Goal: Task Accomplishment & Management: Use online tool/utility

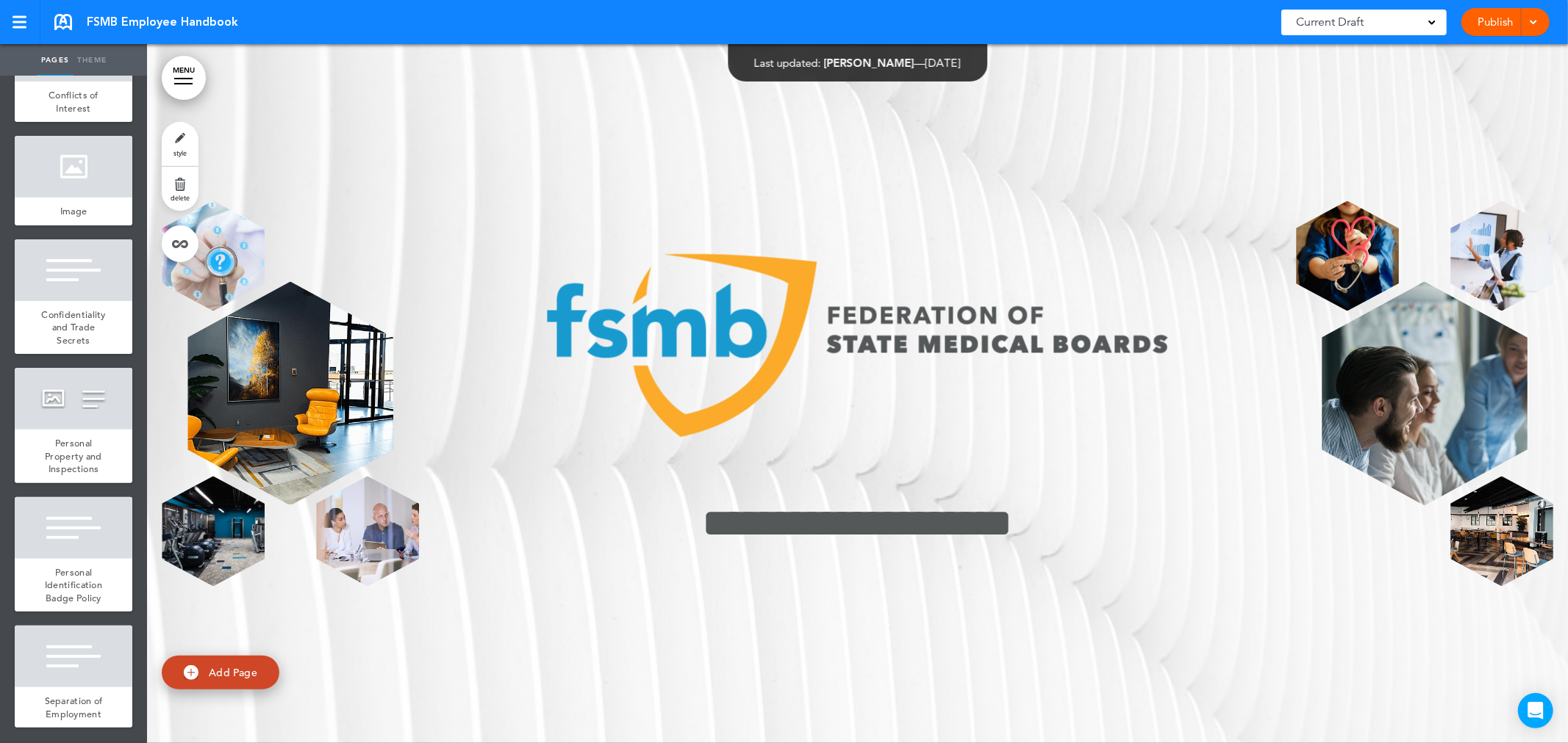
scroll to position [4978, 0]
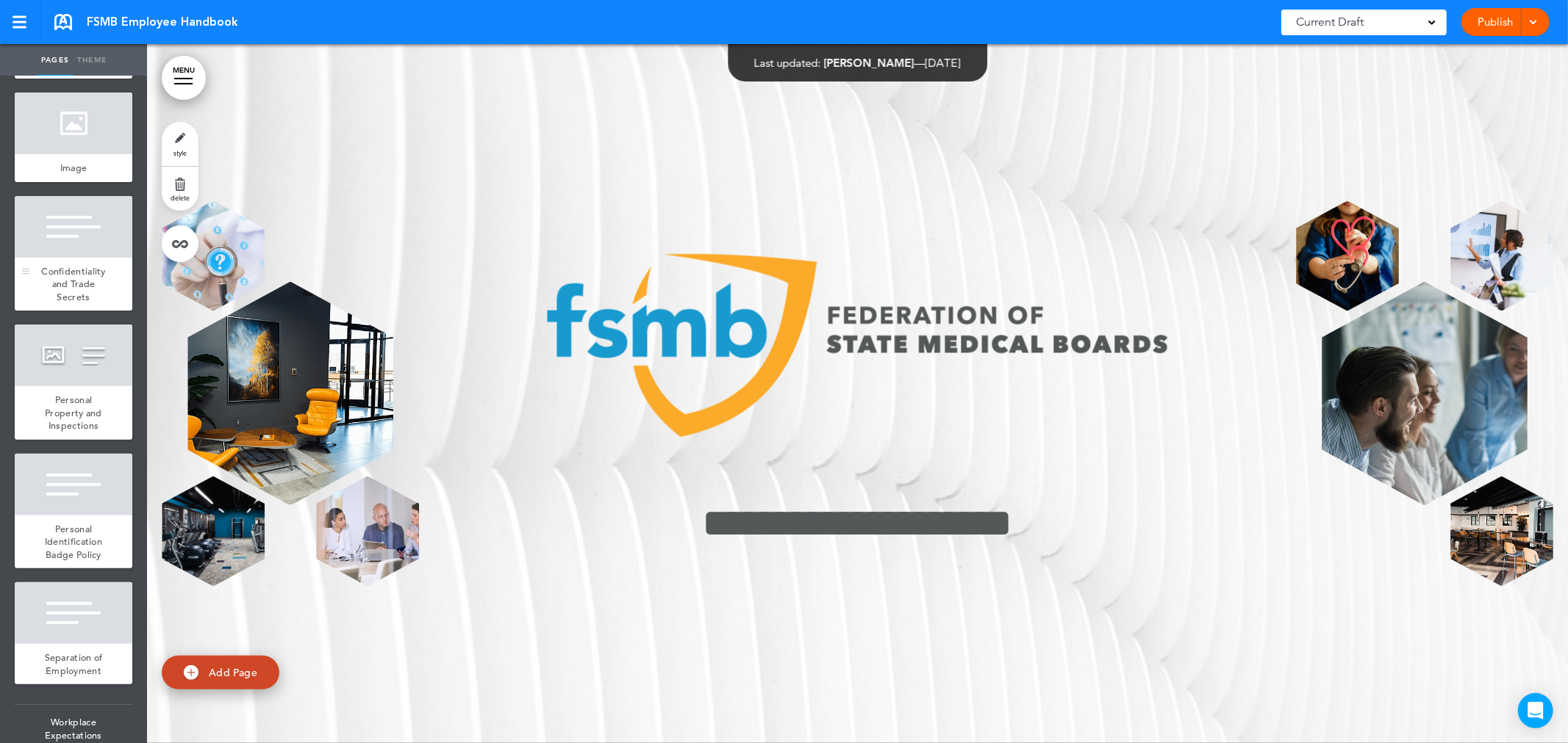
click at [69, 303] on span "Confidentiality and Trade Secrets" at bounding box center [73, 284] width 65 height 38
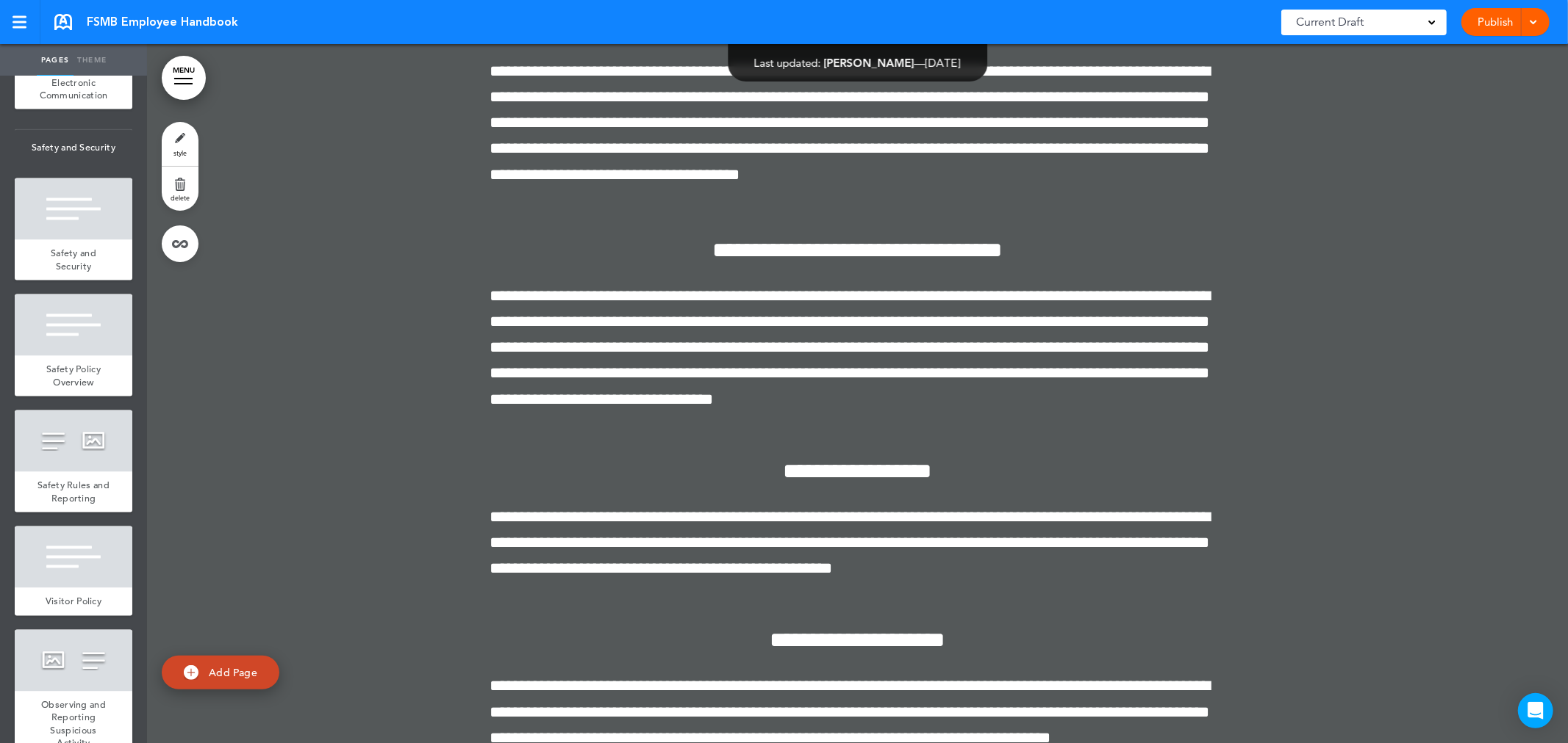
scroll to position [7100, 0]
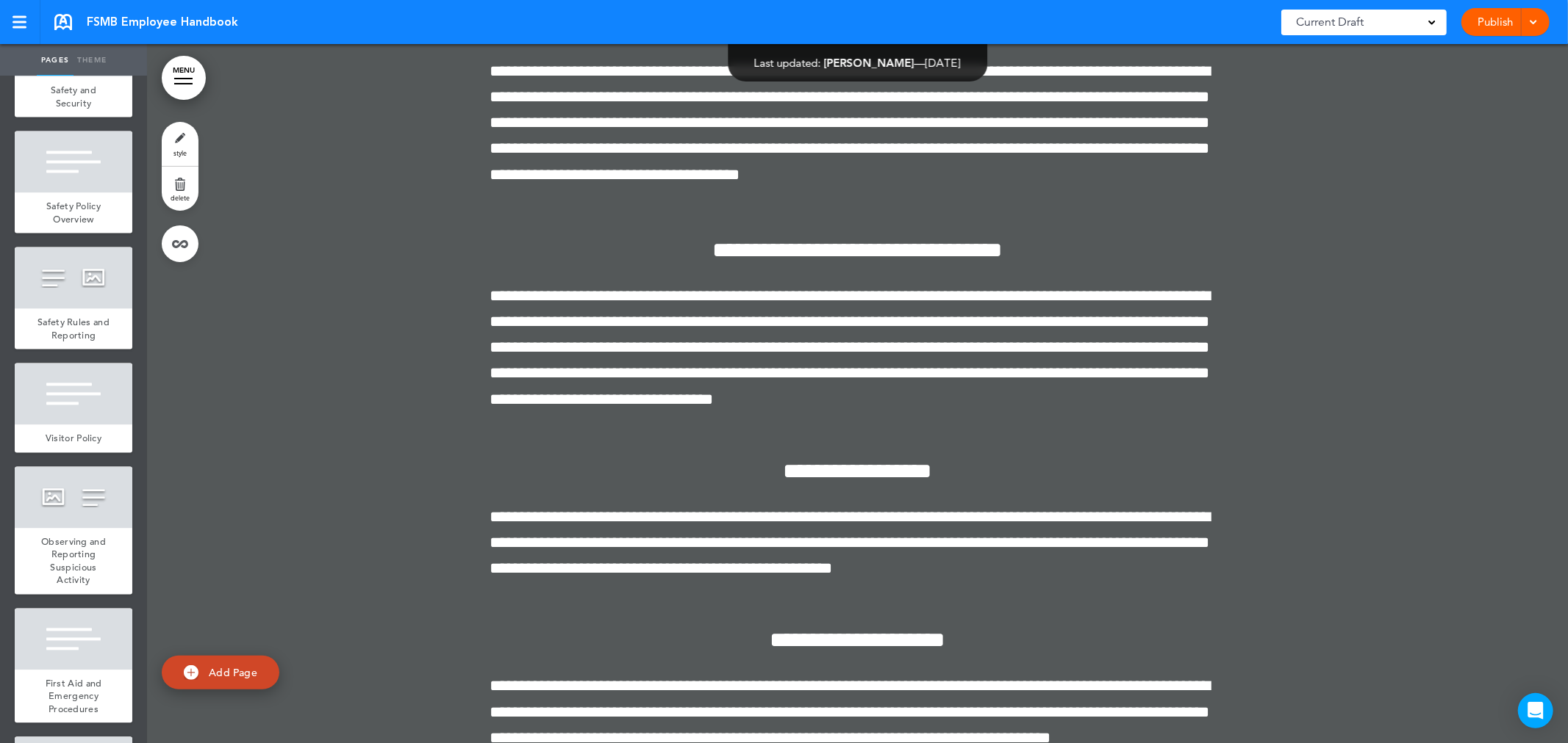
click at [182, 85] on link "MENU" at bounding box center [183, 78] width 44 height 44
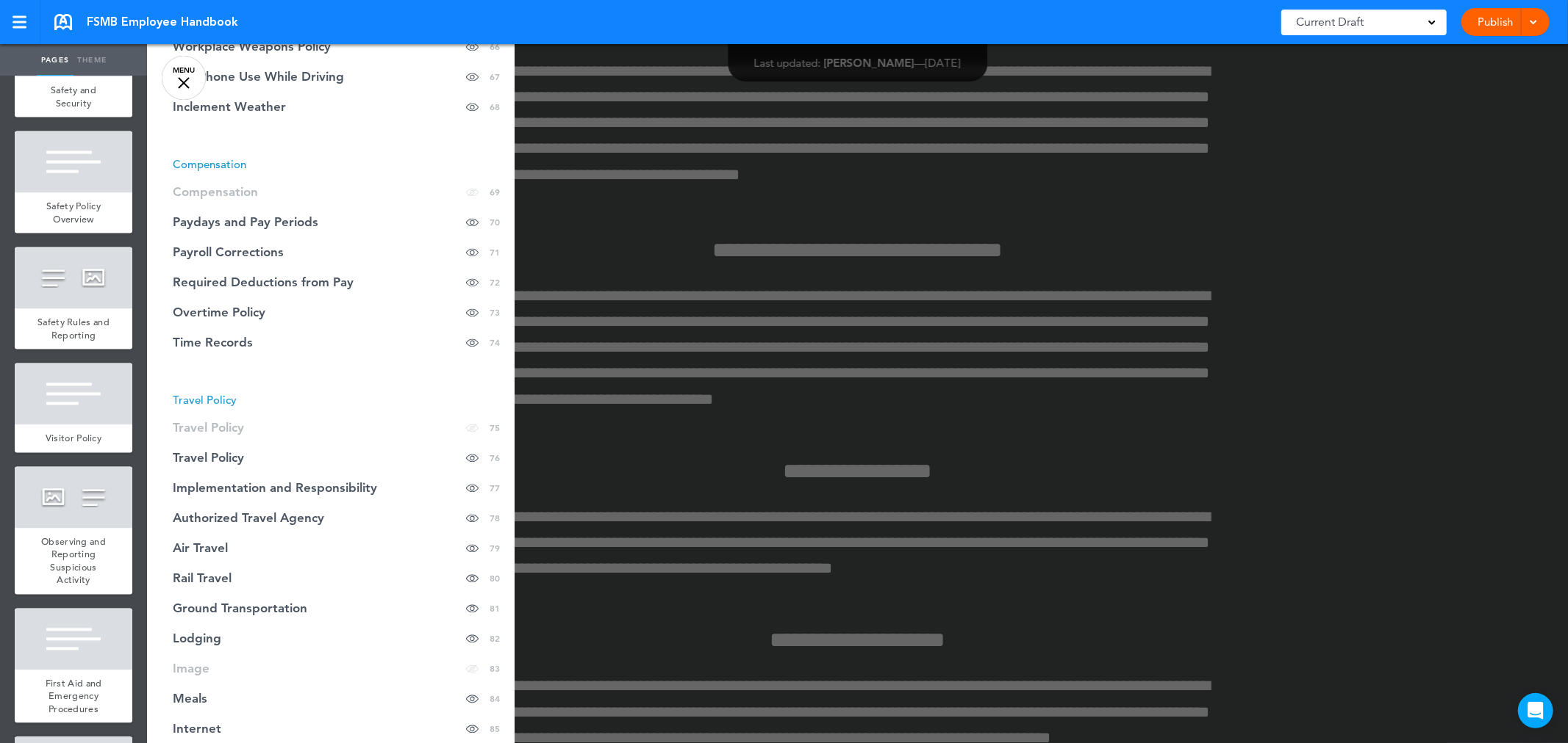
scroll to position [2448, 0]
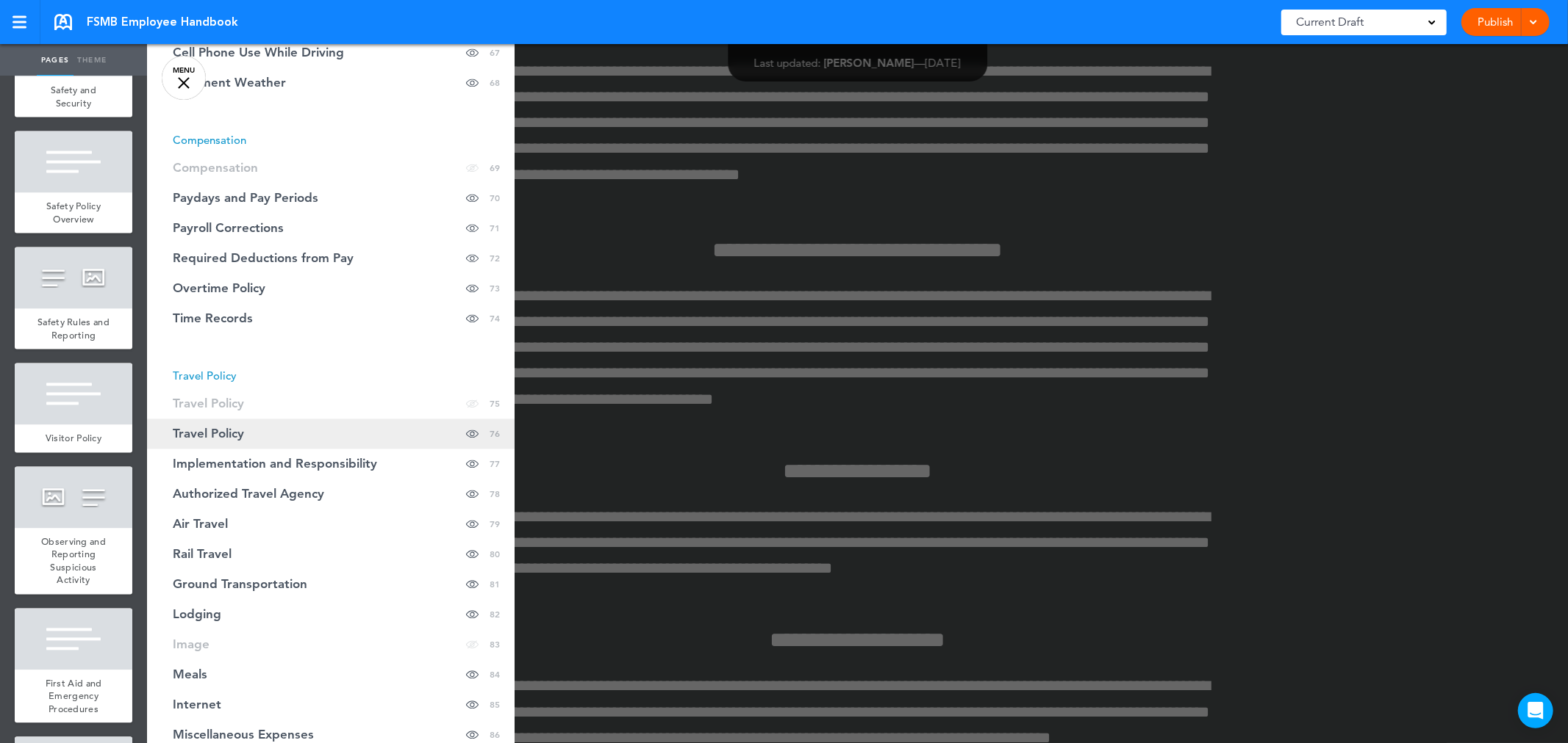
click at [220, 433] on span "Travel Policy" at bounding box center [208, 433] width 72 height 12
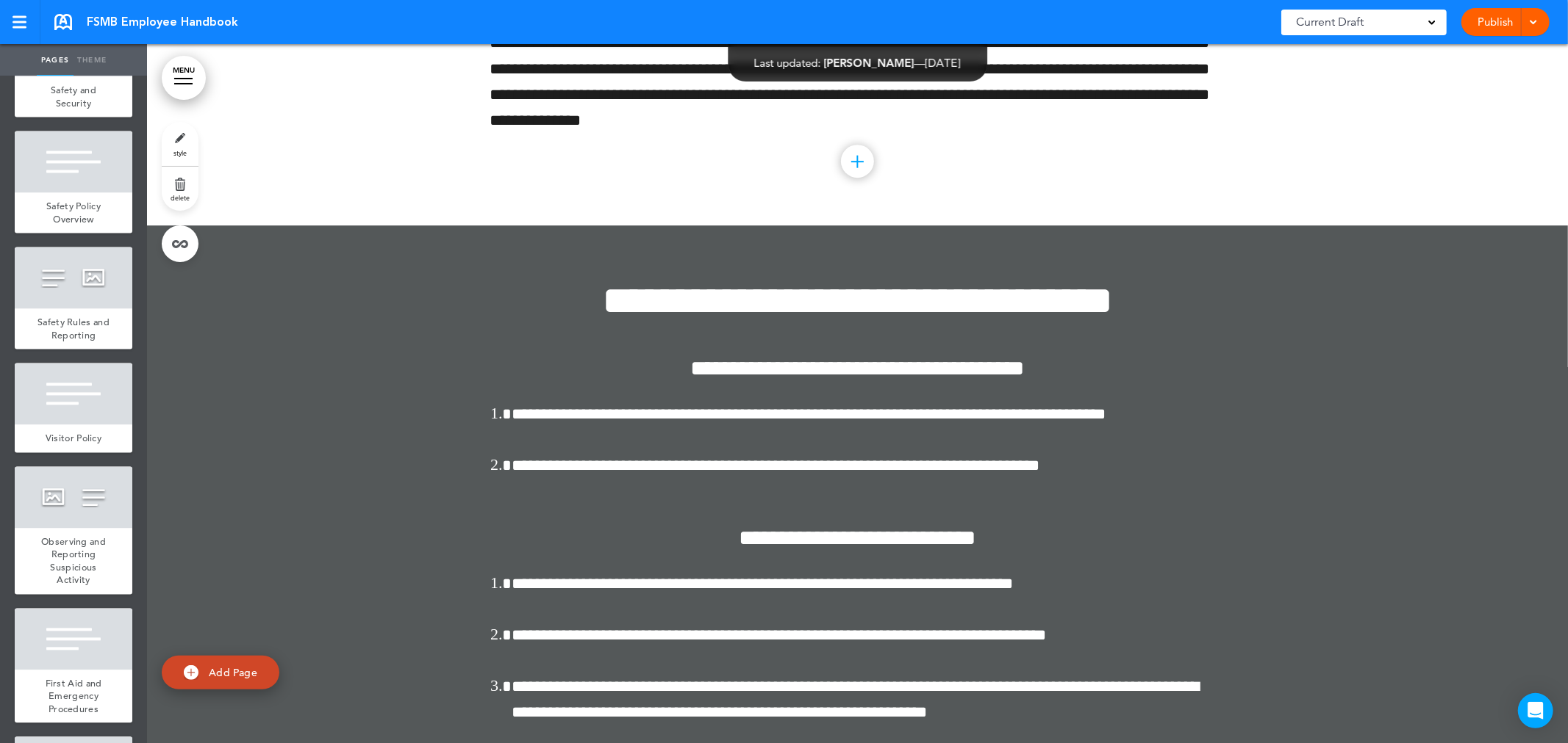
scroll to position [60237, 0]
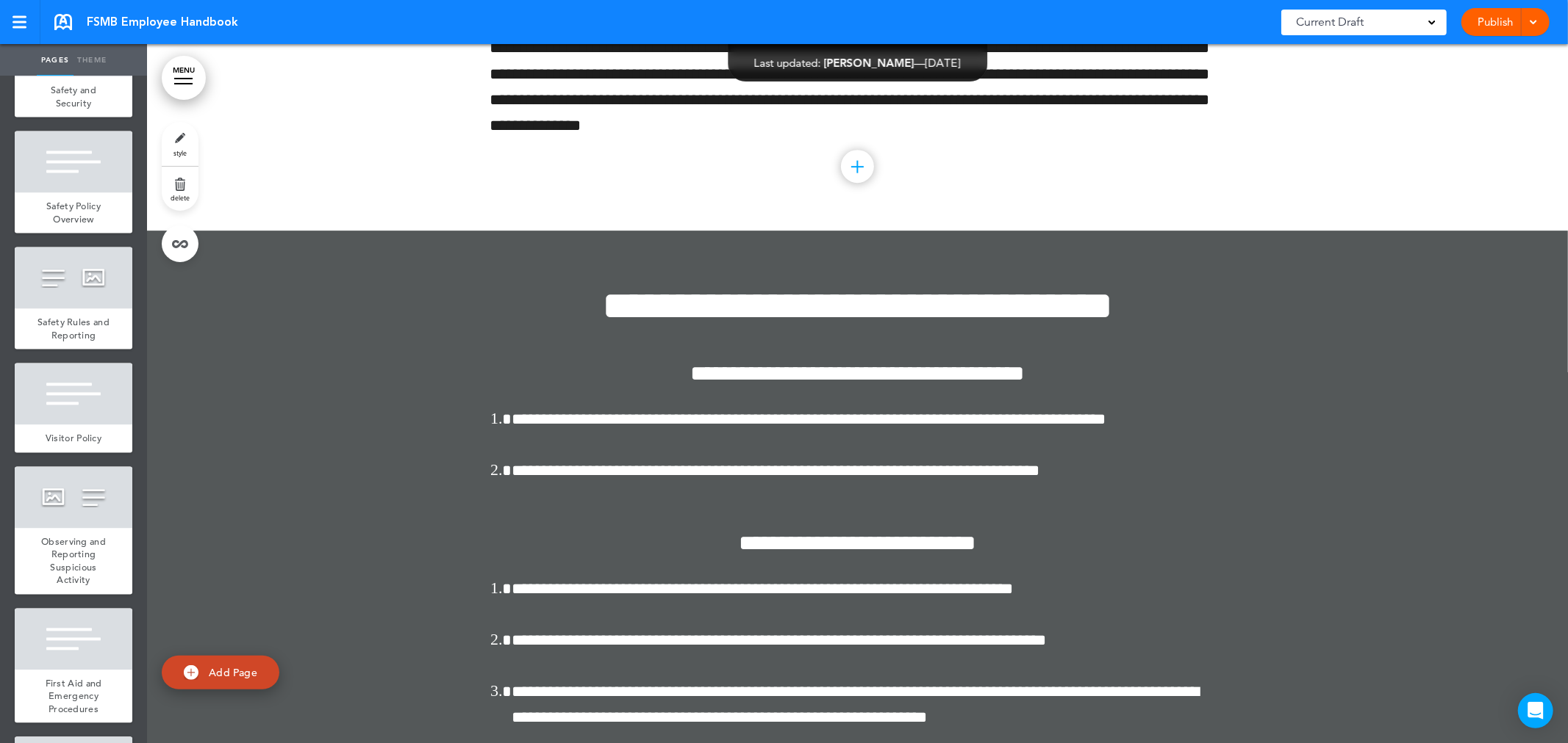
click at [857, 174] on div at bounding box center [858, 167] width 2 height 12
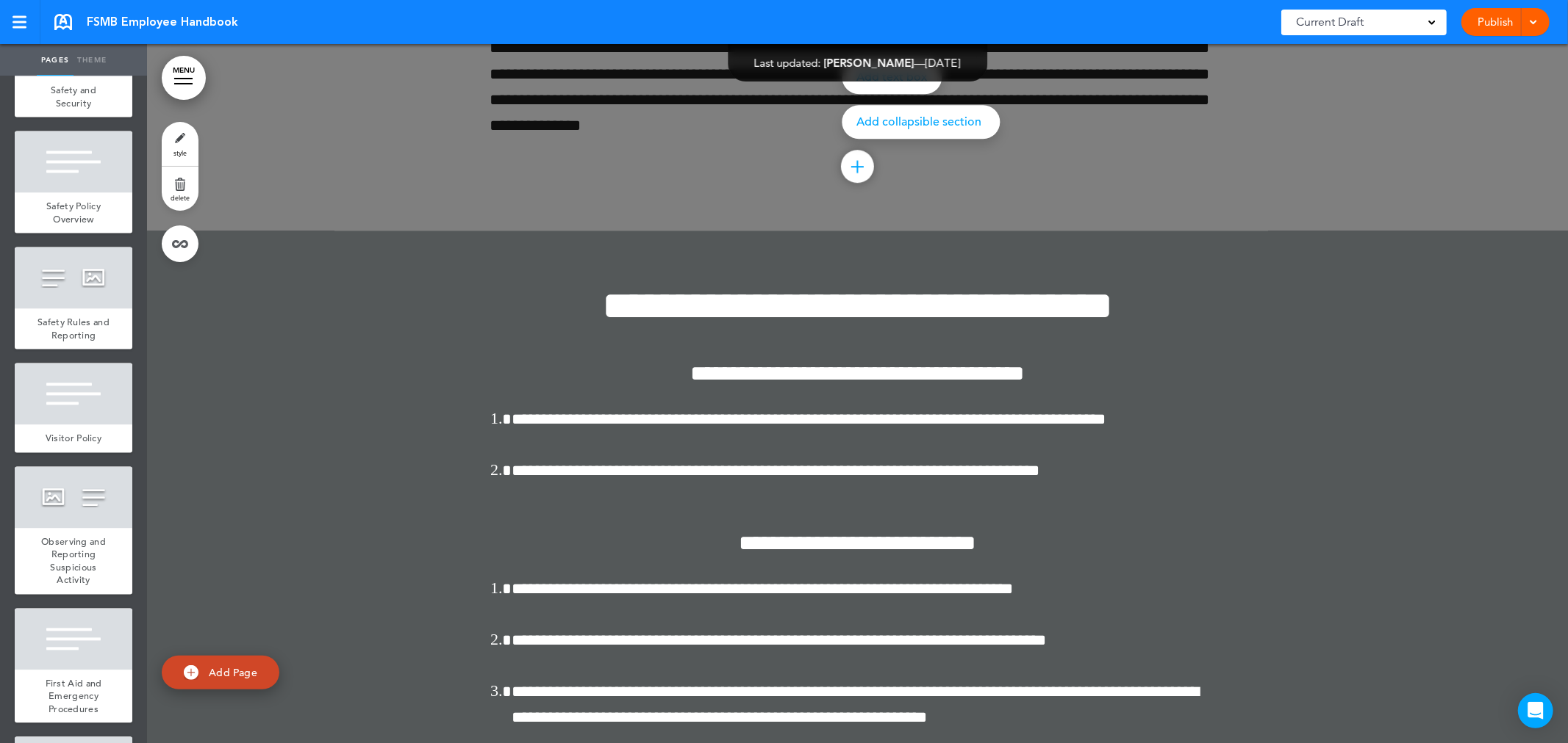
click at [857, 174] on div at bounding box center [858, 167] width 2 height 12
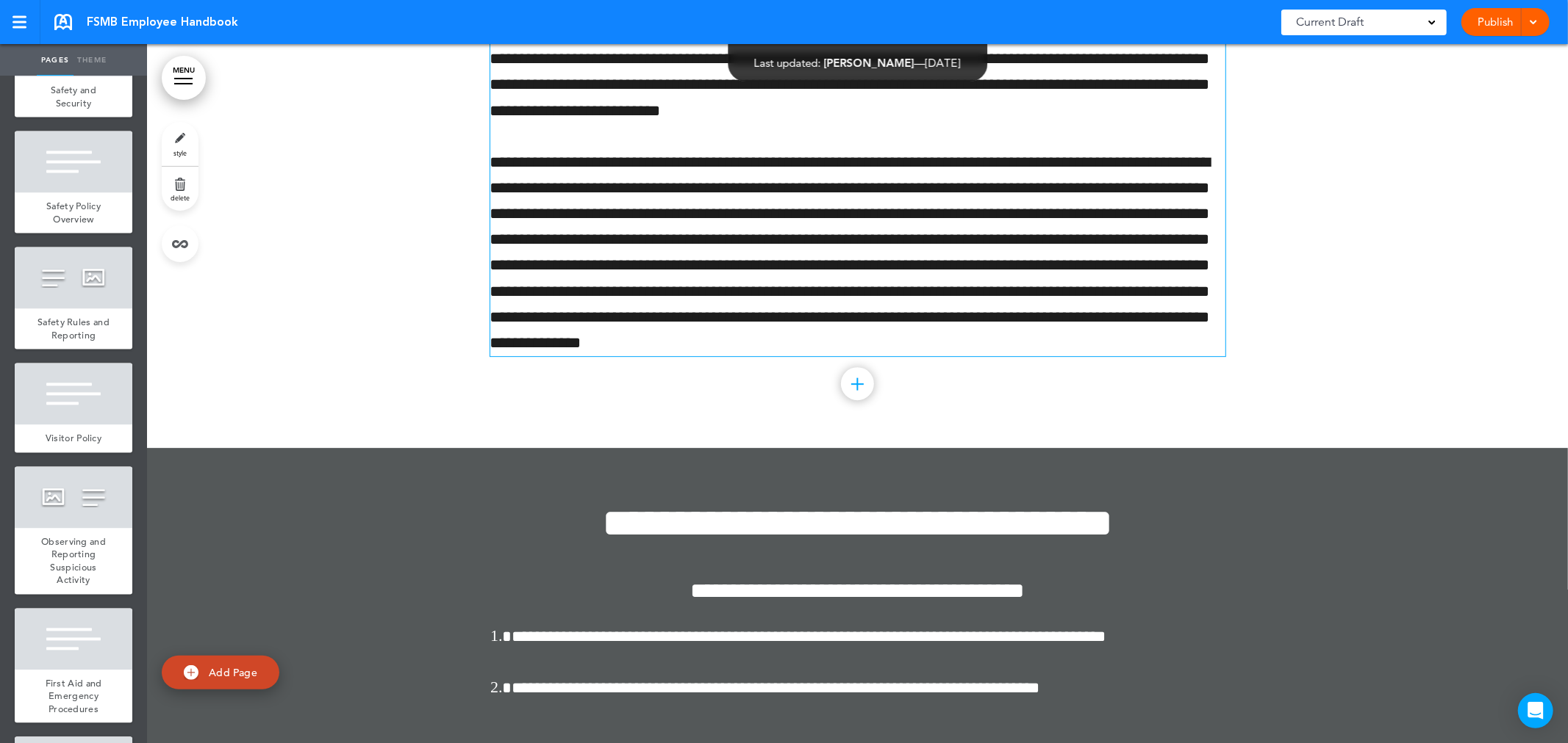
scroll to position [59993, 0]
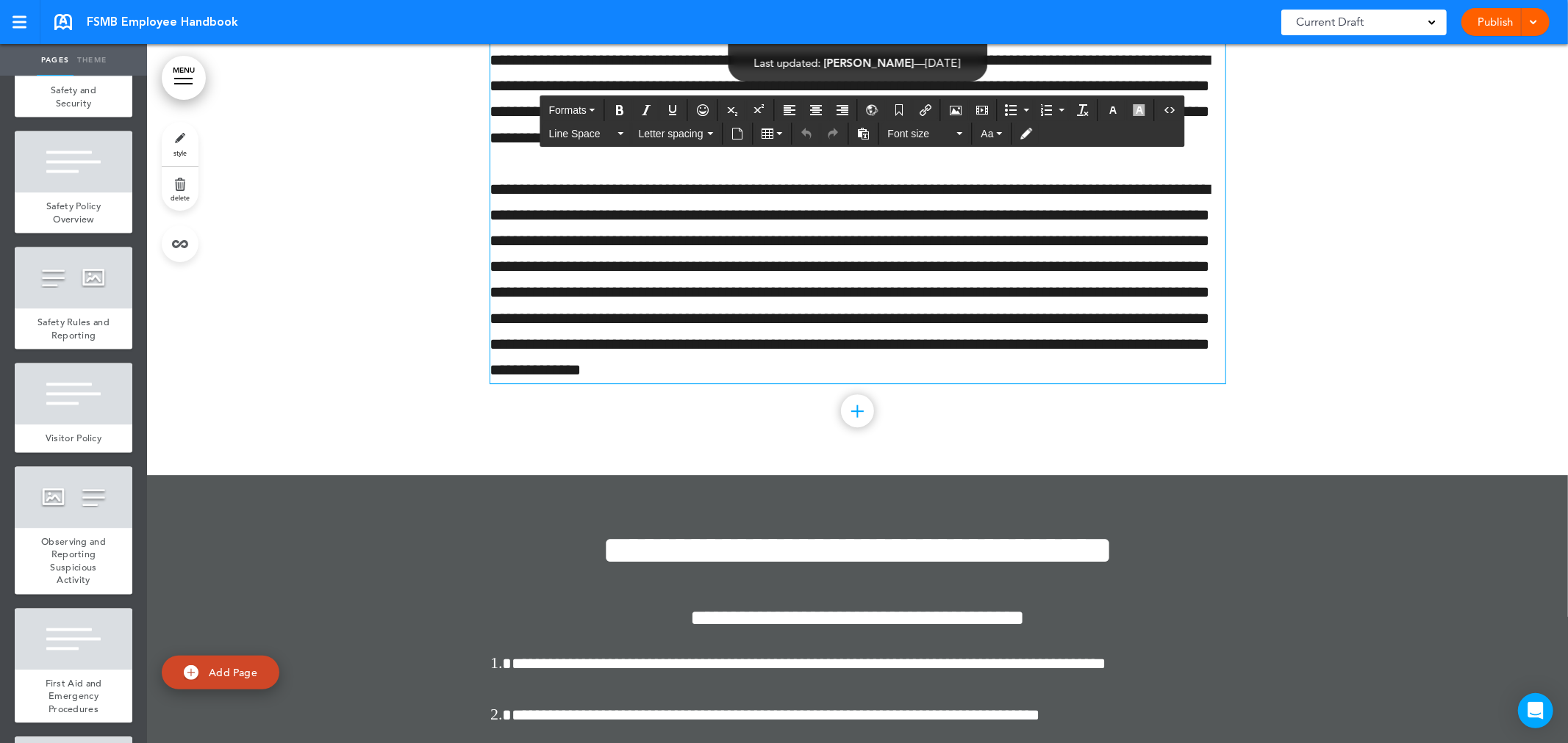
drag, startPoint x: 490, startPoint y: 293, endPoint x: 1046, endPoint y: 359, distance: 559.9
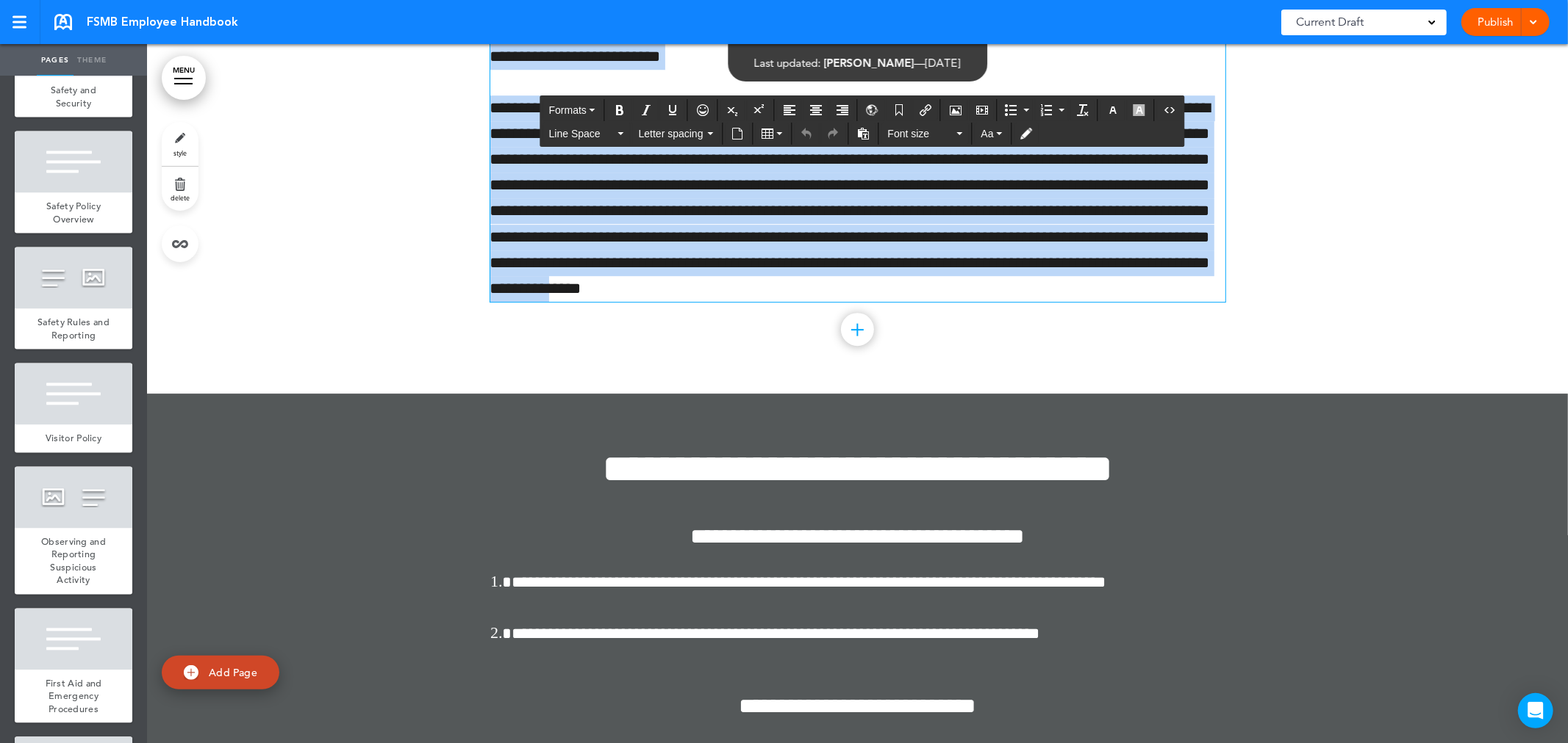
scroll to position [60139, 0]
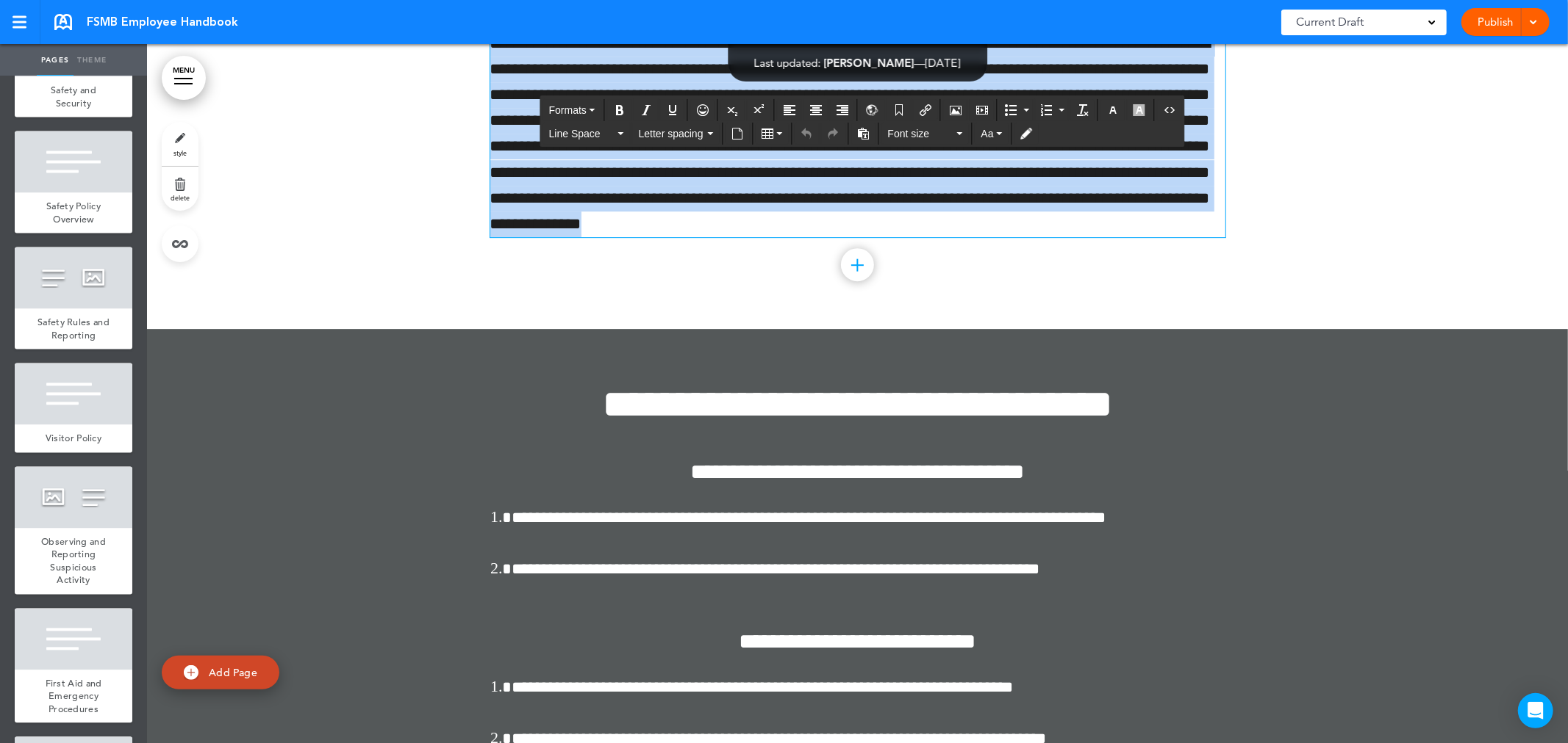
drag, startPoint x: 486, startPoint y: 290, endPoint x: 1118, endPoint y: 589, distance: 699.2
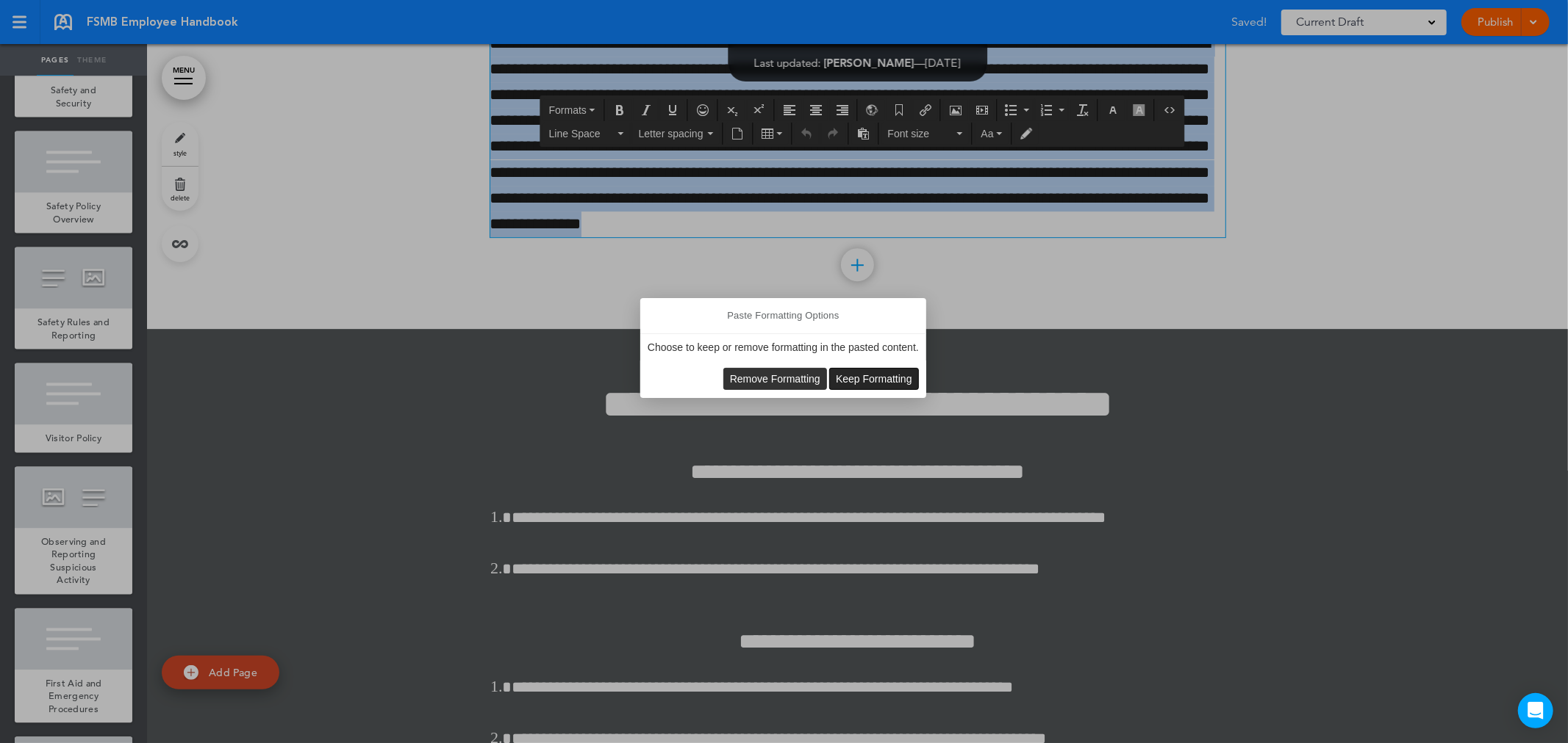
click at [855, 378] on span "Keep Formatting" at bounding box center [874, 379] width 76 height 11
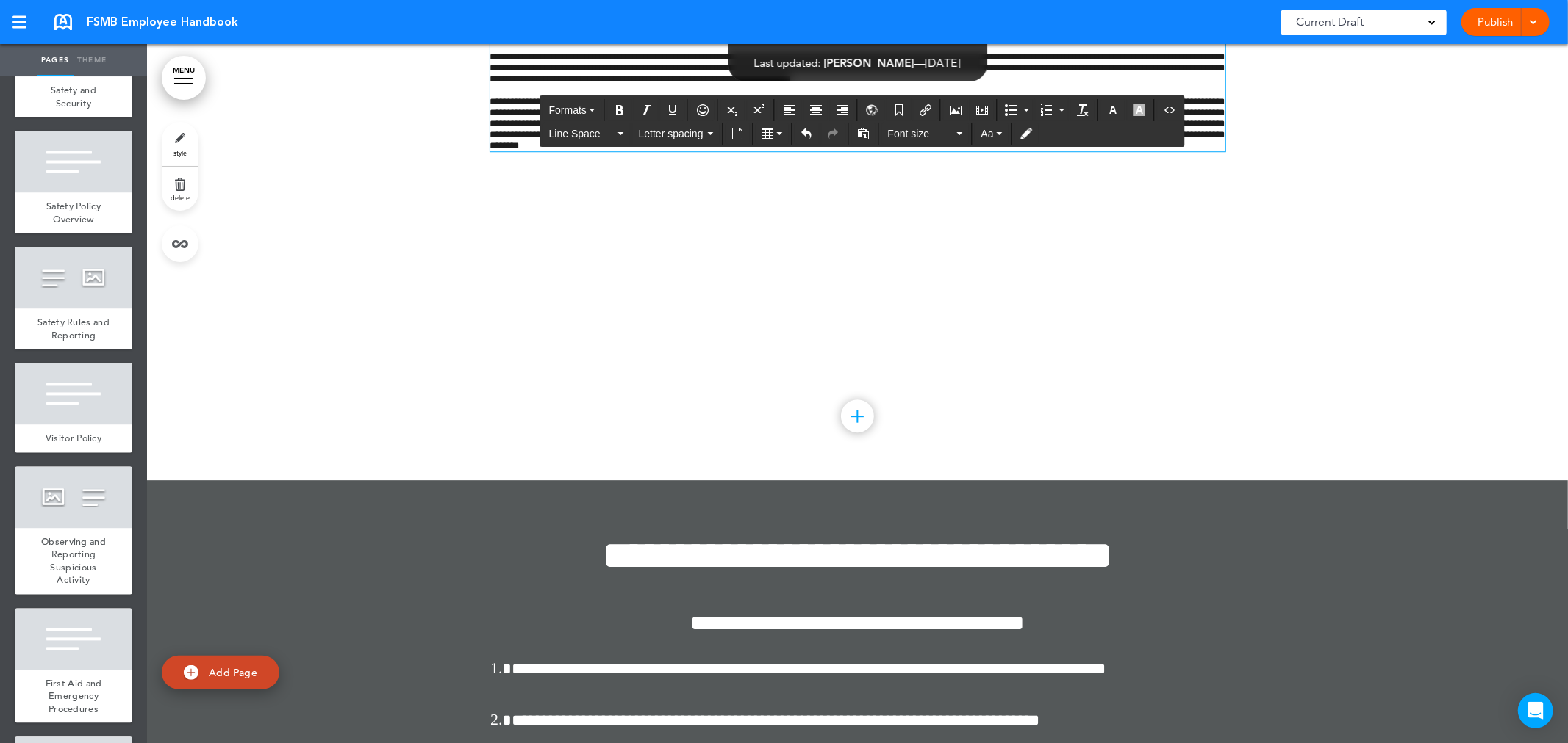
scroll to position [59812, 0]
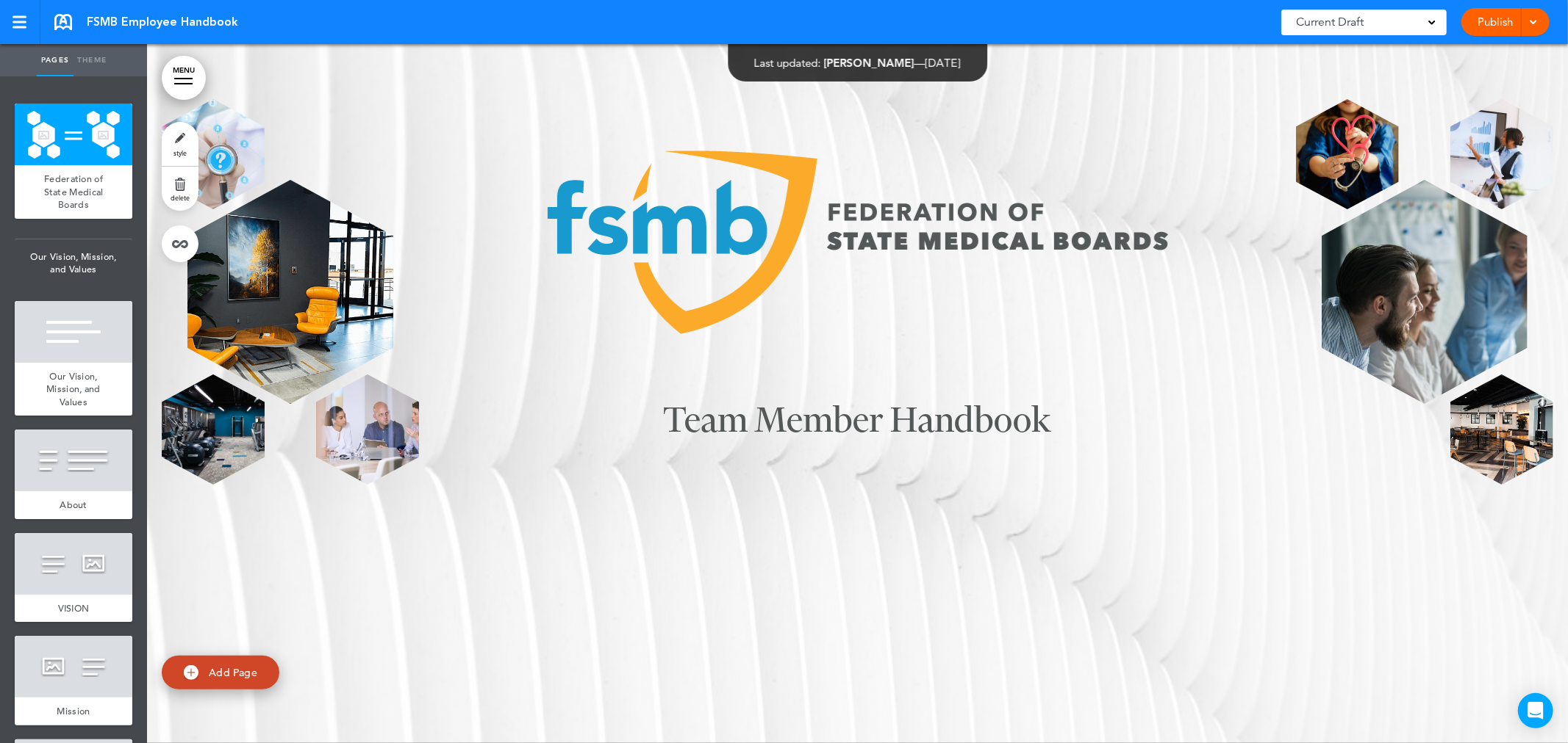
drag, startPoint x: 0, startPoint y: 0, endPoint x: 178, endPoint y: 78, distance: 194.3
click at [178, 78] on div at bounding box center [183, 79] width 18 height 2
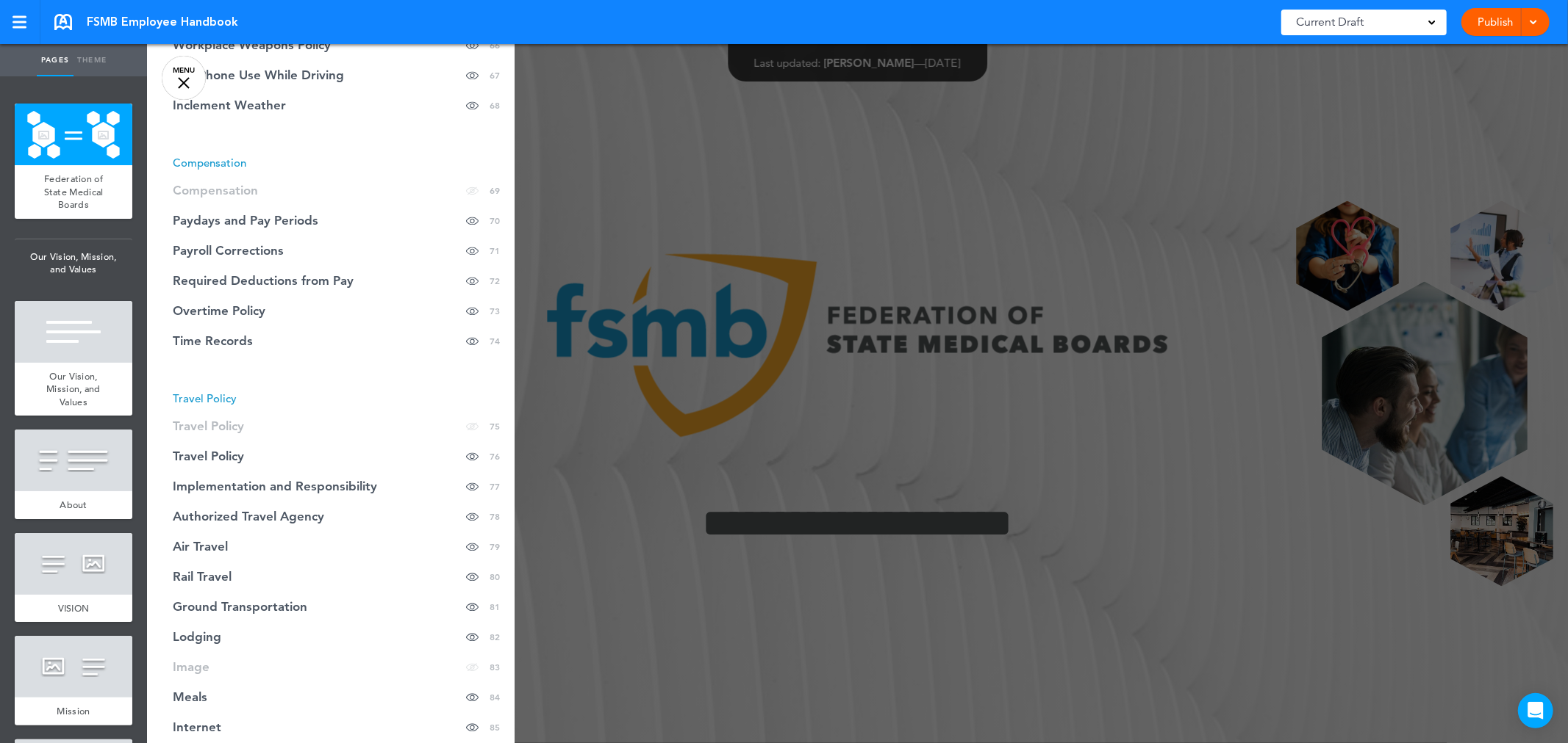
scroll to position [2448, 0]
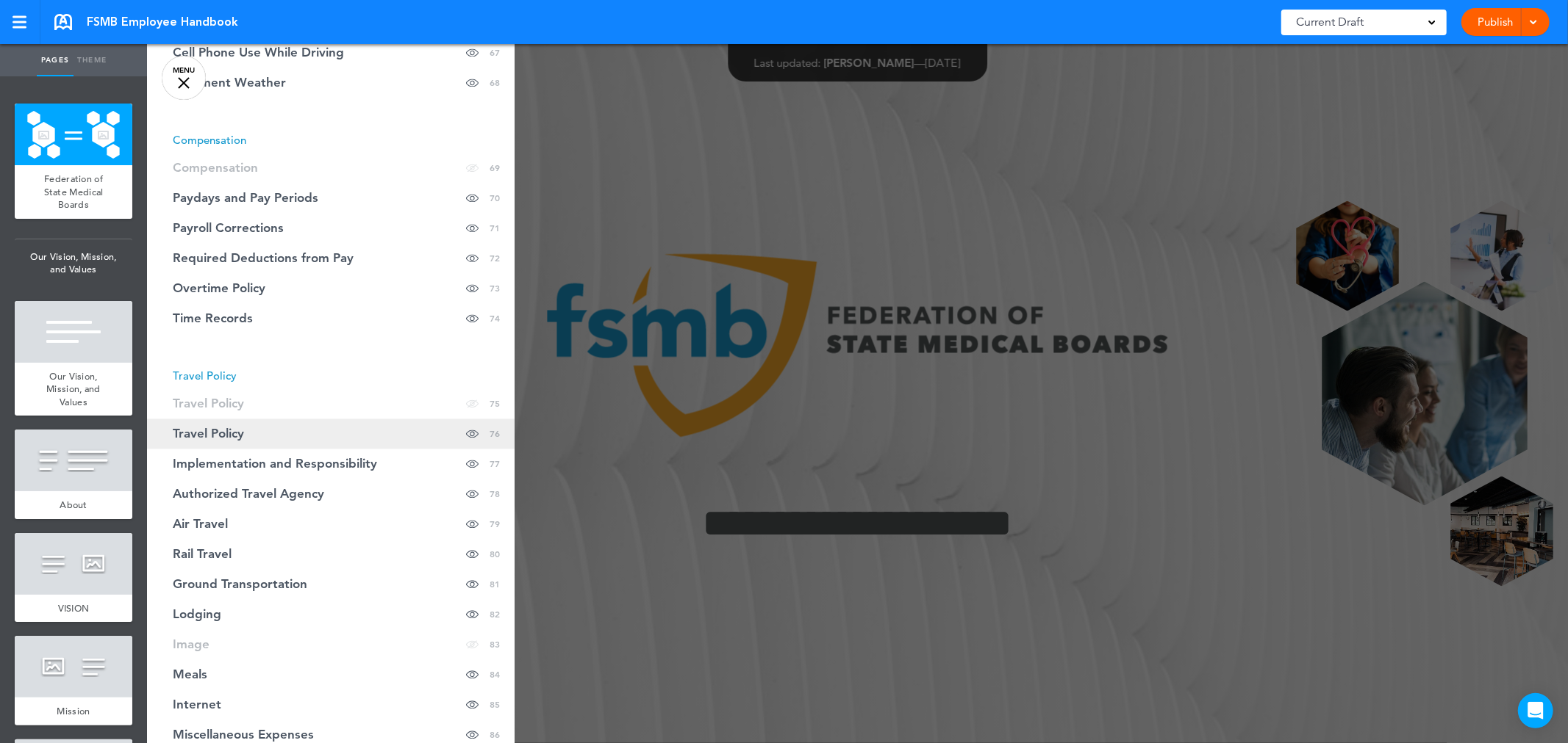
click at [302, 430] on link "Travel Policy Hide page in table of contents 76" at bounding box center [330, 434] width 367 height 31
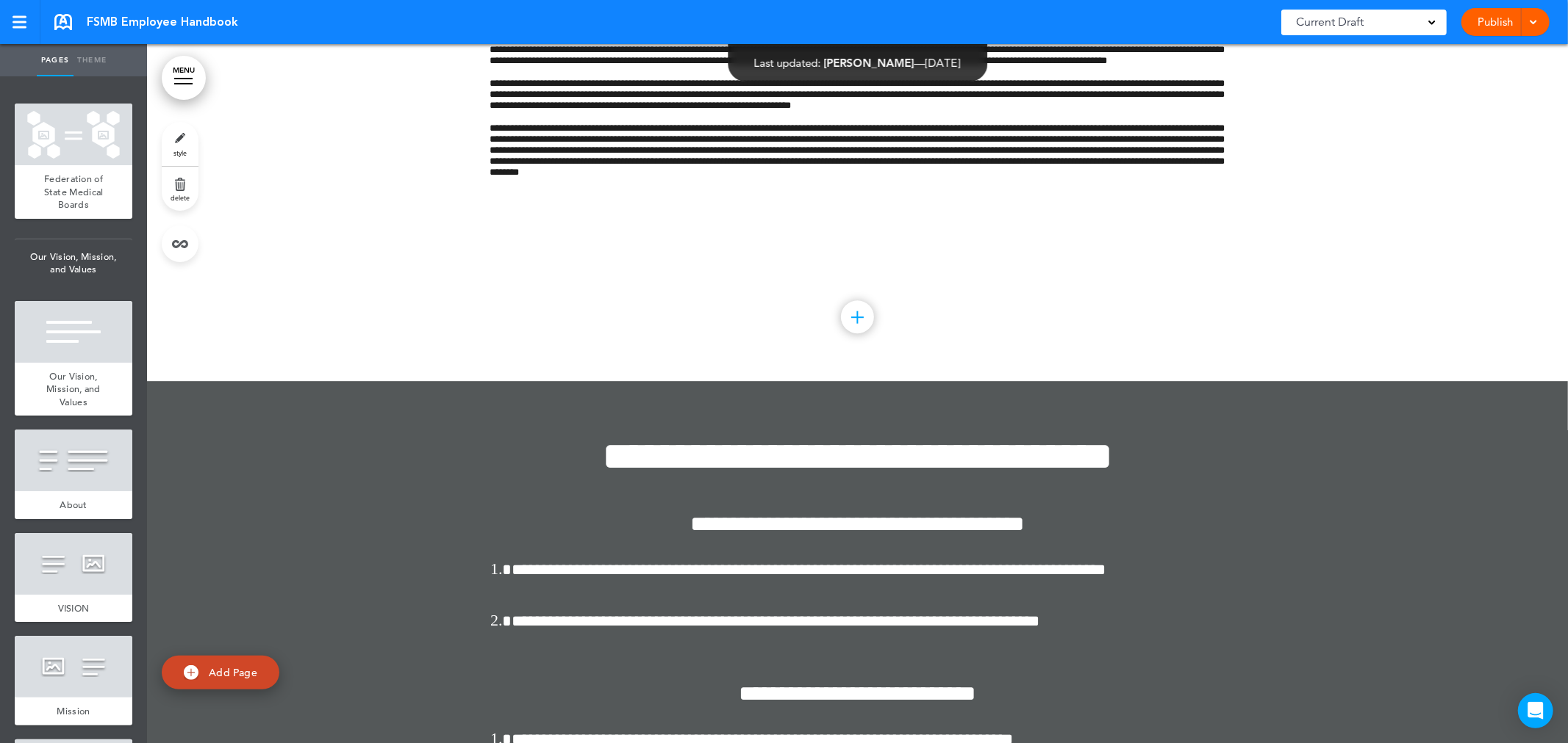
scroll to position [59993, 0]
click at [759, 111] on span "**********" at bounding box center [858, 93] width 735 height 31
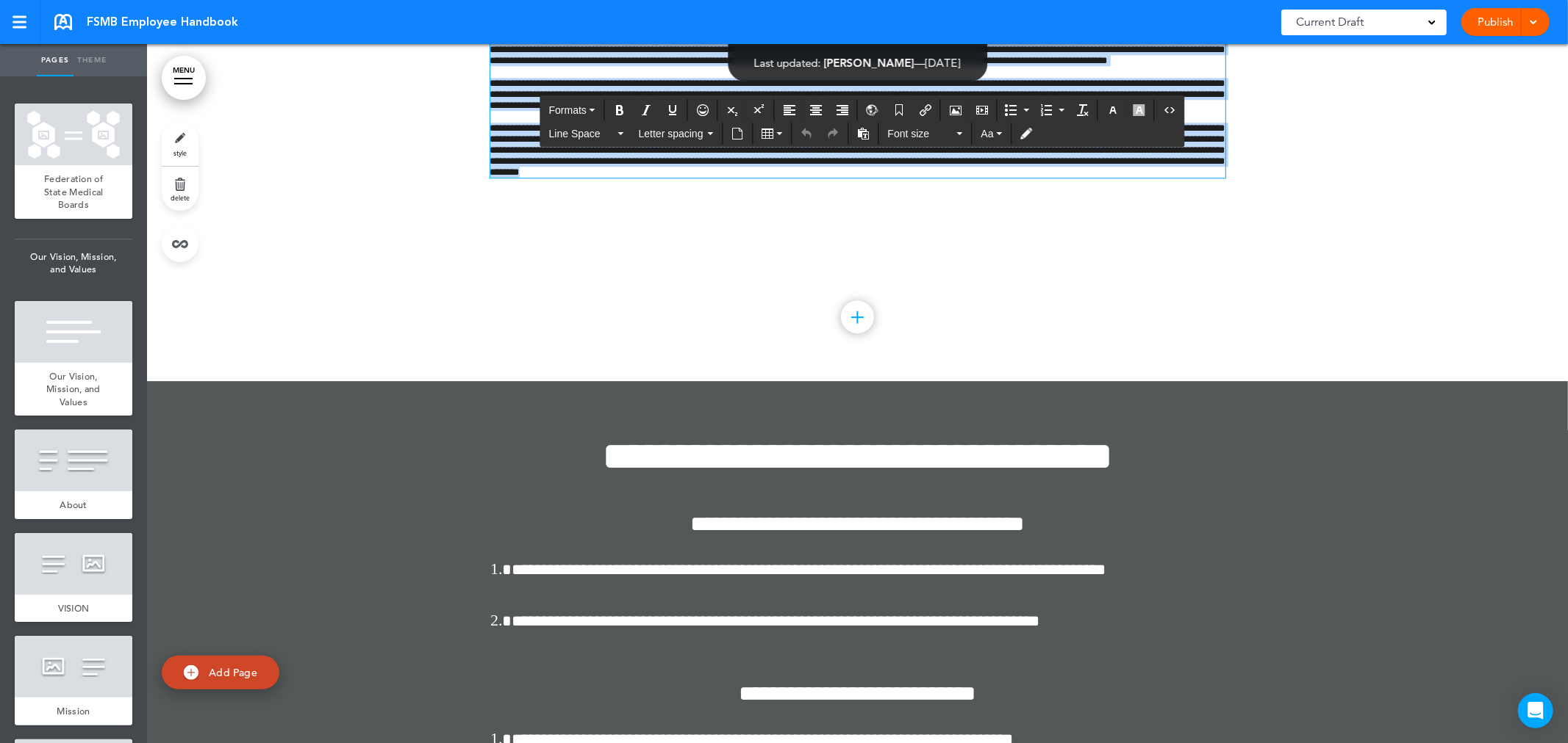
drag, startPoint x: 486, startPoint y: 392, endPoint x: 1084, endPoint y: 557, distance: 620.3
click at [1084, 177] on div "**********" at bounding box center [858, 20] width 735 height 315
click at [955, 131] on button "Font size" at bounding box center [925, 134] width 87 height 21
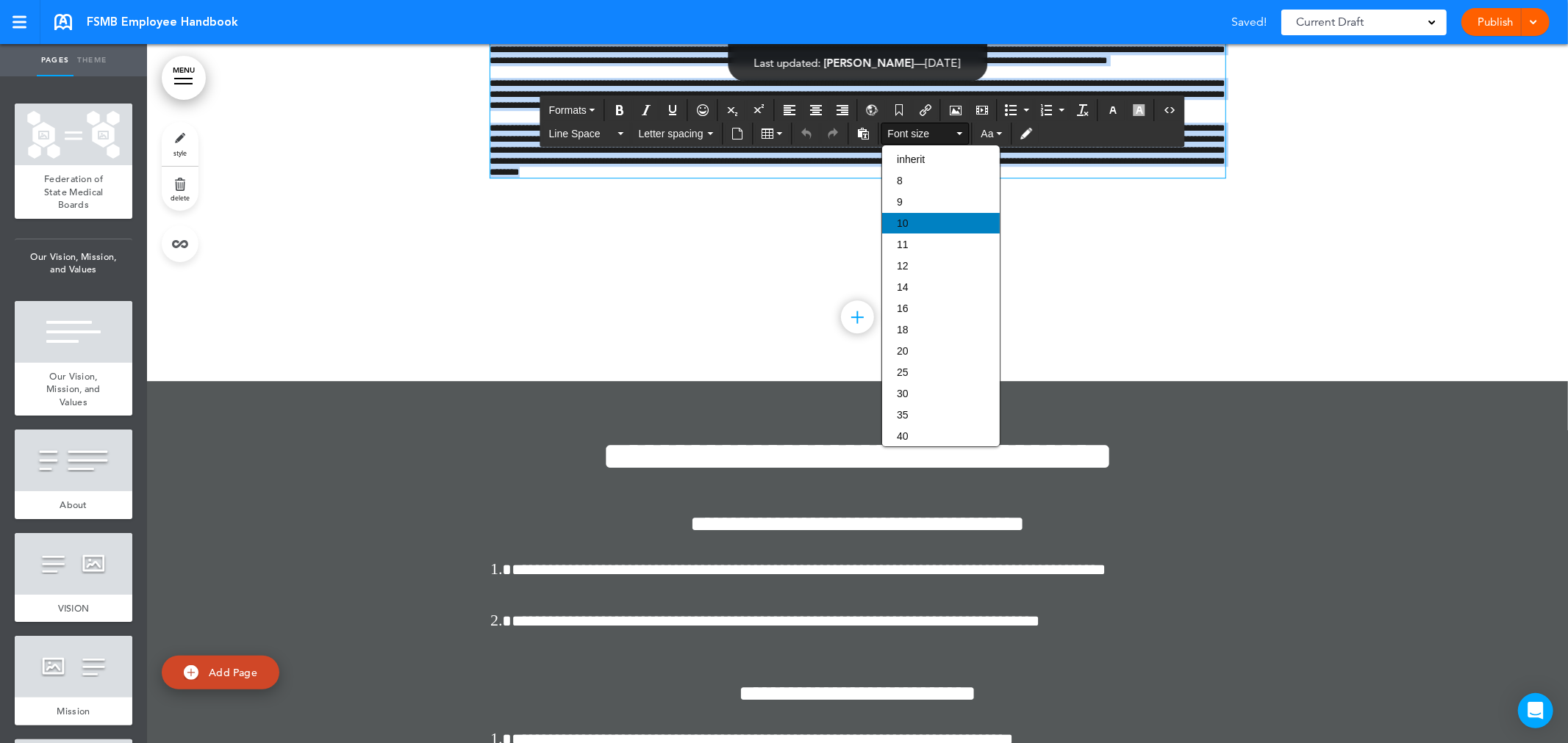
click at [919, 219] on div "10" at bounding box center [940, 223] width 117 height 21
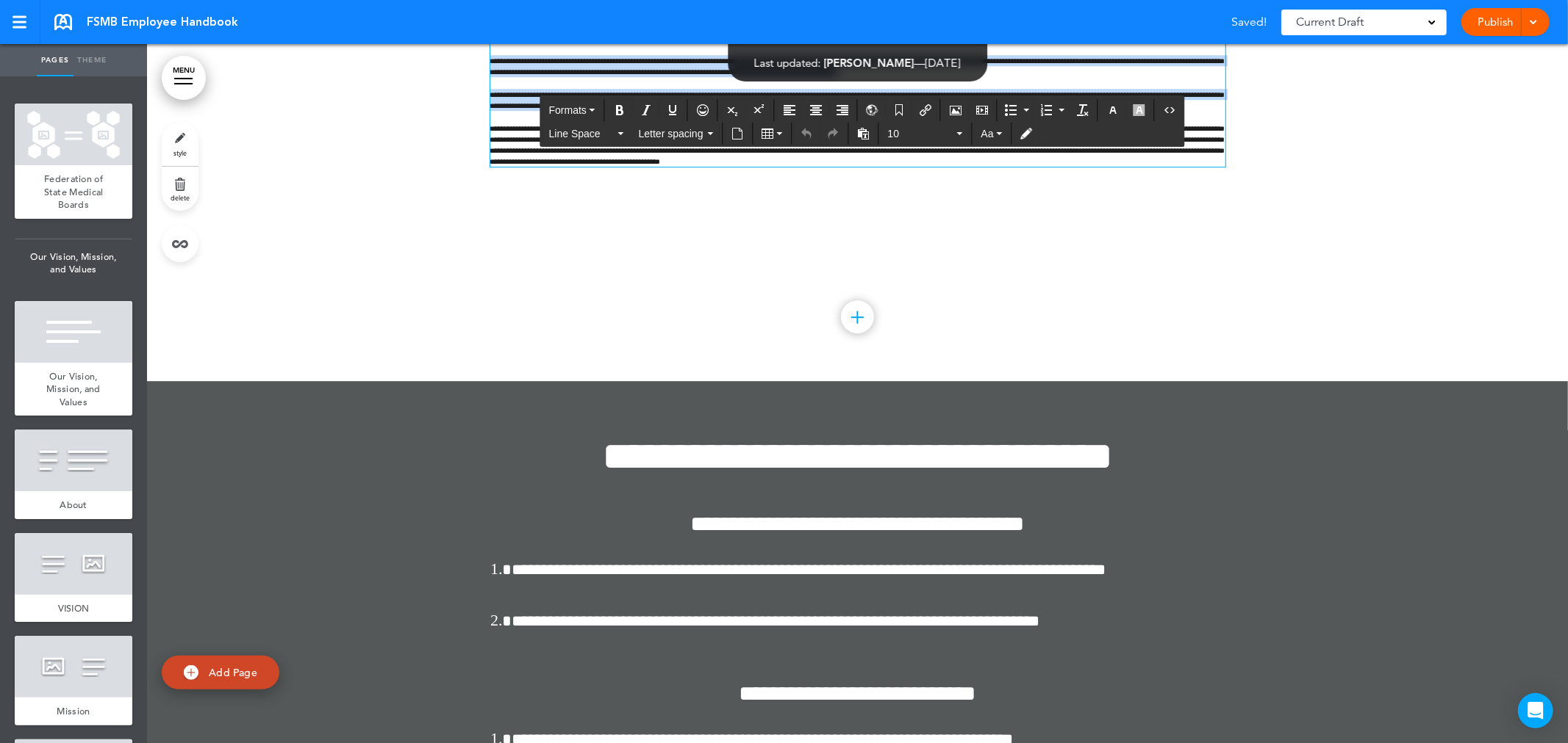
scroll to position [60013, 0]
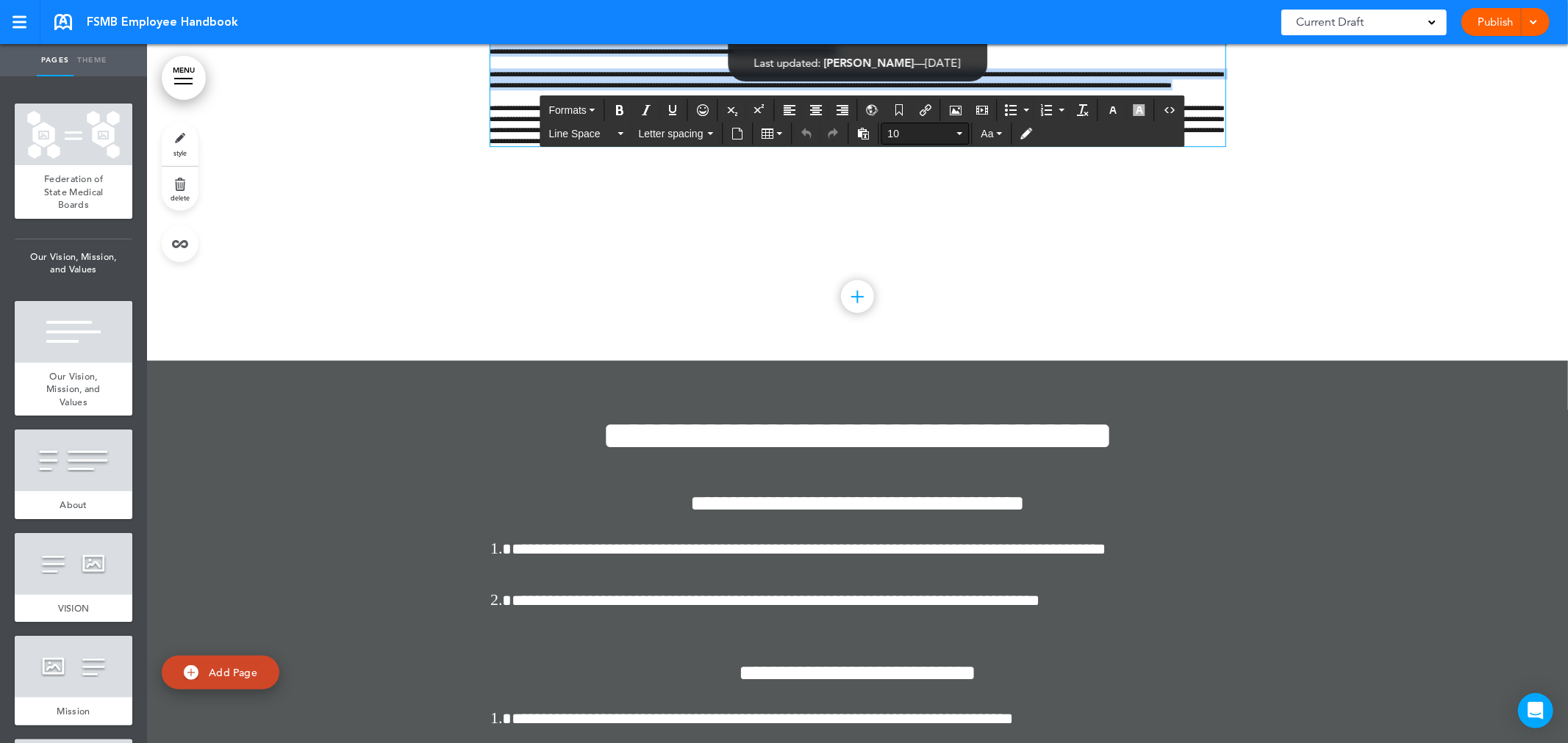
click at [964, 136] on button "10" at bounding box center [925, 134] width 87 height 21
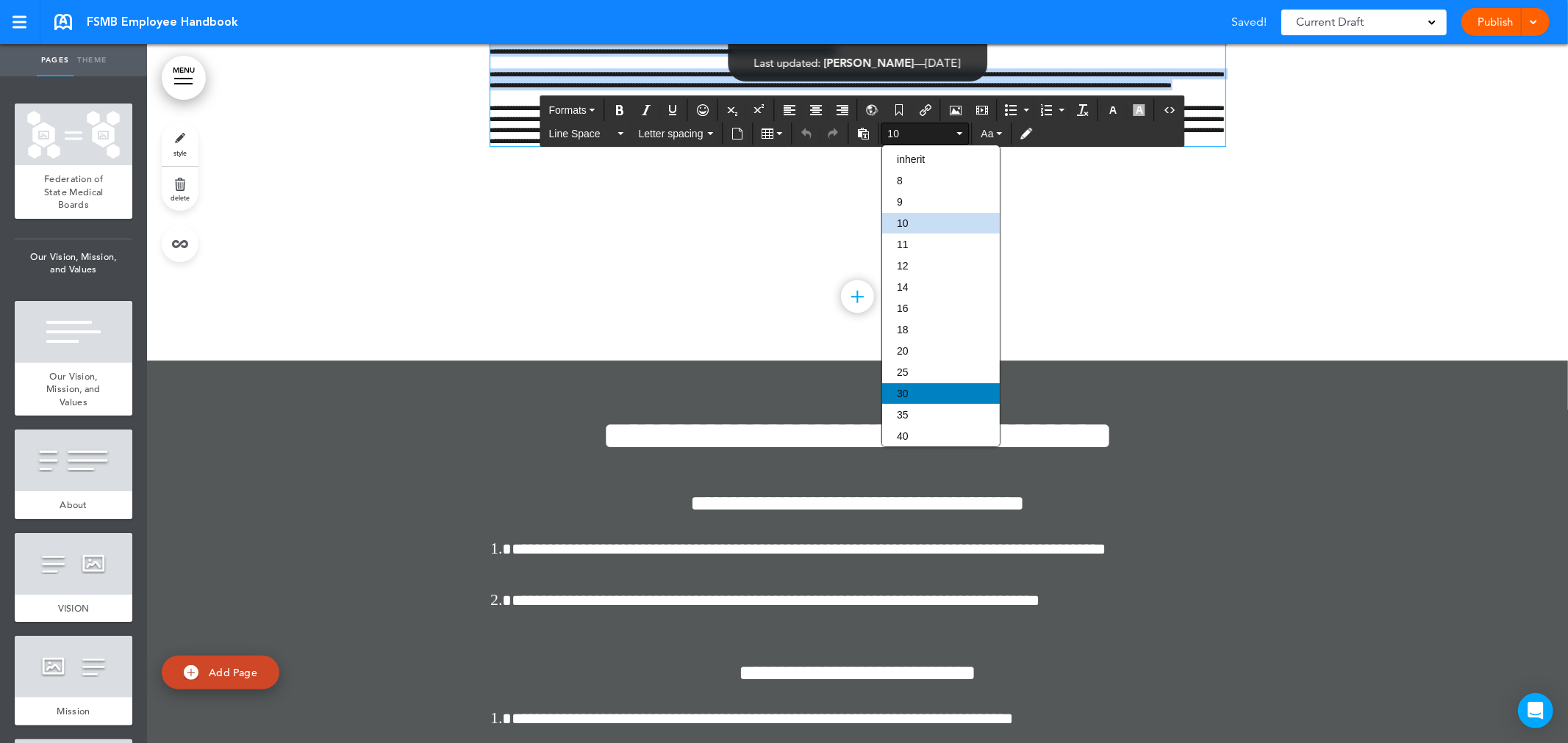
click at [929, 383] on div "30" at bounding box center [940, 394] width 117 height 21
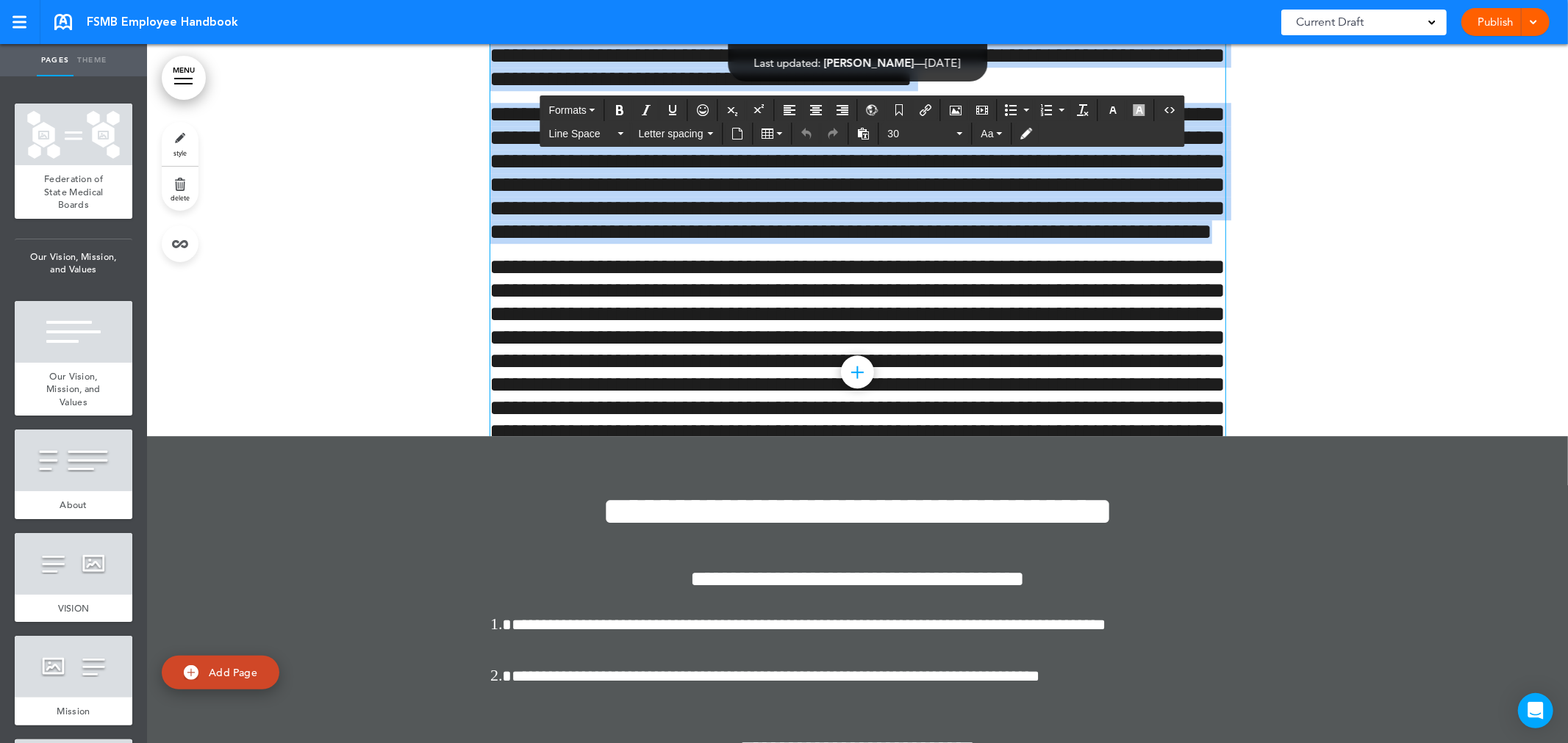
scroll to position [59889, 0]
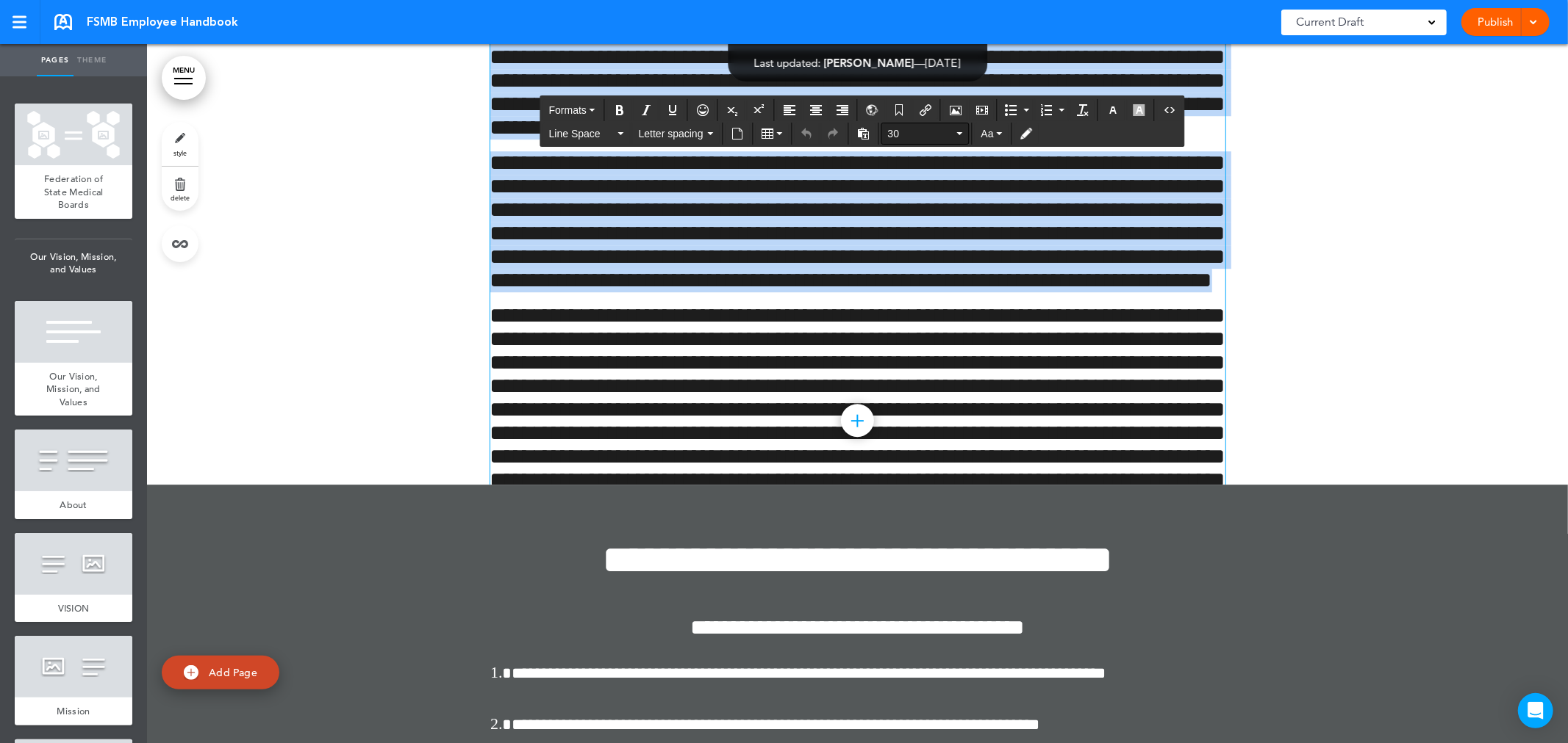
click at [961, 130] on button "30" at bounding box center [925, 134] width 87 height 21
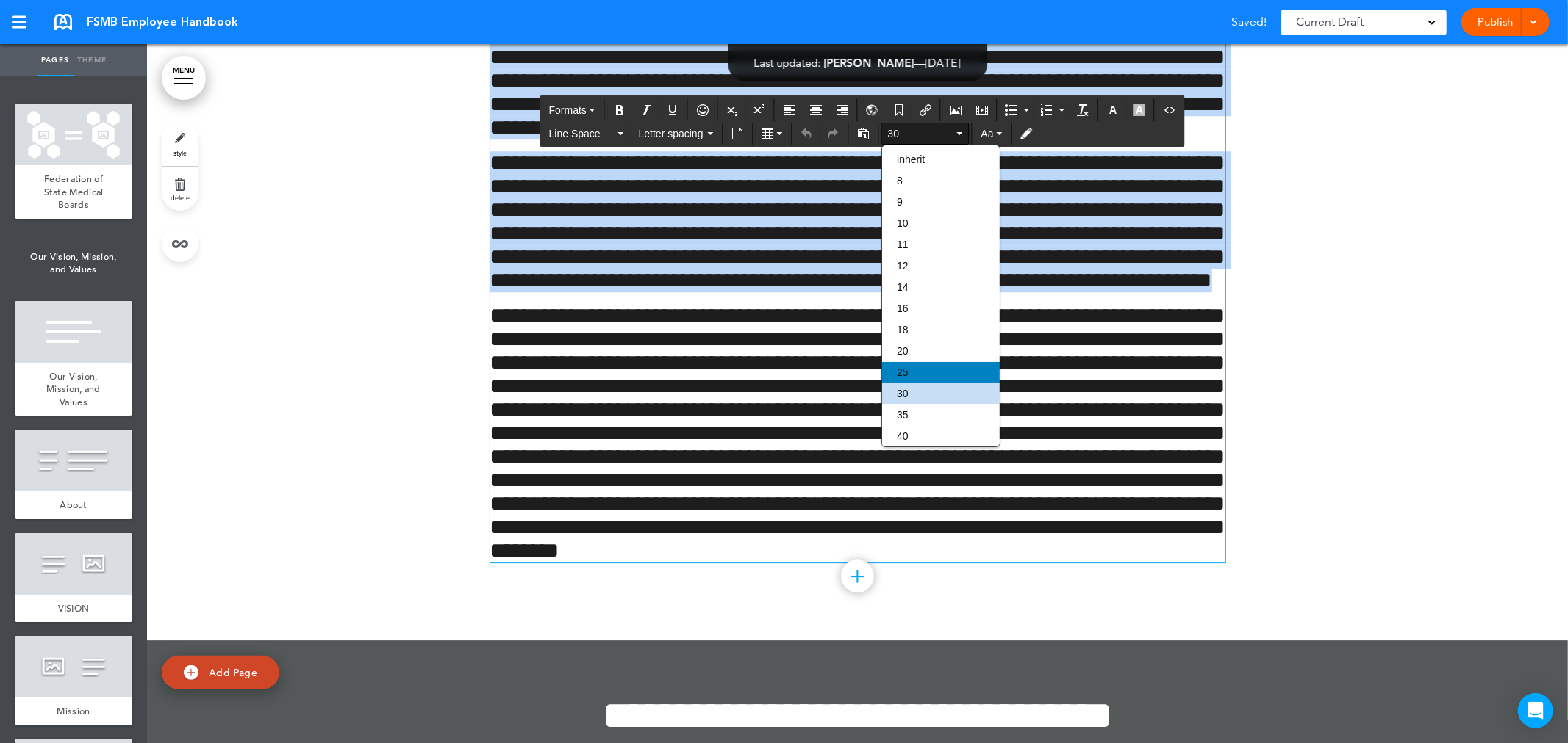
click at [913, 362] on div "25" at bounding box center [940, 373] width 117 height 21
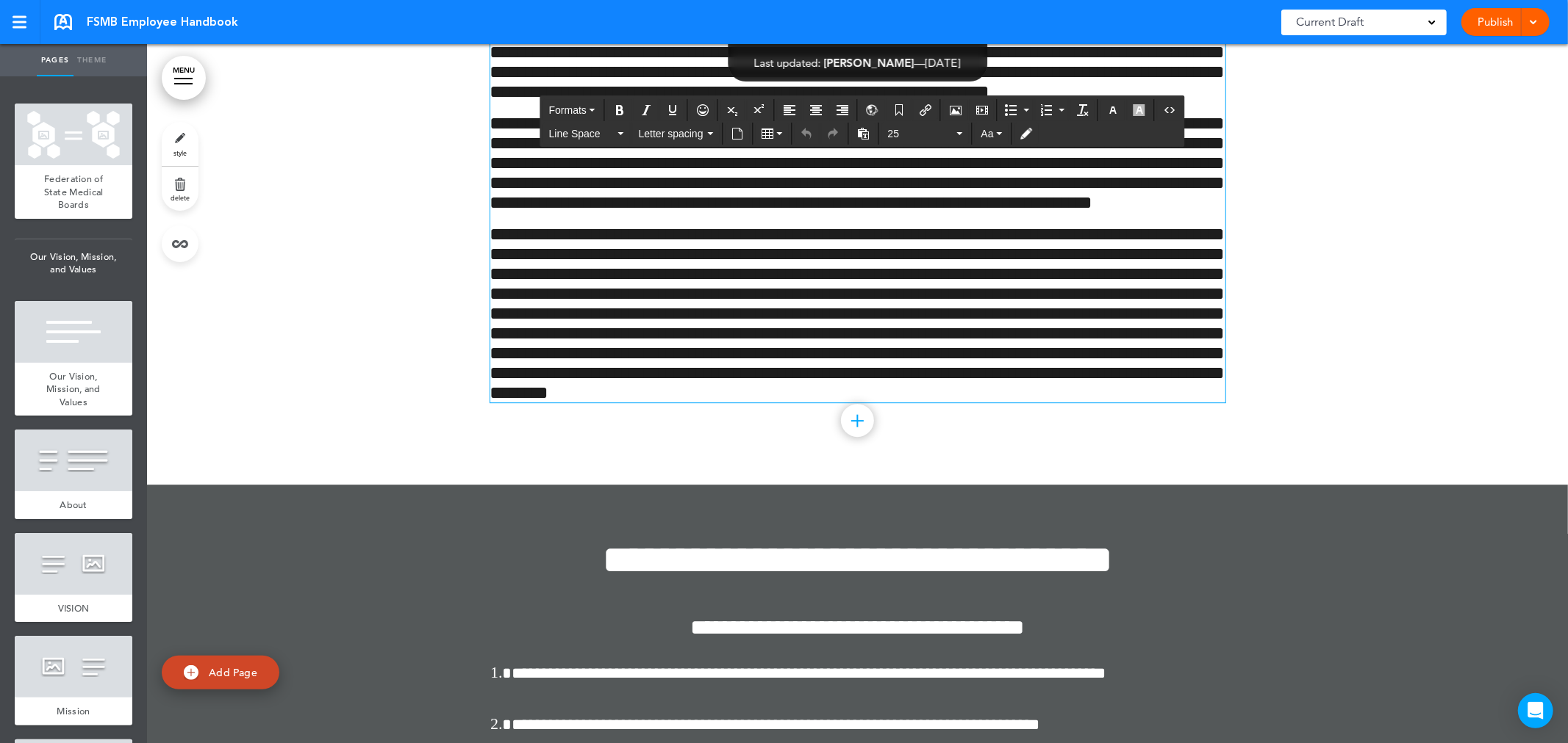
click at [1222, 415] on div at bounding box center [857, 133] width 1421 height 695
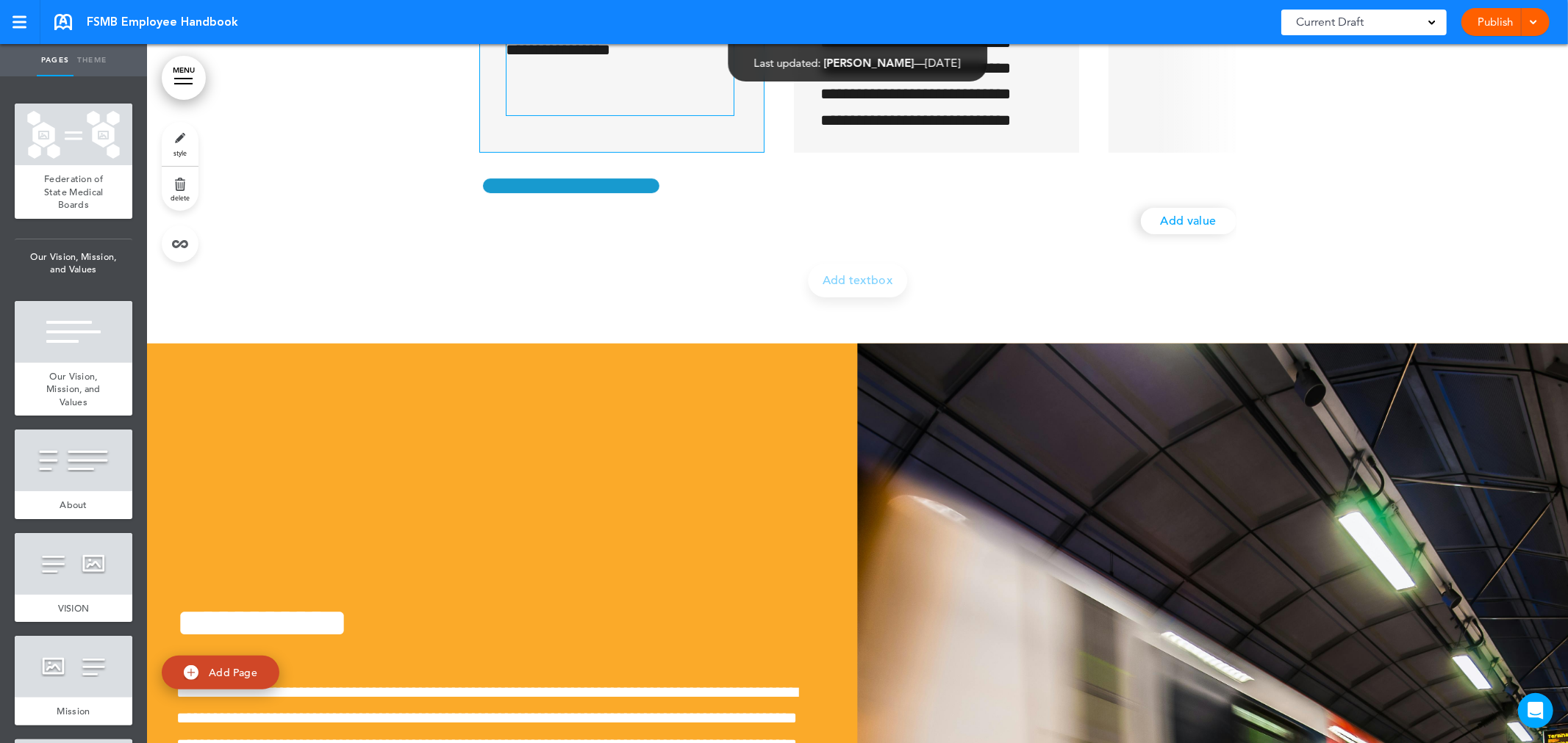
scroll to position [62175, 0]
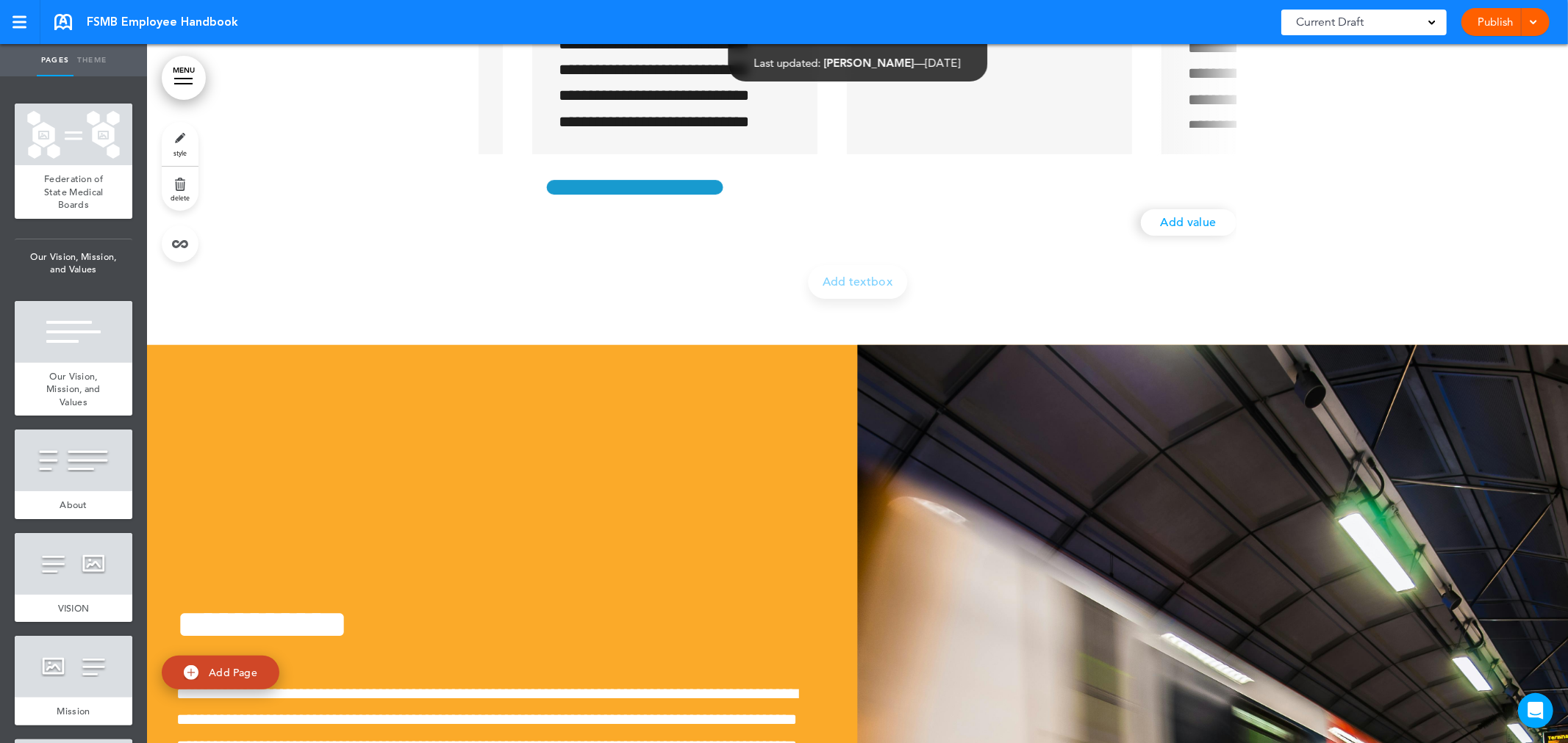
click at [684, 251] on div "**********" at bounding box center [857, 55] width 757 height 390
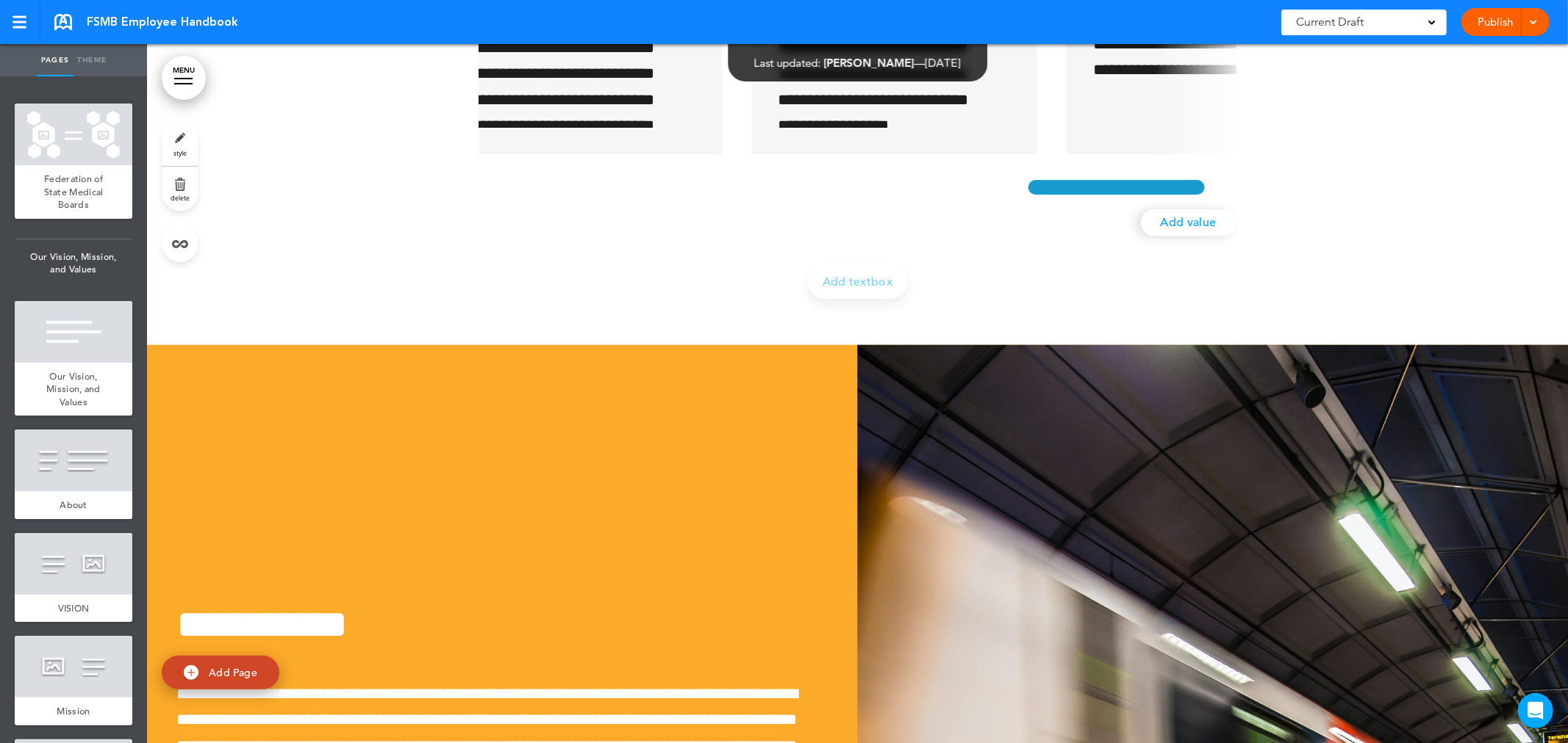
scroll to position [0, 2359]
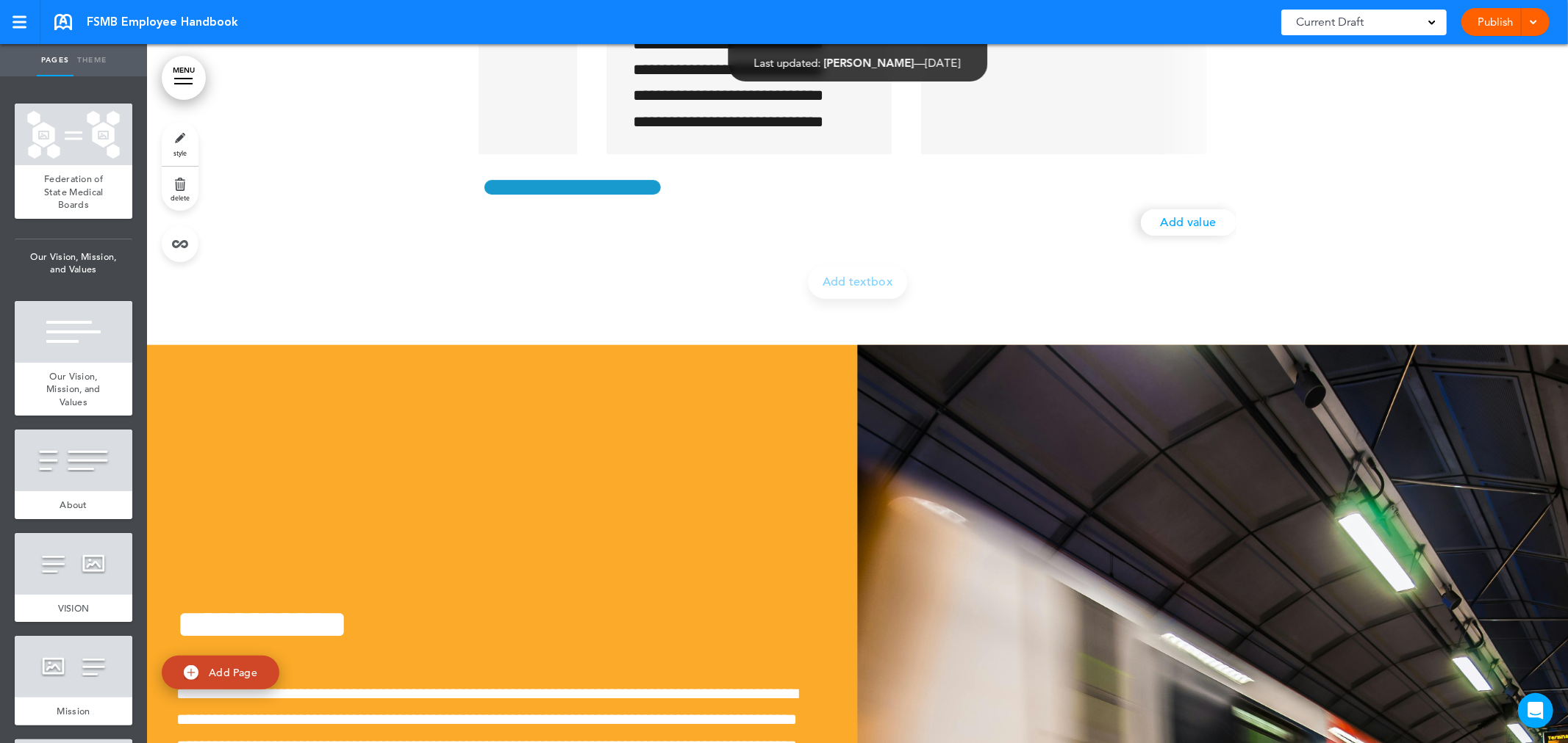
scroll to position [0, 0]
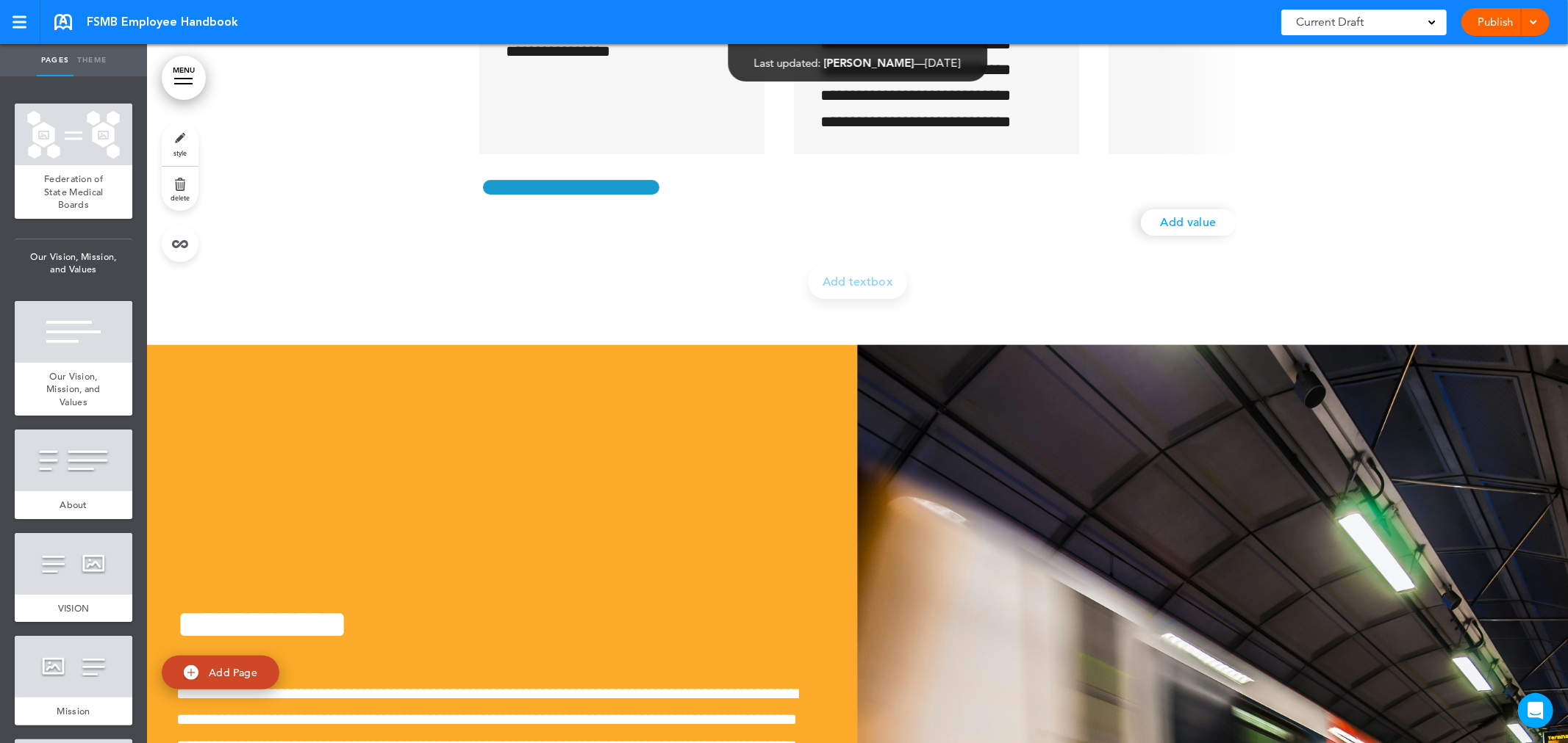
click at [534, 251] on div "**********" at bounding box center [857, 55] width 757 height 390
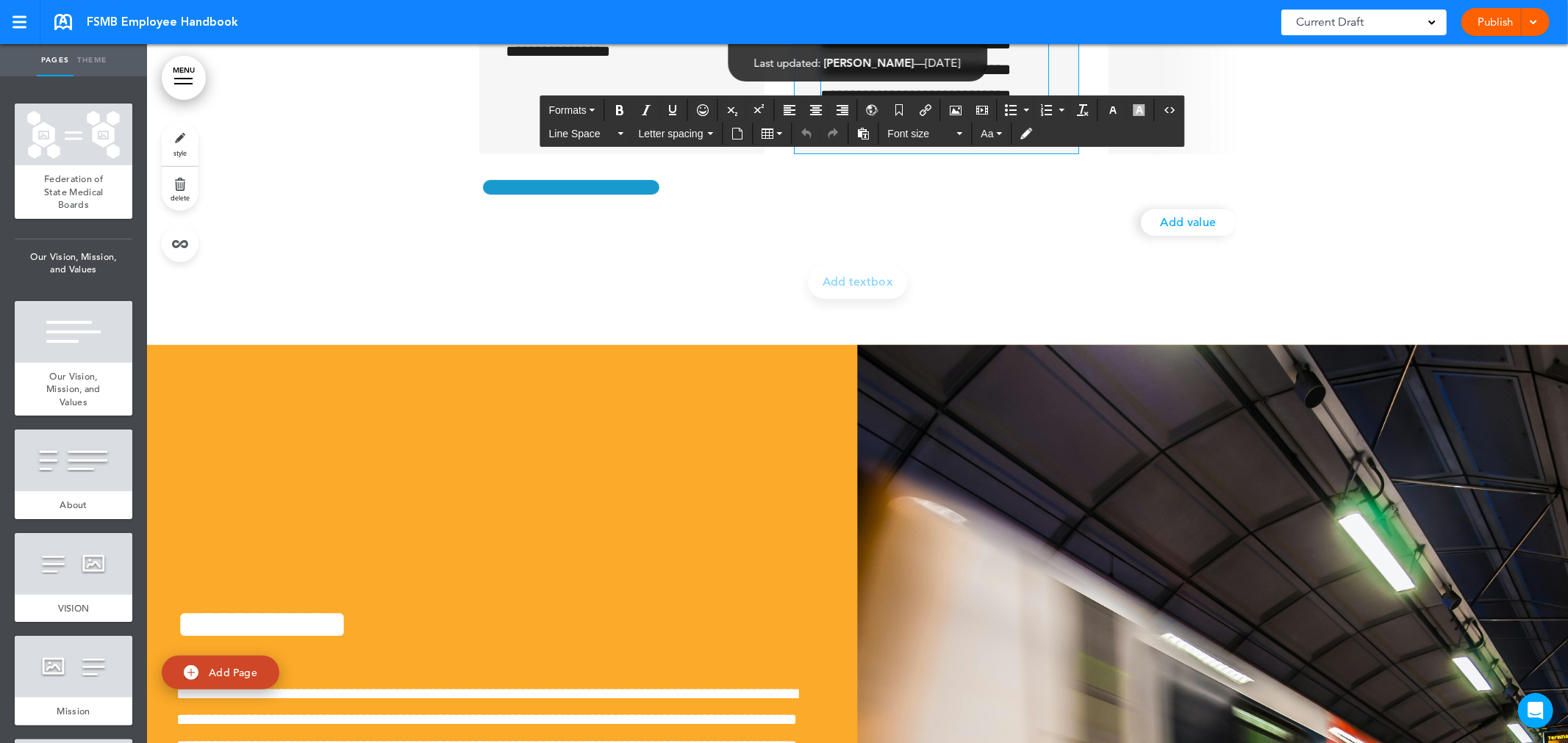
click at [821, 187] on p "**********" at bounding box center [931, 71] width 222 height 233
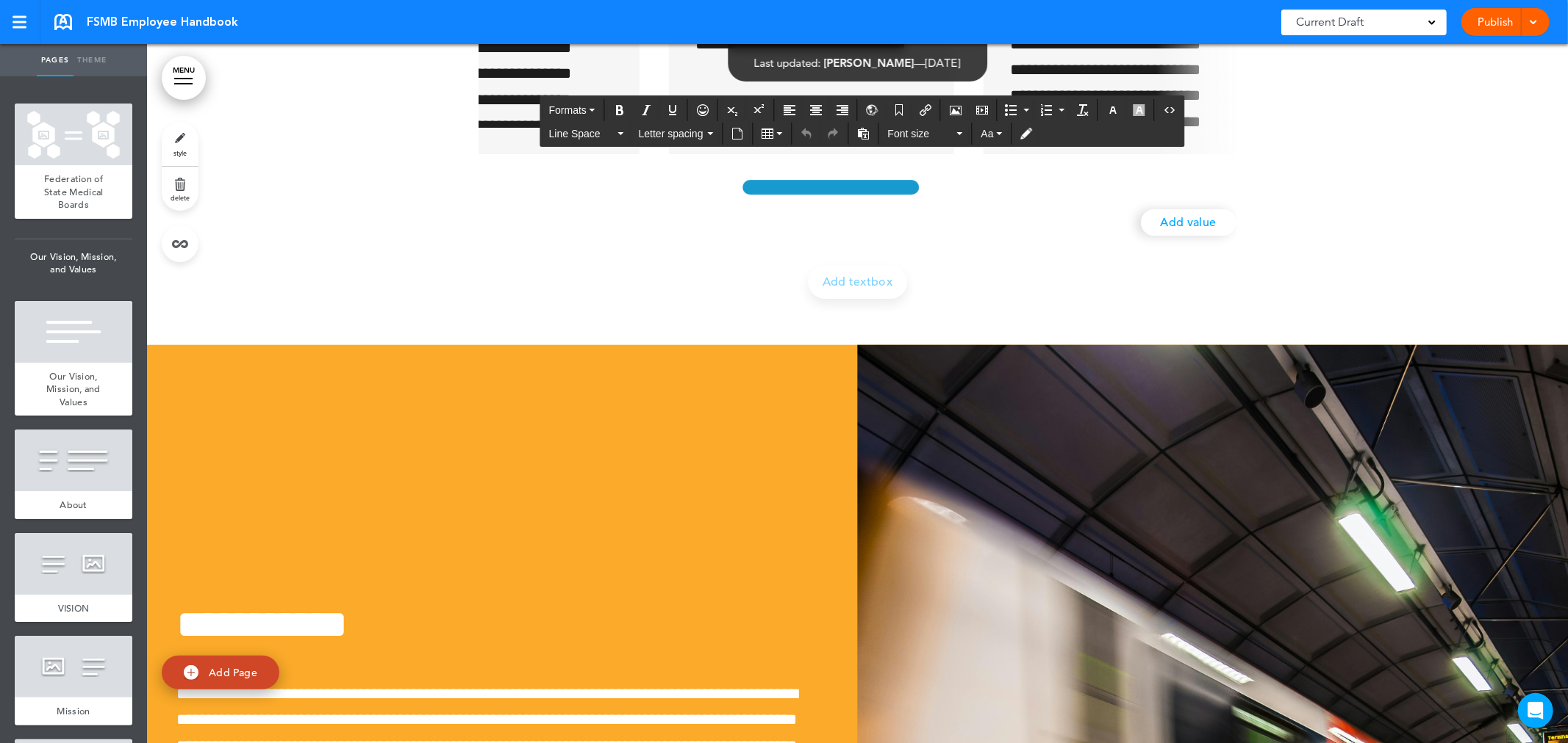
click at [826, 199] on div at bounding box center [830, 188] width 184 height 22
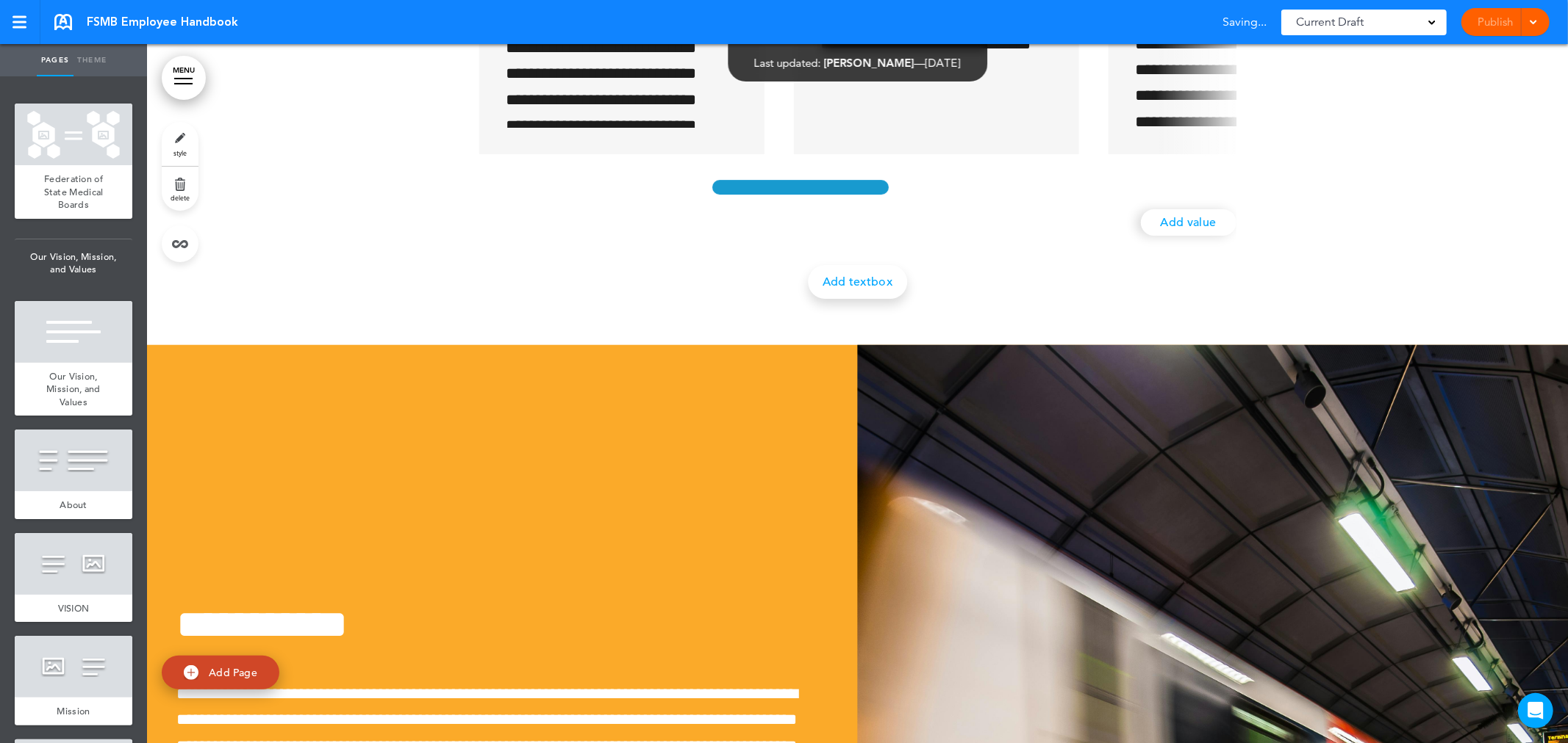
click at [856, 299] on link "Add textbox" at bounding box center [857, 282] width 99 height 33
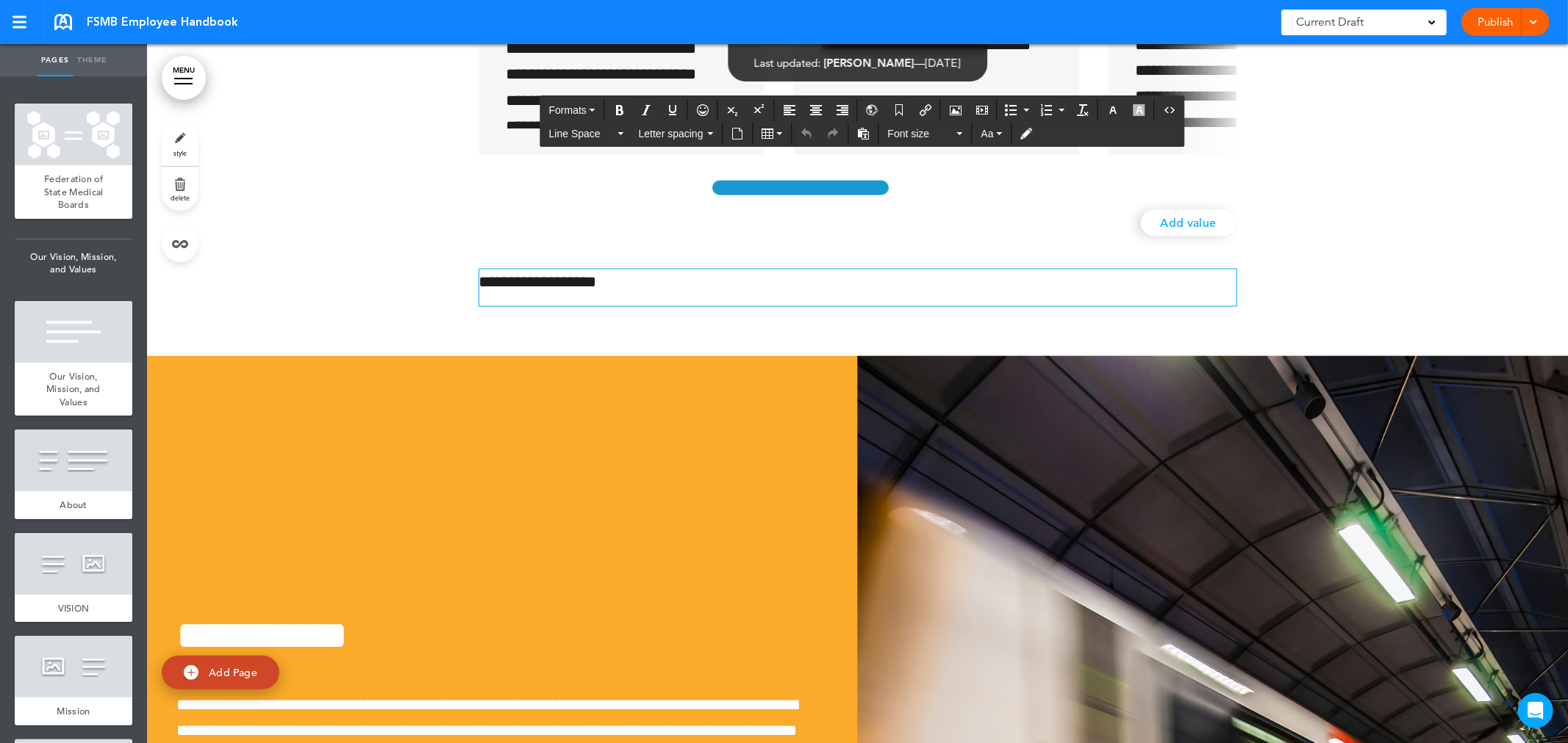
drag, startPoint x: 496, startPoint y: 665, endPoint x: 475, endPoint y: 650, distance: 25.8
click at [475, 361] on div "**********" at bounding box center [858, 7] width 786 height 710
click at [479, 296] on p "**********" at bounding box center [857, 282] width 757 height 26
drag, startPoint x: 472, startPoint y: 653, endPoint x: 628, endPoint y: 677, distance: 157.8
click at [628, 296] on p "**********" at bounding box center [857, 282] width 757 height 26
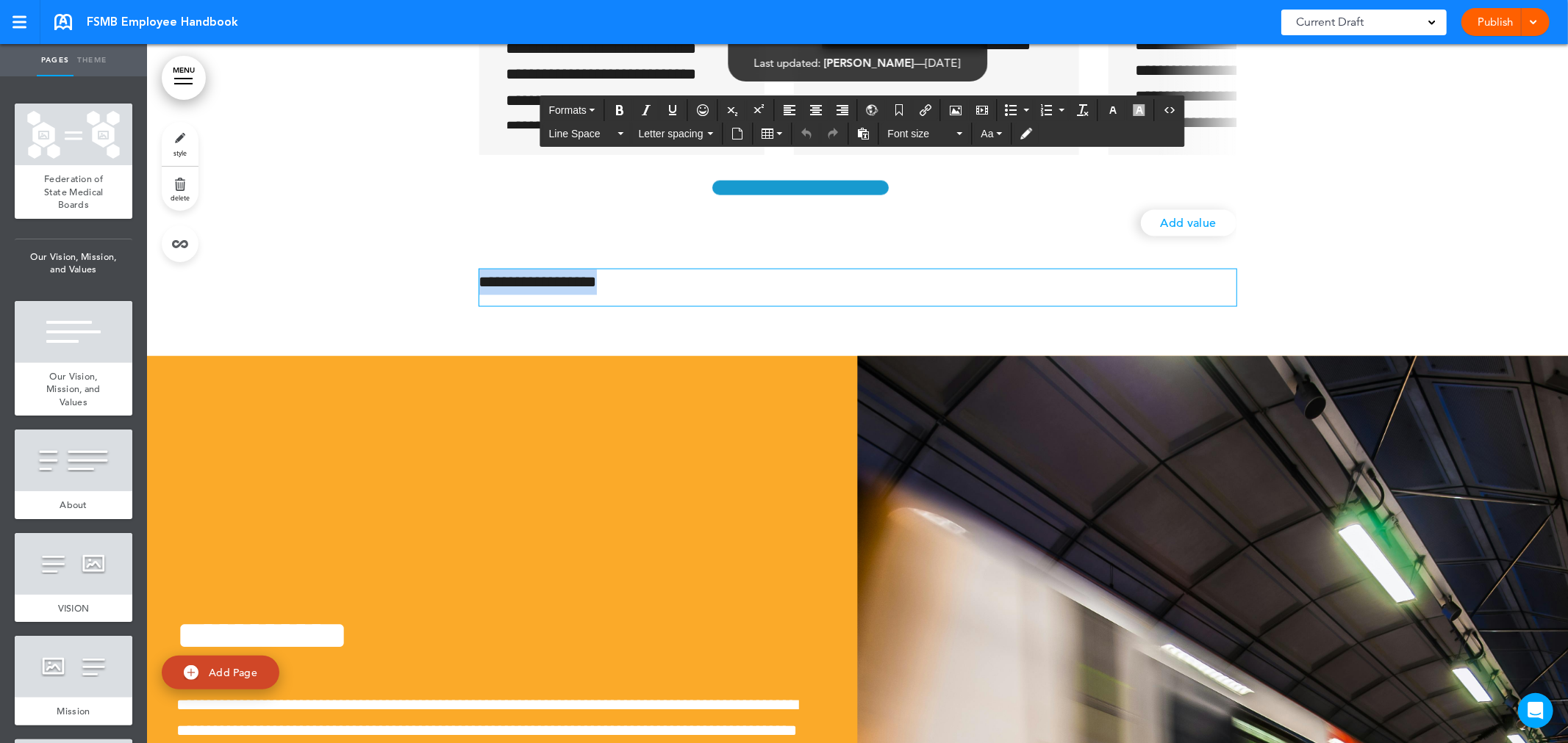
drag, startPoint x: 635, startPoint y: 665, endPoint x: 442, endPoint y: 663, distance: 193.0
click at [442, 357] on div "**********" at bounding box center [857, 6] width 1421 height 699
click at [449, 357] on div at bounding box center [857, 6] width 1421 height 699
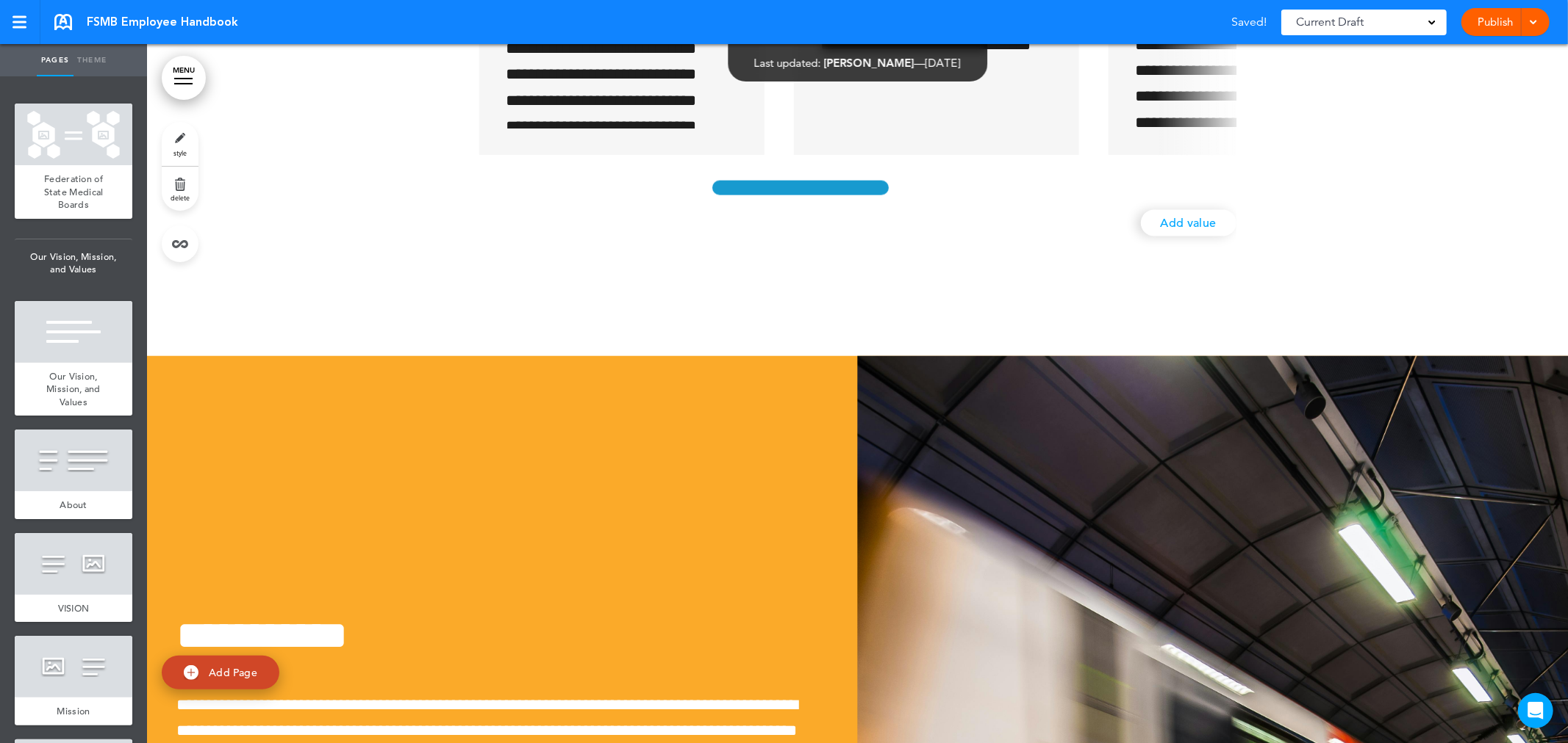
click at [1184, 237] on link "Add value" at bounding box center [1188, 223] width 95 height 27
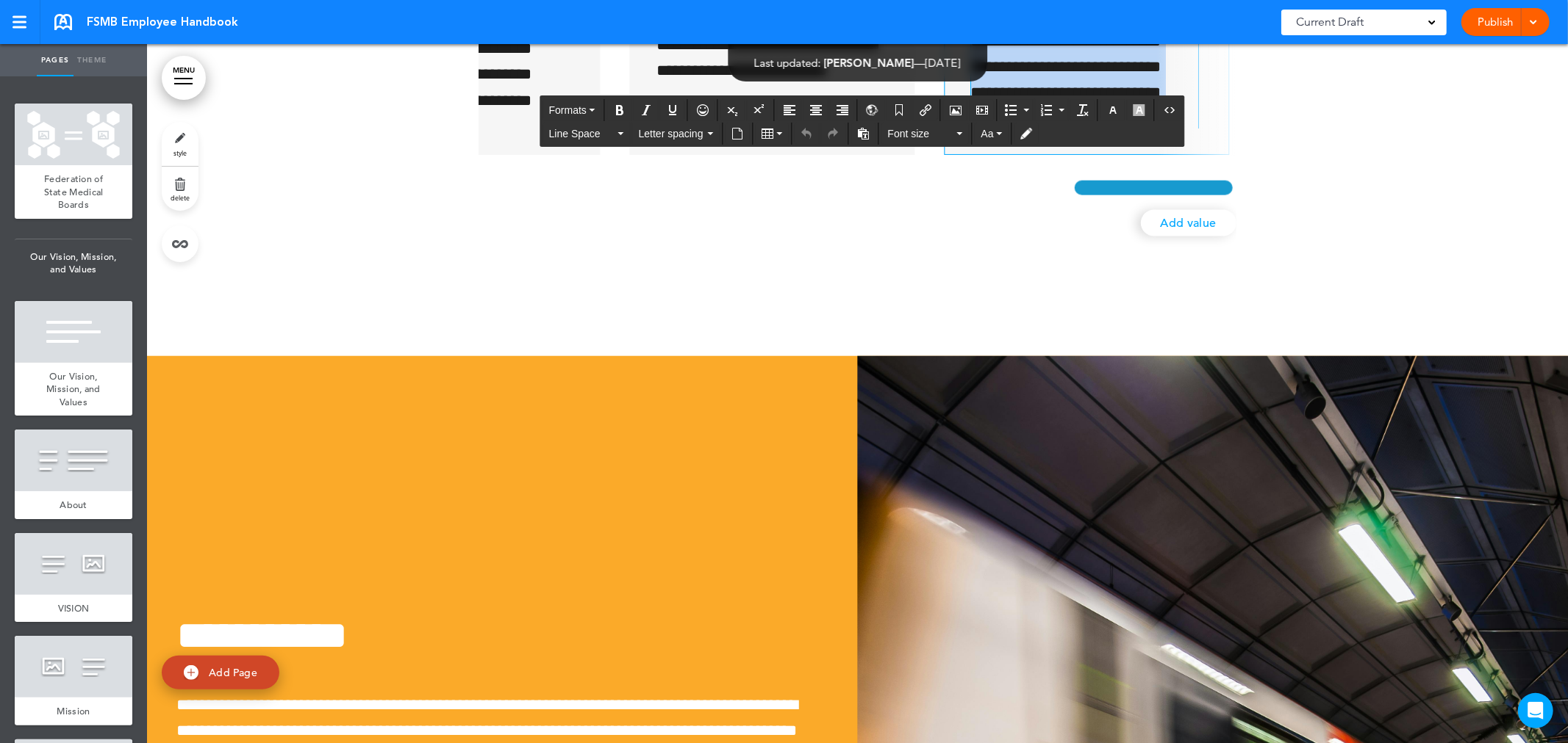
scroll to position [67, 0]
drag, startPoint x: 968, startPoint y: 285, endPoint x: 1135, endPoint y: 501, distance: 273.0
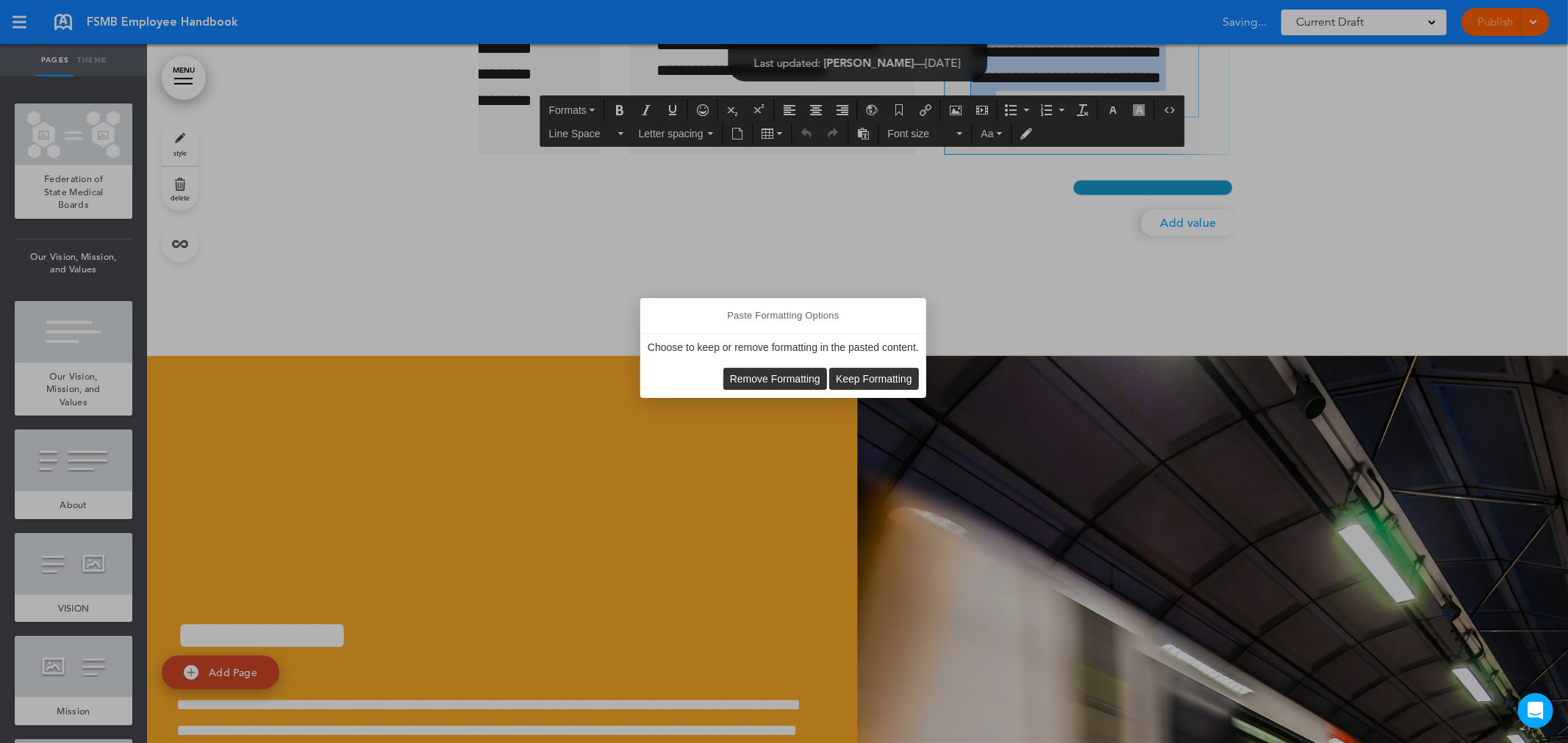
scroll to position [0, 2673]
click at [785, 377] on span "Remove Formatting" at bounding box center [775, 379] width 91 height 11
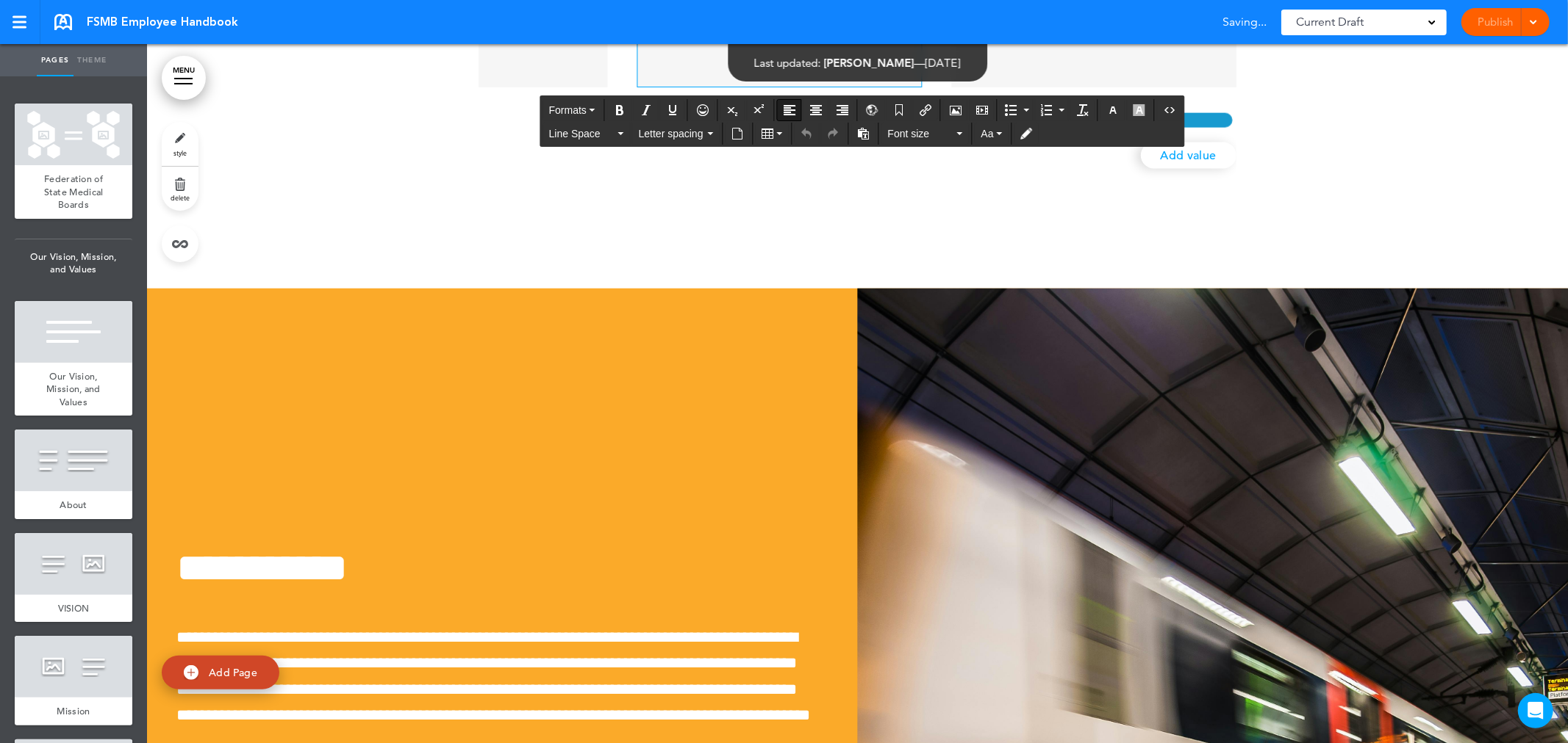
drag, startPoint x: 662, startPoint y: 213, endPoint x: 779, endPoint y: 258, distance: 125.4
drag, startPoint x: 779, startPoint y: 258, endPoint x: 759, endPoint y: 242, distance: 25.6
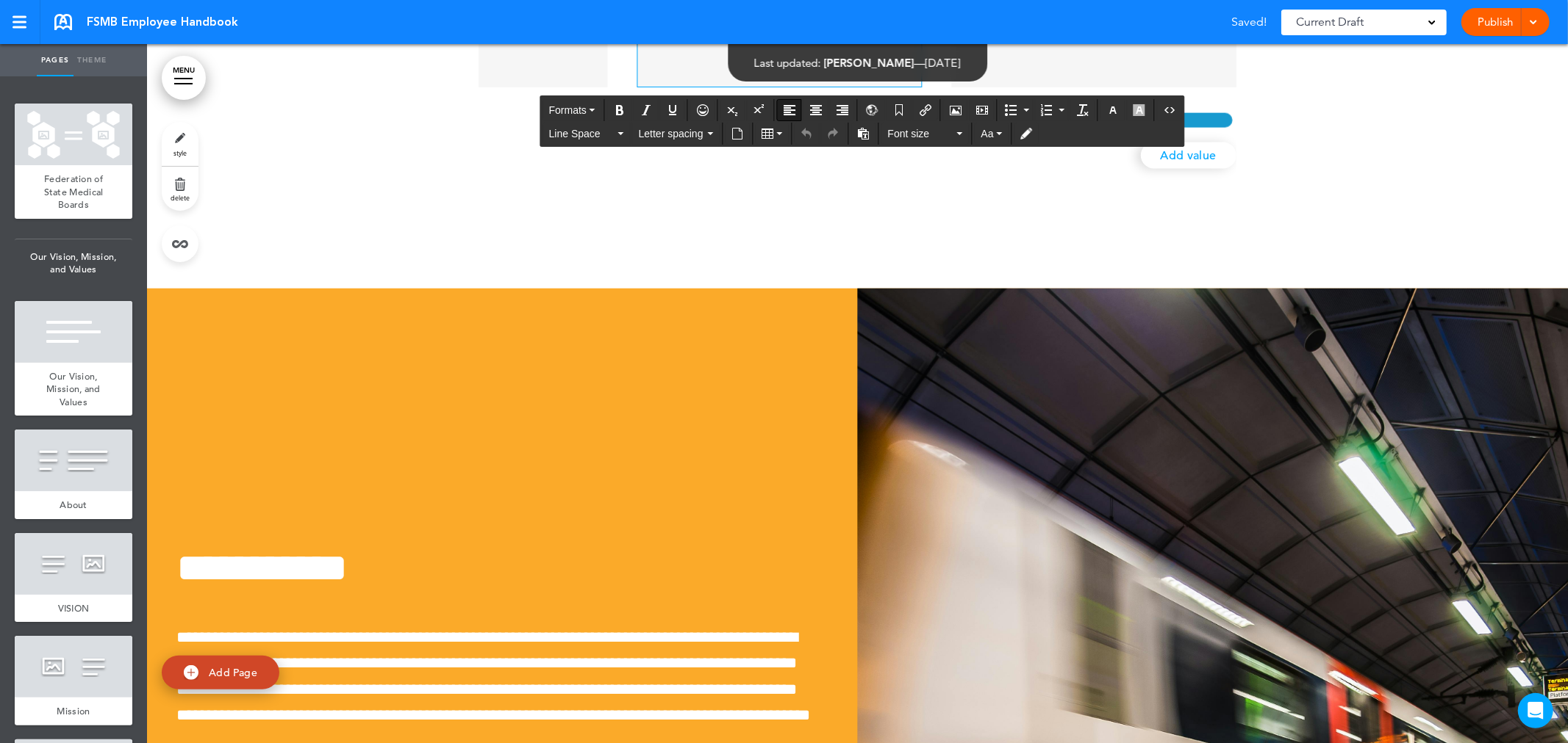
drag, startPoint x: 729, startPoint y: 238, endPoint x: 654, endPoint y: 207, distance: 81.2
click at [955, 134] on button "Font size" at bounding box center [925, 134] width 87 height 21
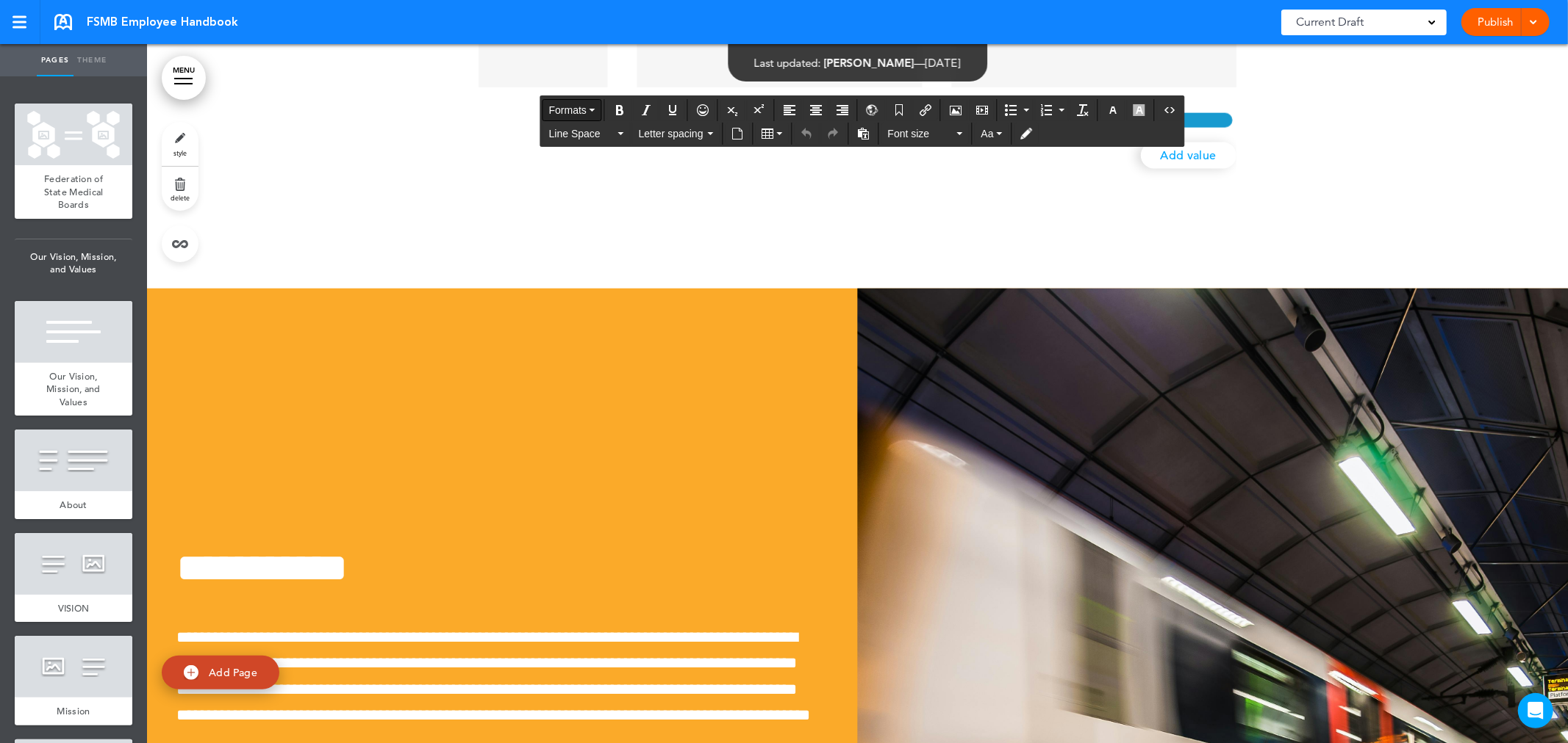
click at [593, 109] on icon "button" at bounding box center [593, 110] width 6 height 3
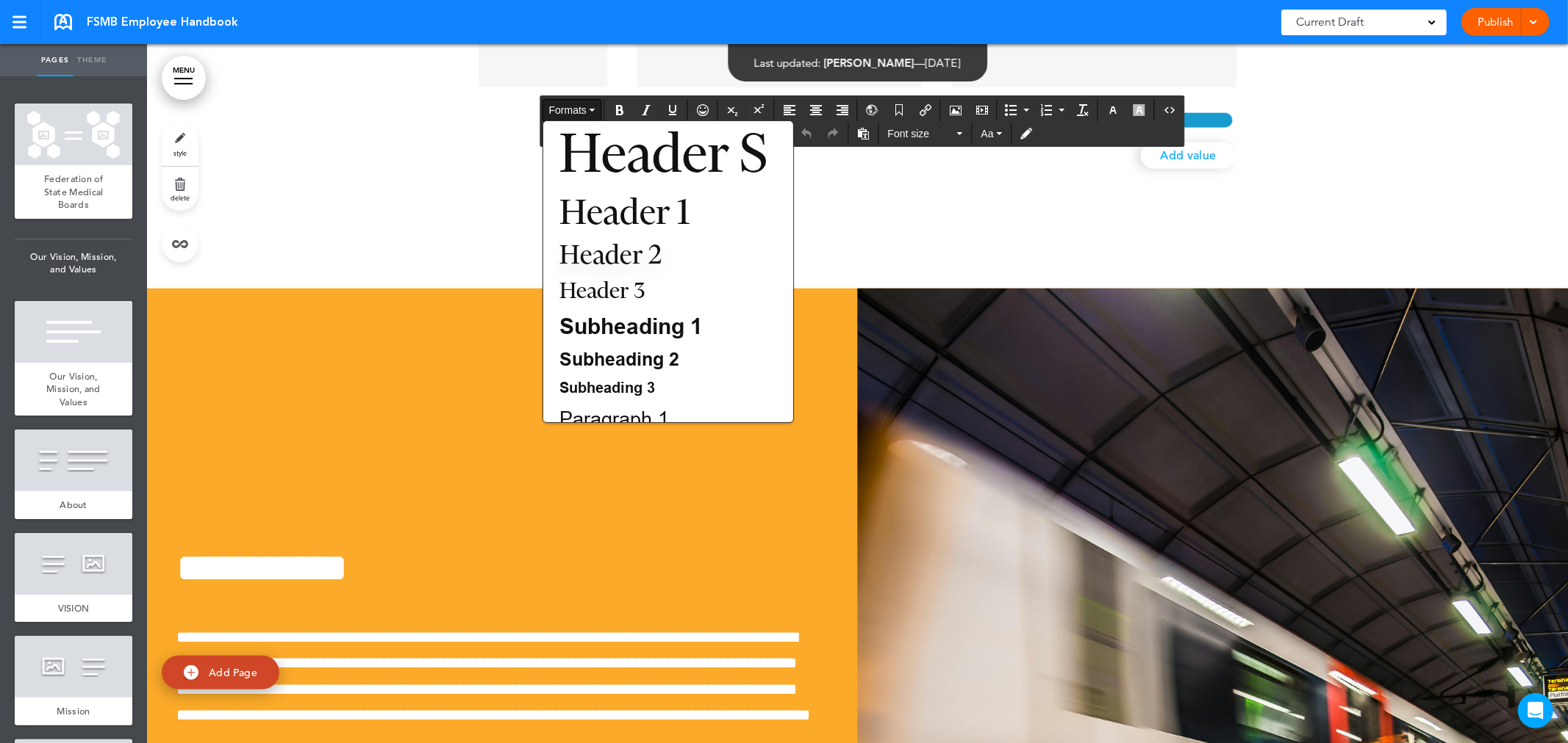
click at [593, 109] on icon "button" at bounding box center [593, 110] width 6 height 3
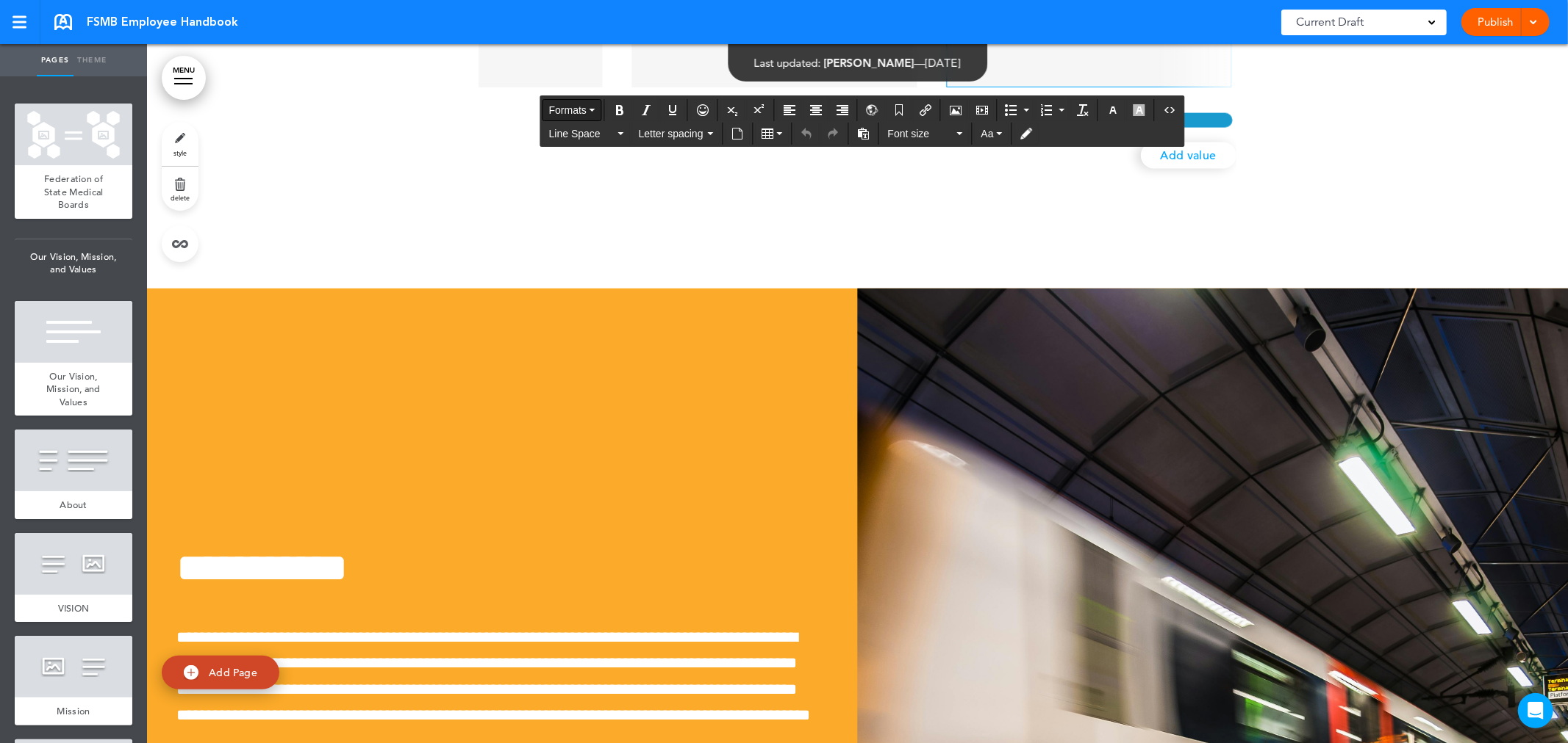
scroll to position [0, 2681]
drag, startPoint x: 968, startPoint y: 216, endPoint x: 1111, endPoint y: 239, distance: 144.8
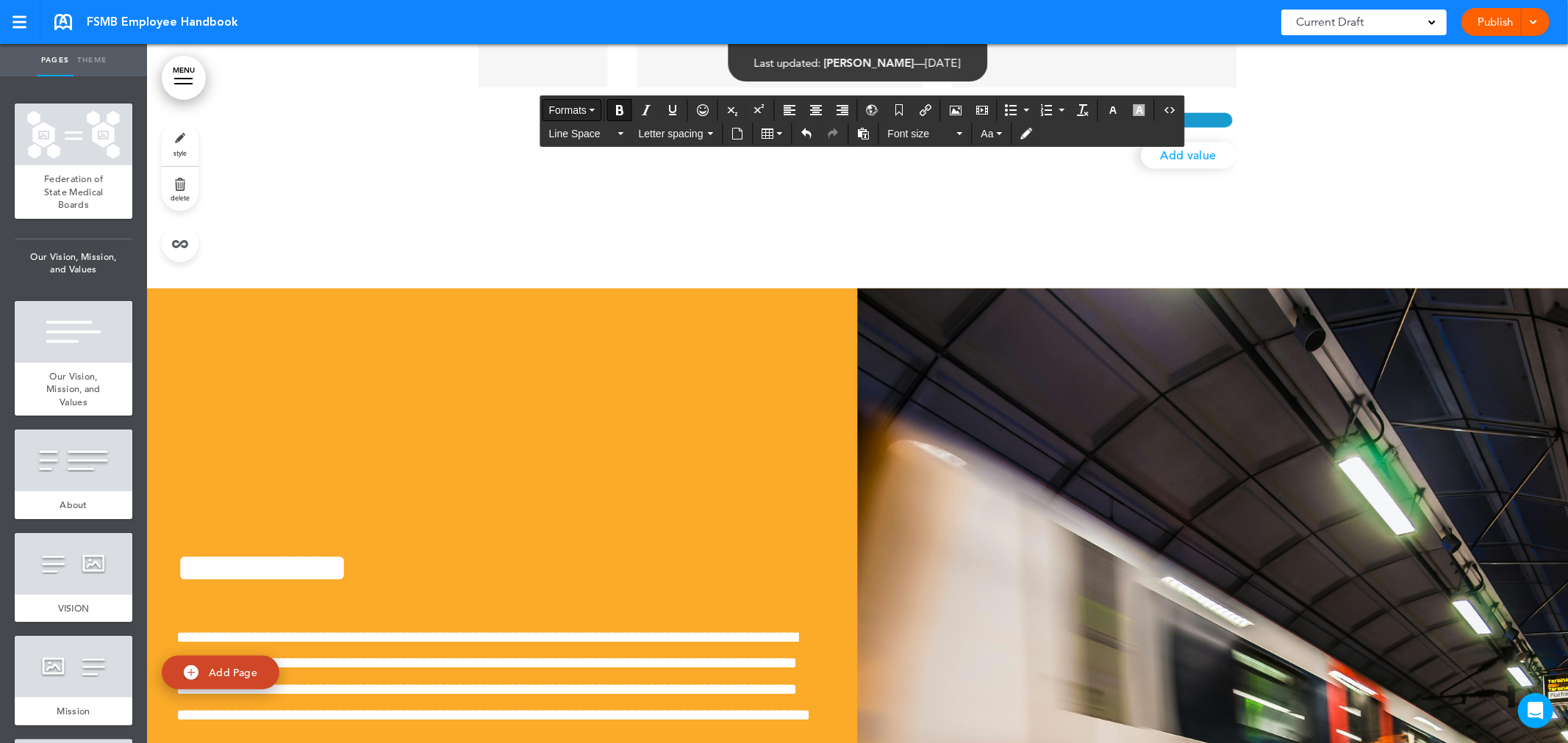
click at [596, 109] on button "Formats" at bounding box center [572, 111] width 58 height 21
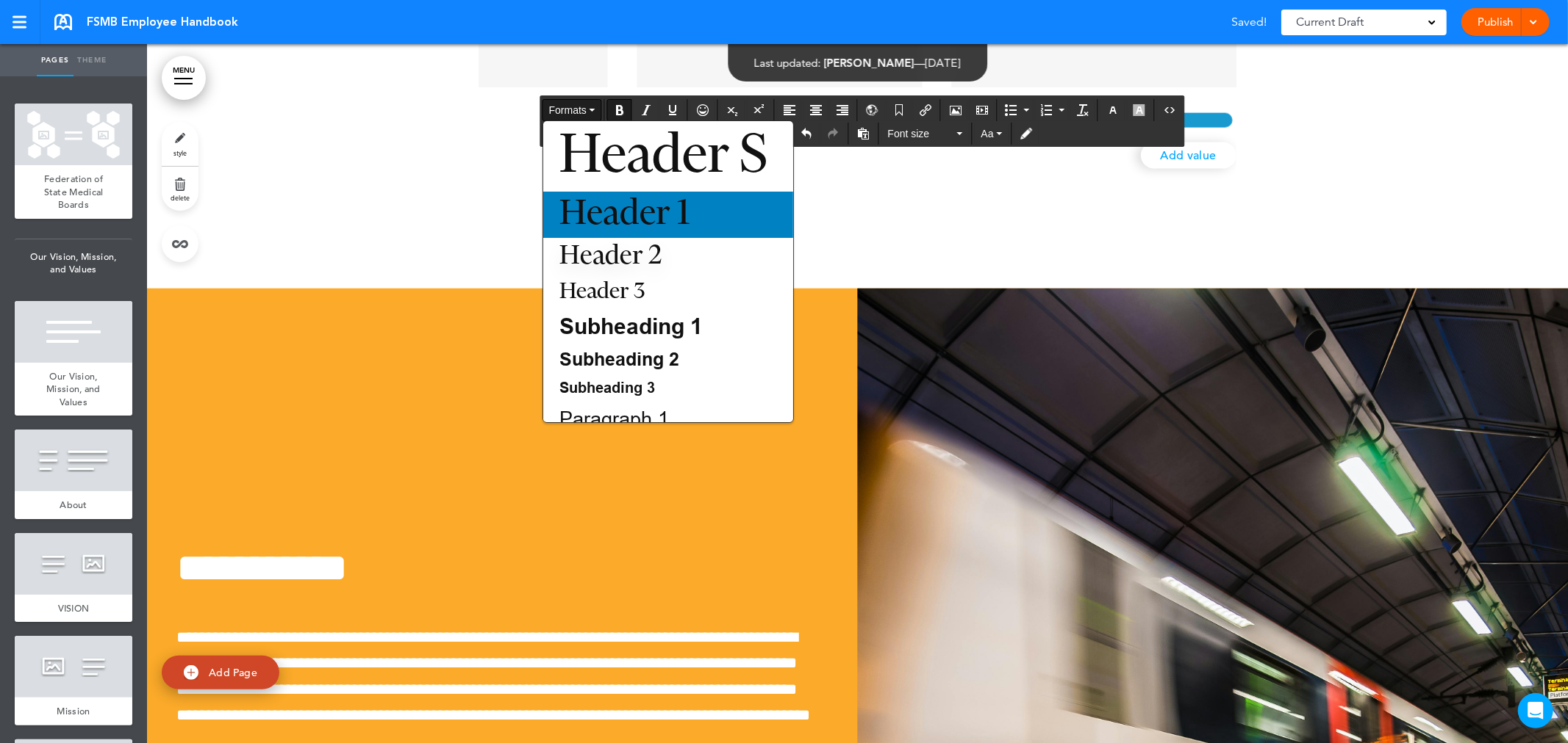
click at [633, 201] on span "Header 1" at bounding box center [624, 214] width 133 height 33
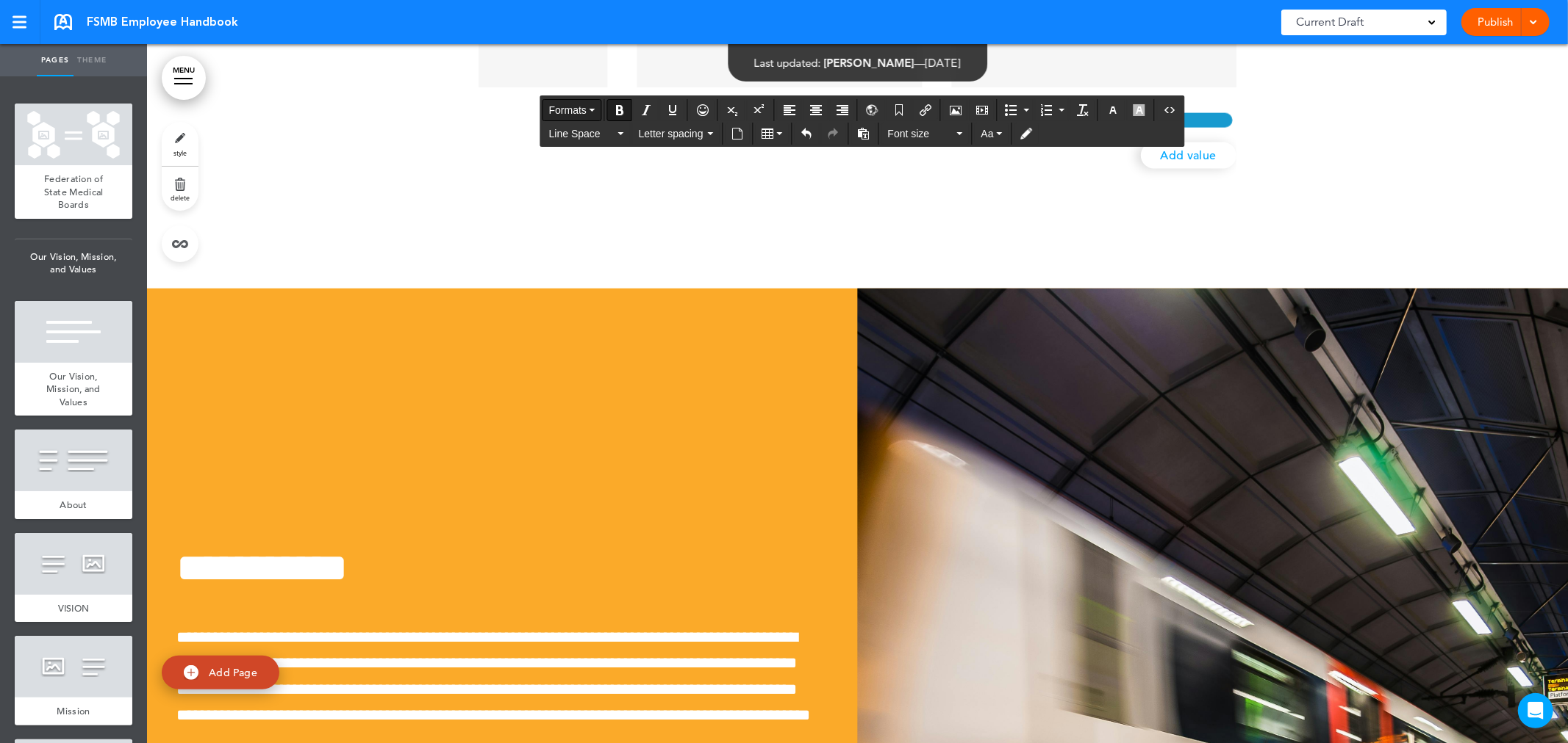
click at [596, 104] on button "Formats" at bounding box center [572, 111] width 58 height 21
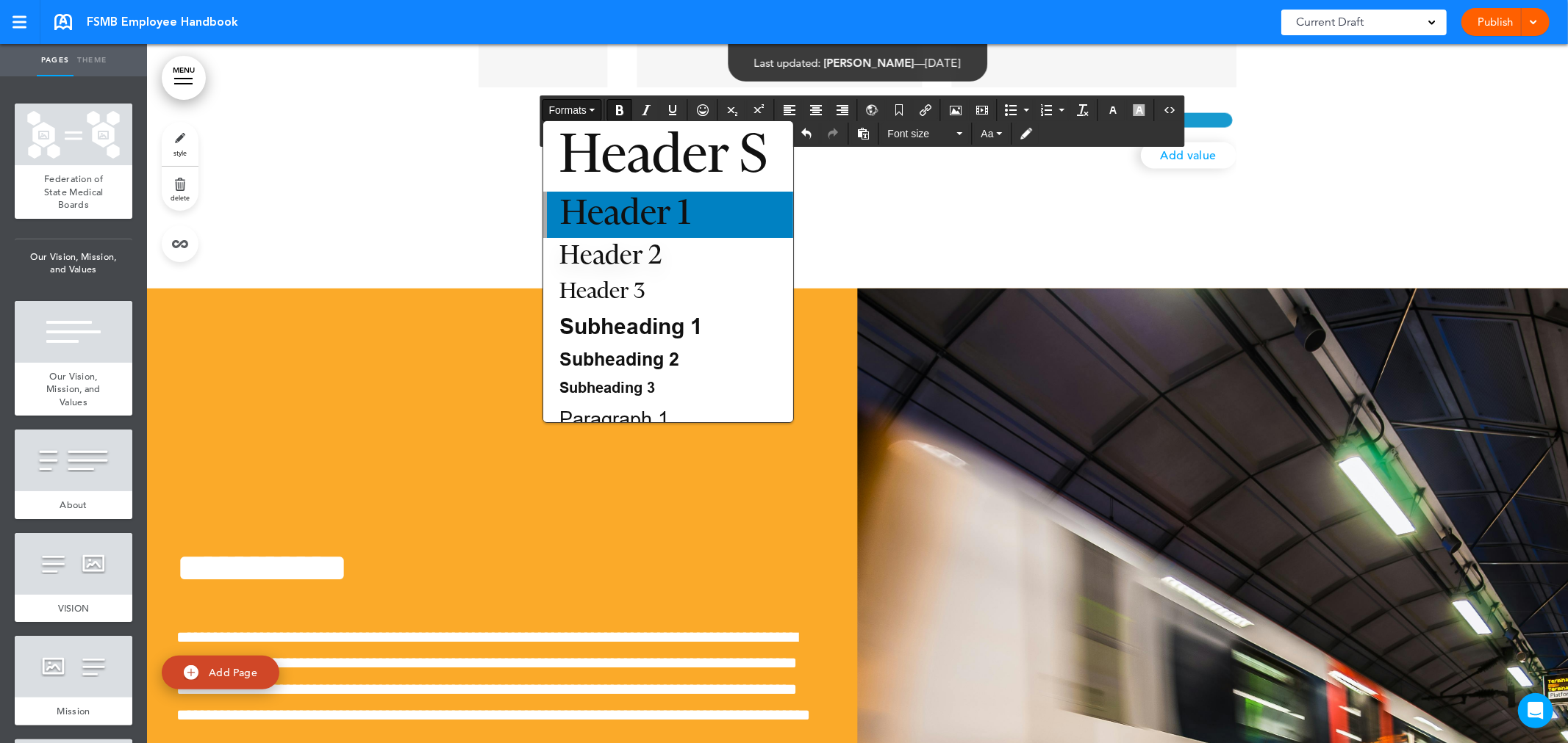
click at [648, 211] on span "Header 1" at bounding box center [624, 214] width 133 height 33
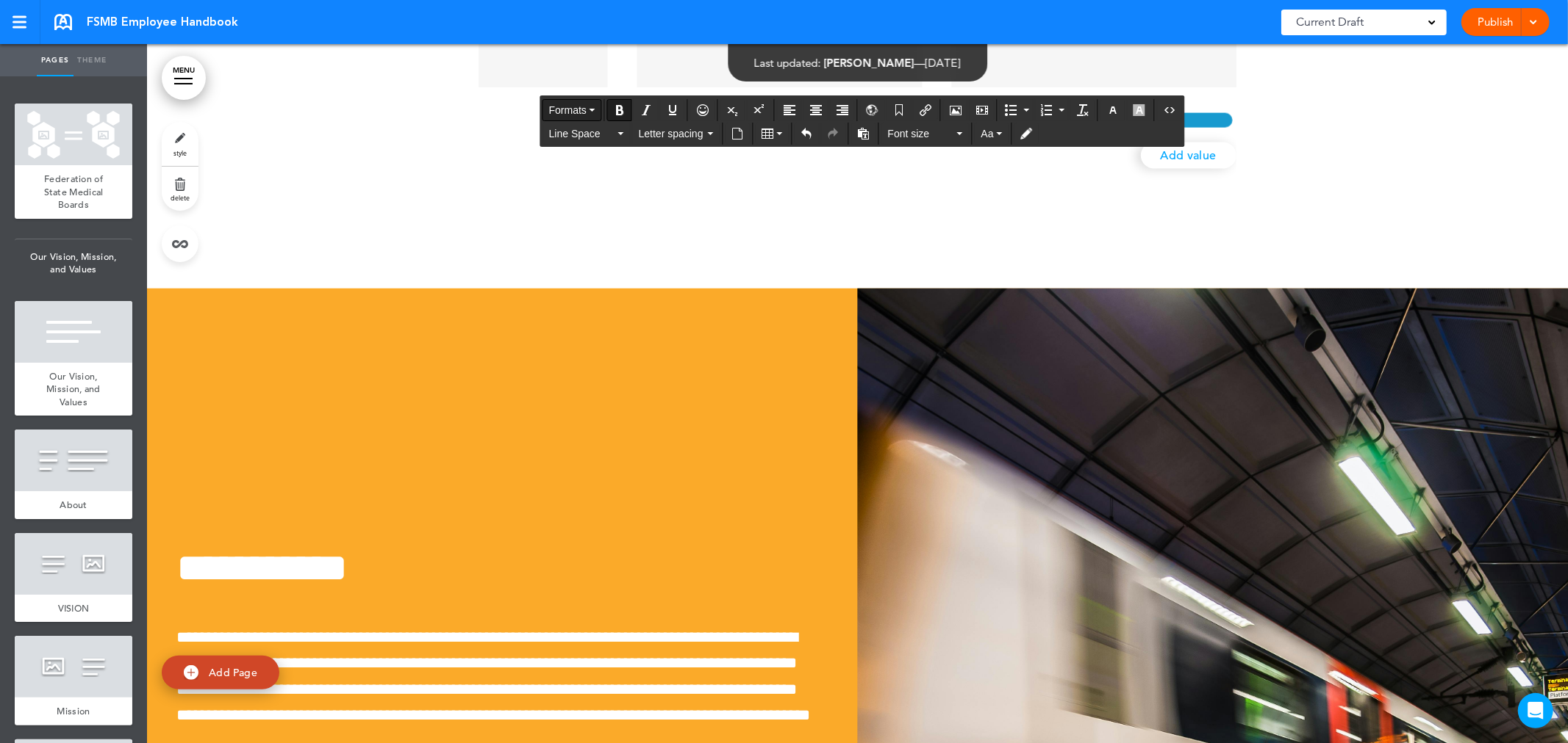
click at [594, 107] on button "Formats" at bounding box center [572, 111] width 58 height 21
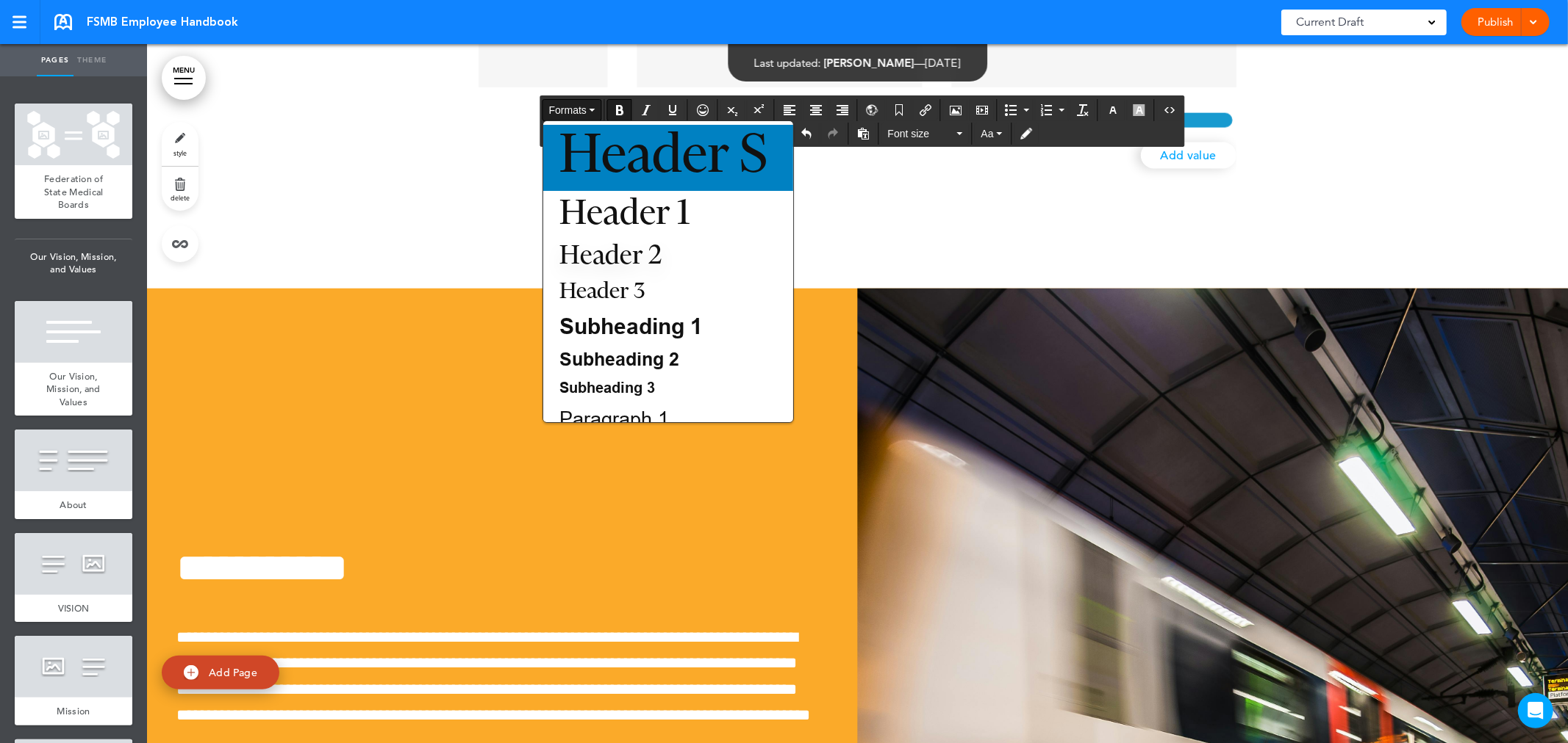
click at [675, 165] on span "Header S" at bounding box center [663, 157] width 211 height 52
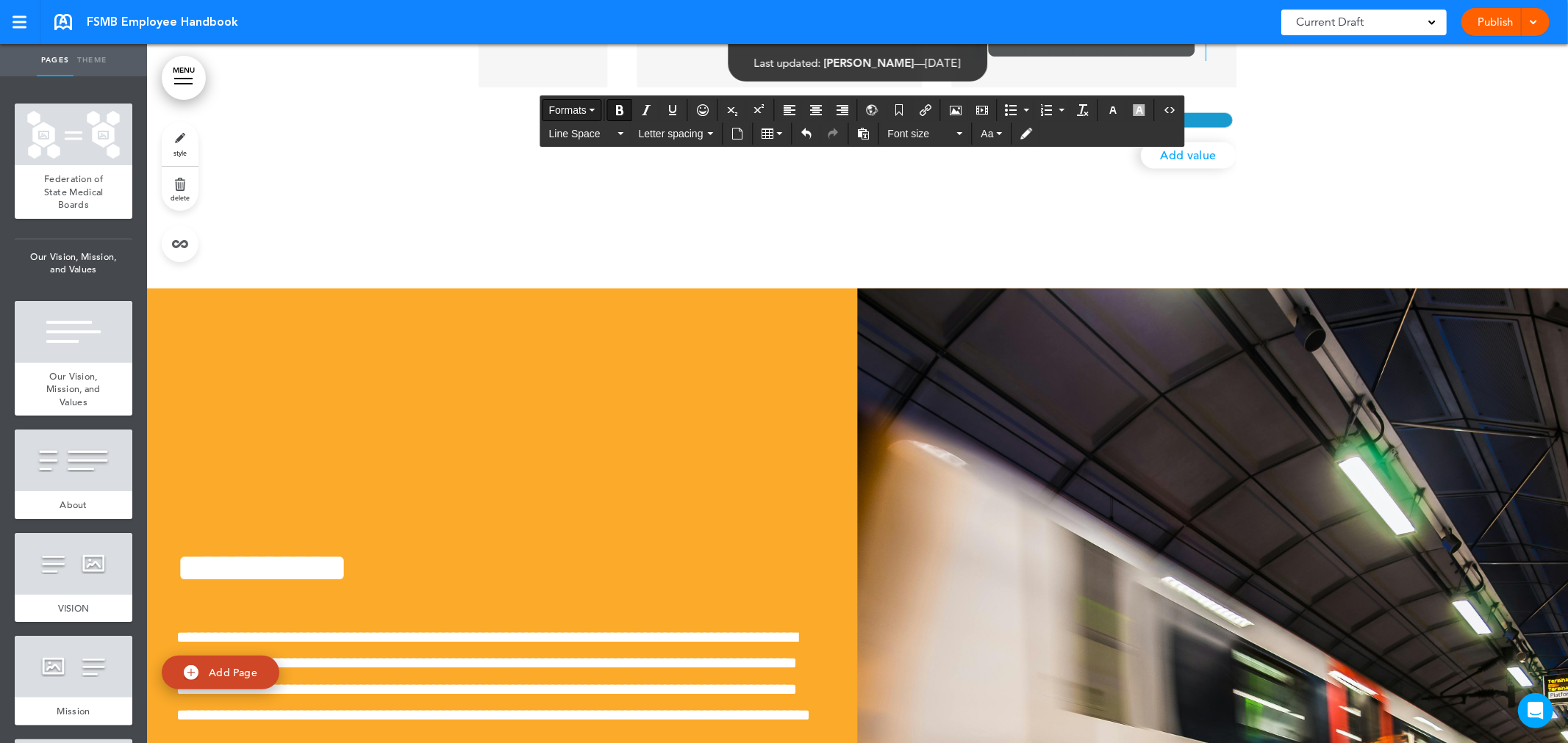
click at [593, 107] on button "Formats" at bounding box center [572, 111] width 58 height 21
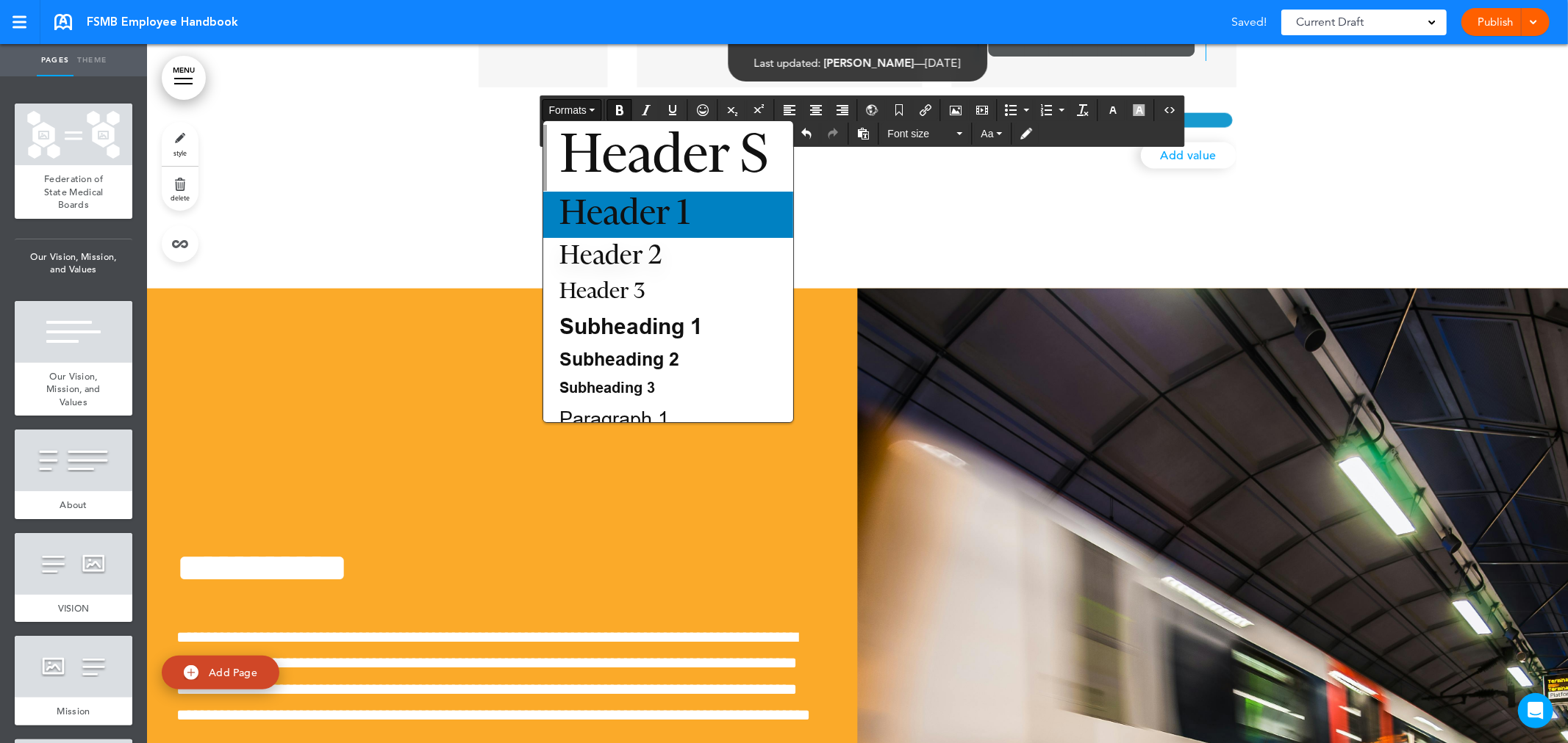
click at [609, 222] on span "Header 1" at bounding box center [624, 214] width 133 height 33
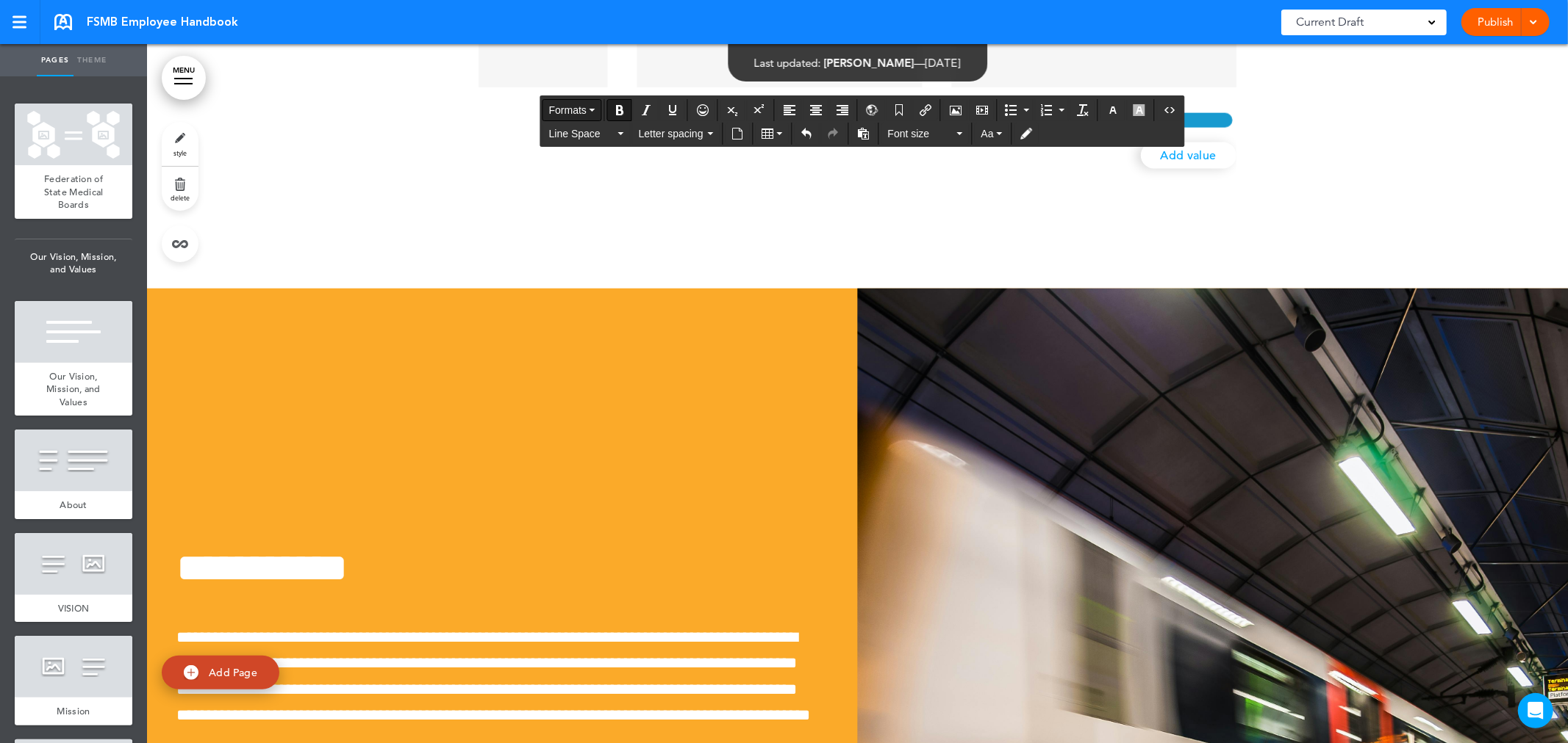
click at [596, 107] on button "Formats" at bounding box center [572, 111] width 58 height 21
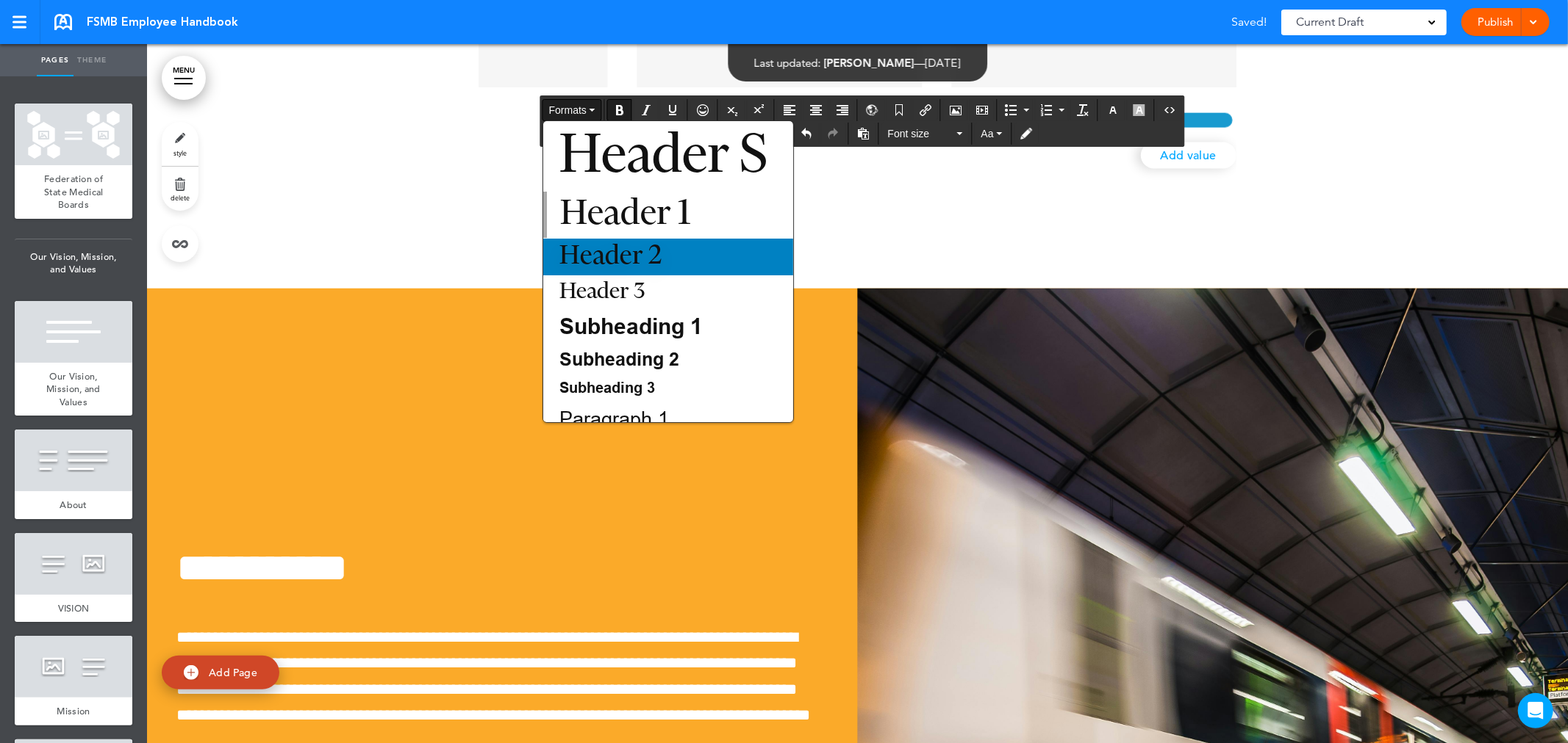
click at [603, 248] on span "Header 2" at bounding box center [611, 257] width 105 height 26
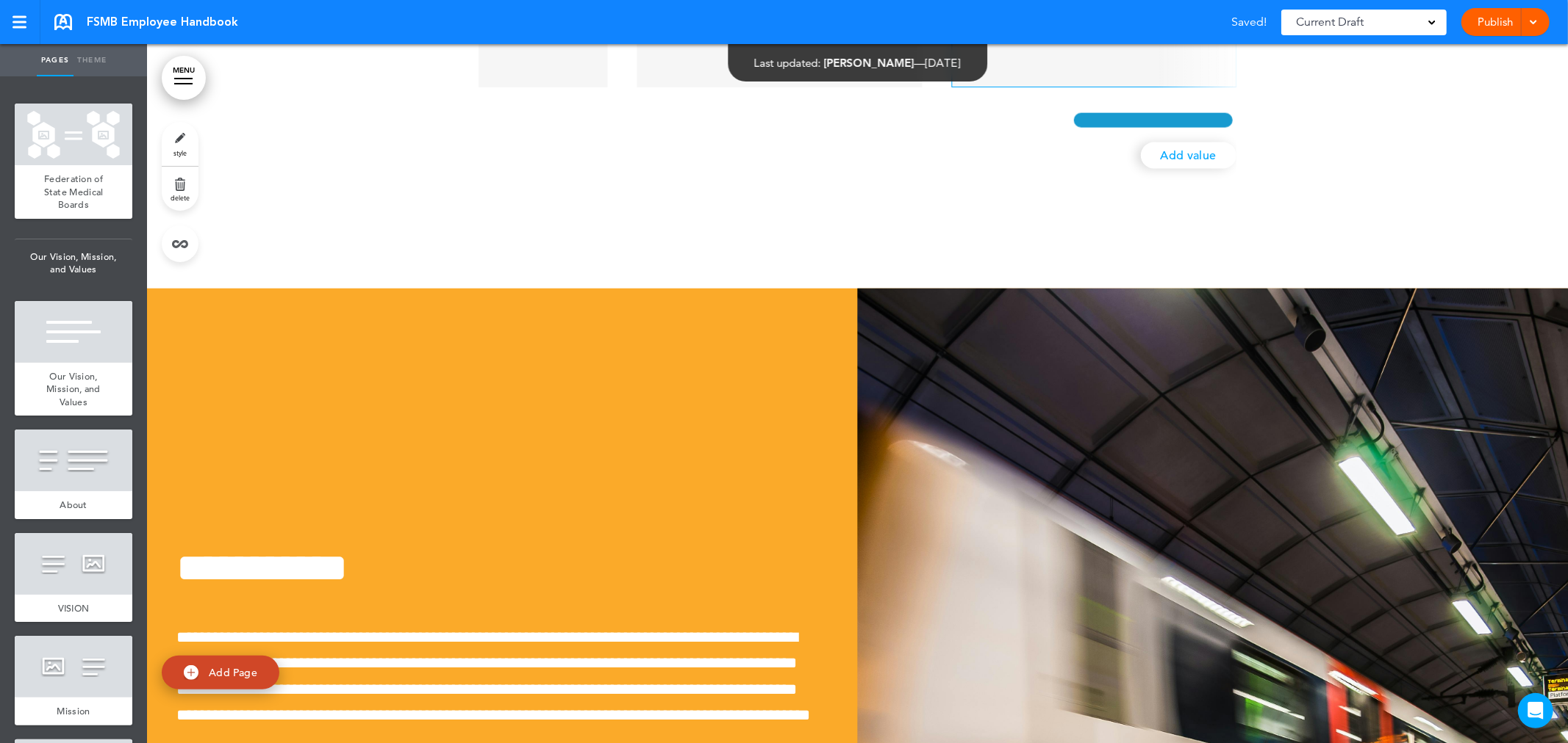
scroll to position [0, 2681]
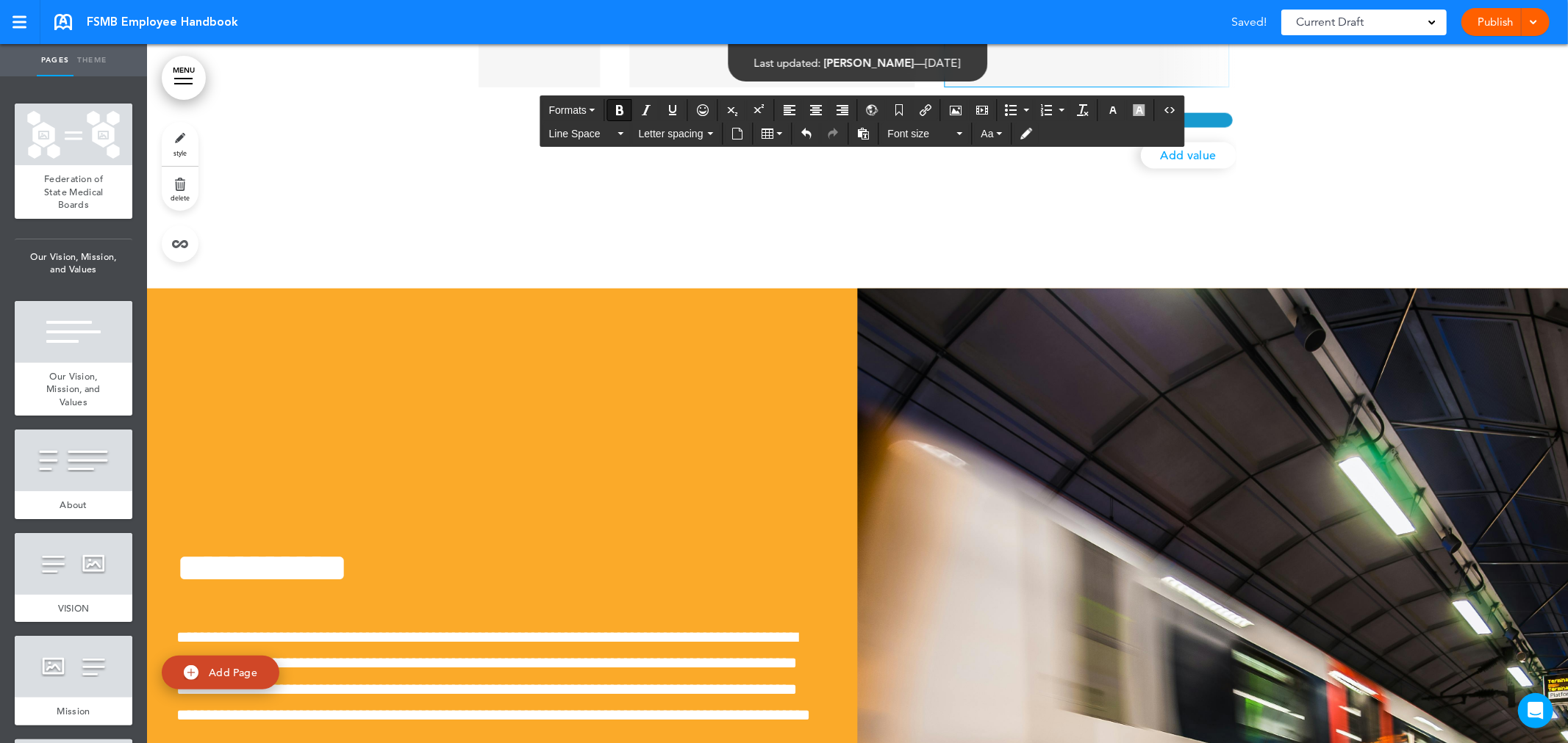
drag, startPoint x: 976, startPoint y: 213, endPoint x: 1130, endPoint y: 277, distance: 166.8
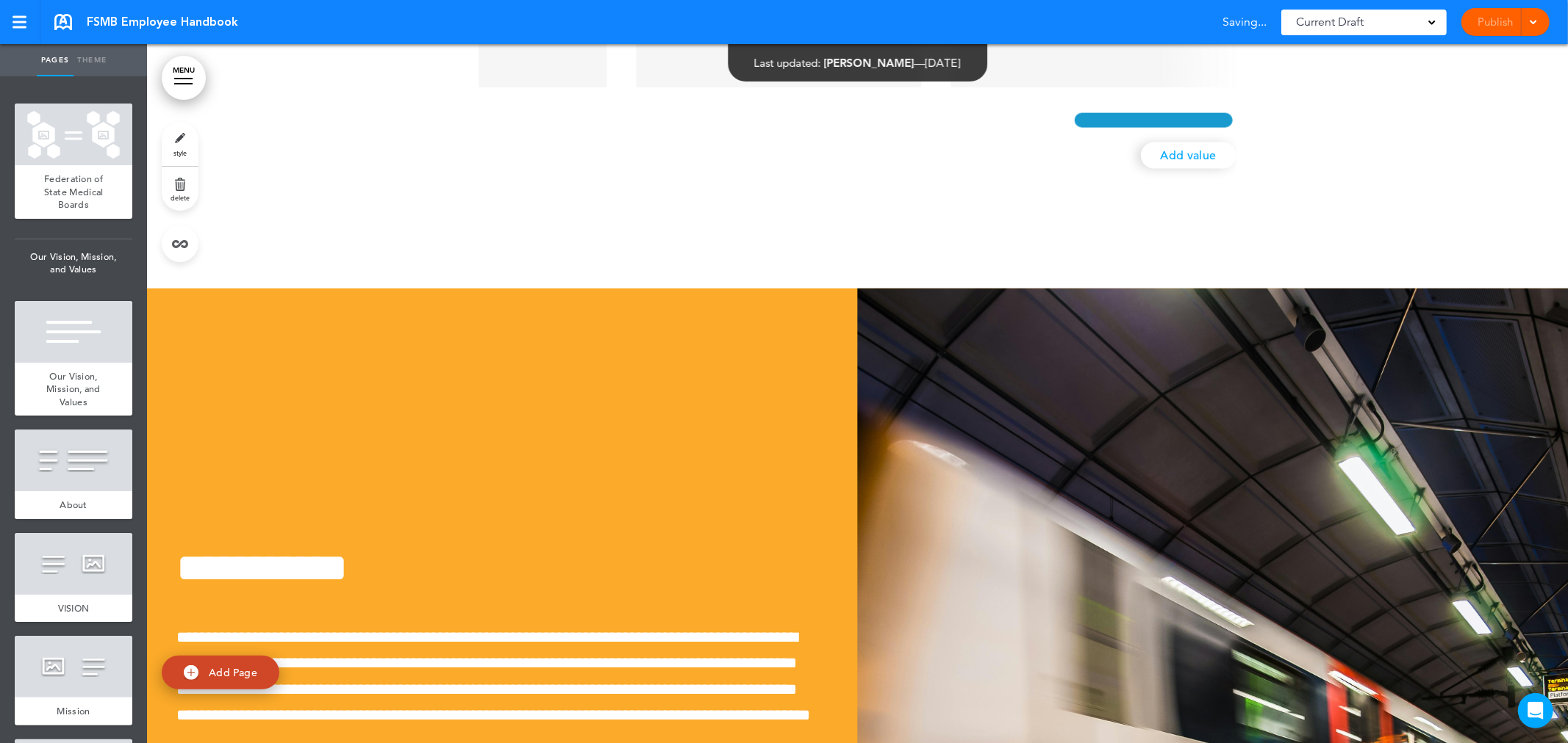
drag, startPoint x: 1089, startPoint y: 246, endPoint x: 1287, endPoint y: 233, distance: 198.4
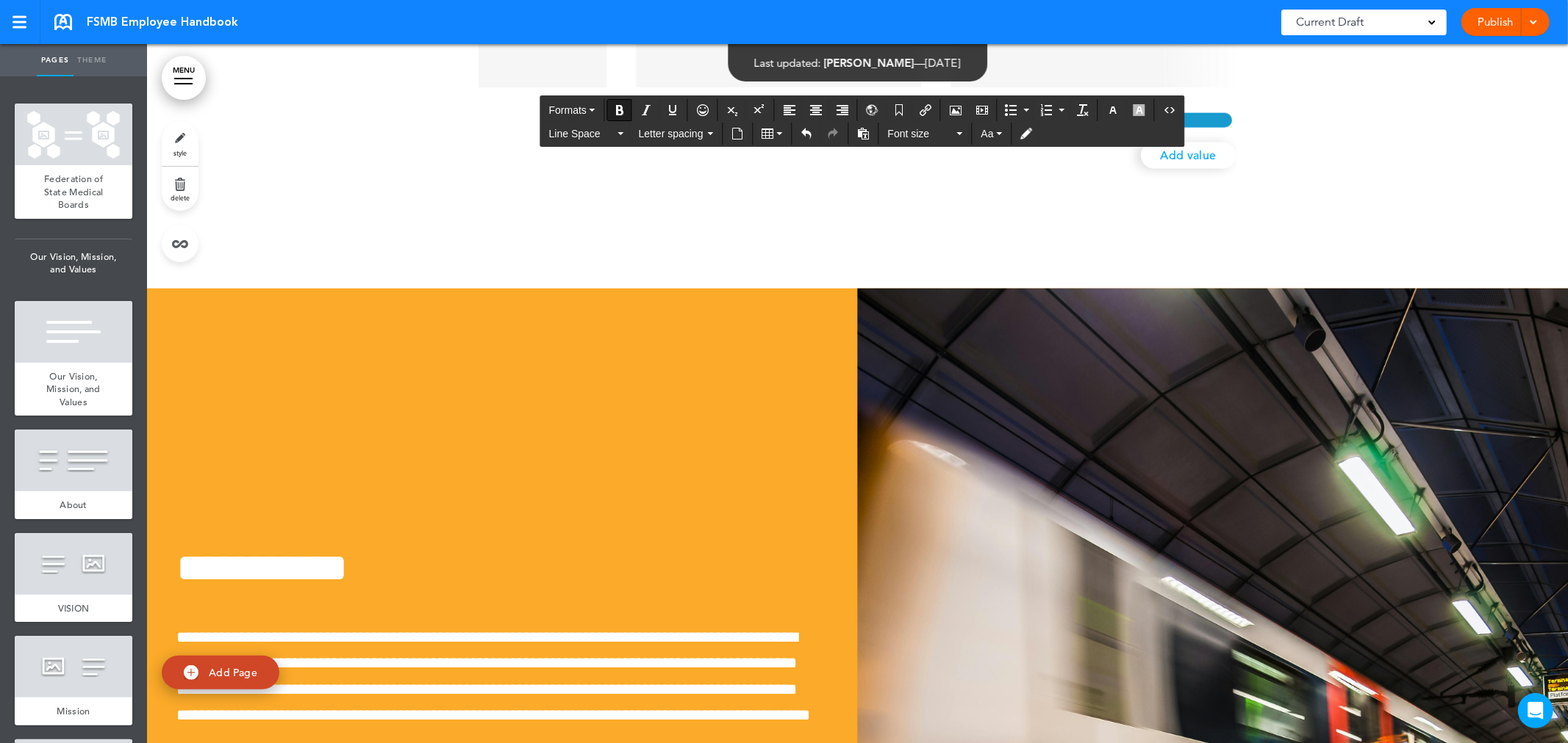
drag, startPoint x: 971, startPoint y: 214, endPoint x: 1149, endPoint y: 269, distance: 186.3
click at [964, 134] on button "Font size" at bounding box center [925, 134] width 87 height 21
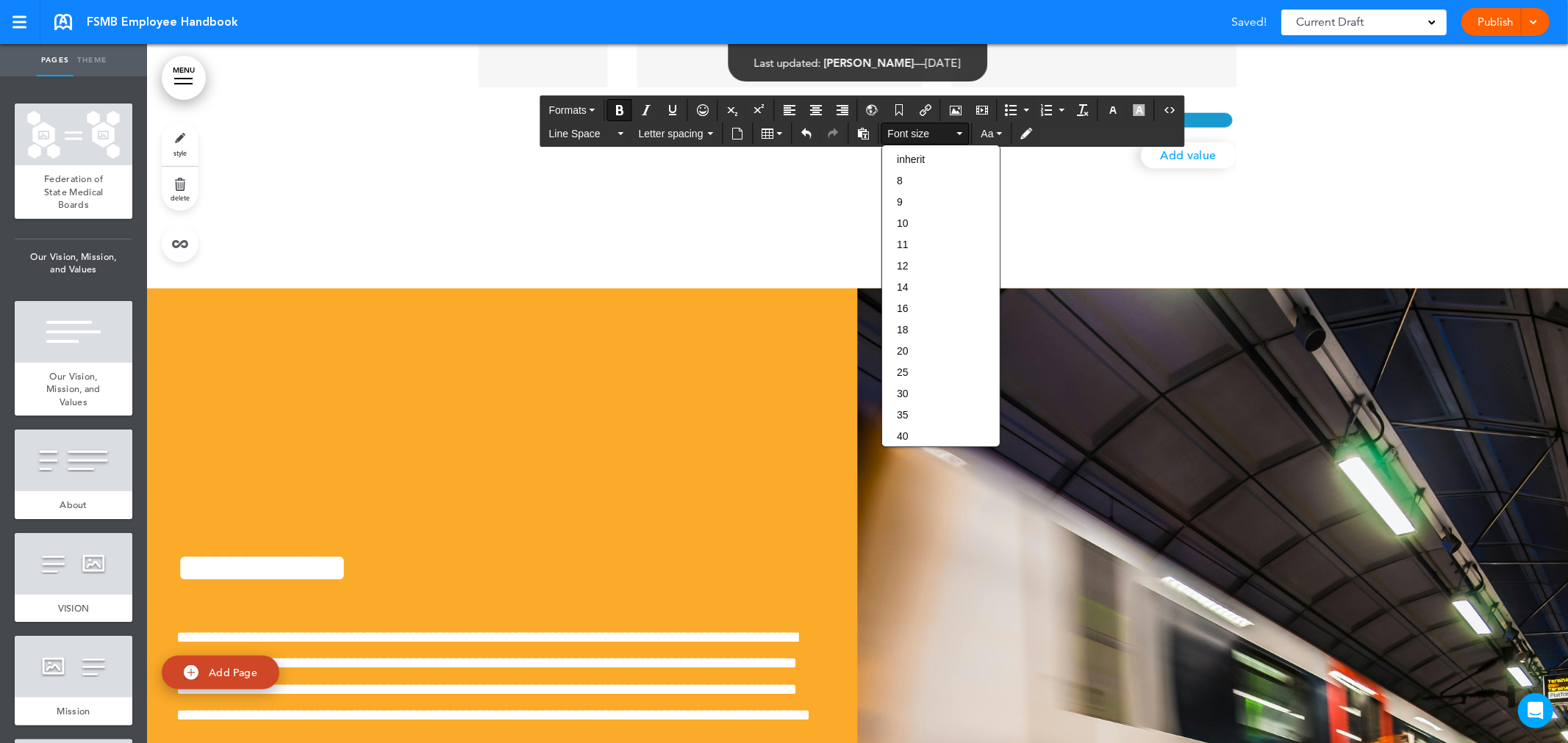
click at [964, 134] on button "Font size" at bounding box center [925, 134] width 87 height 21
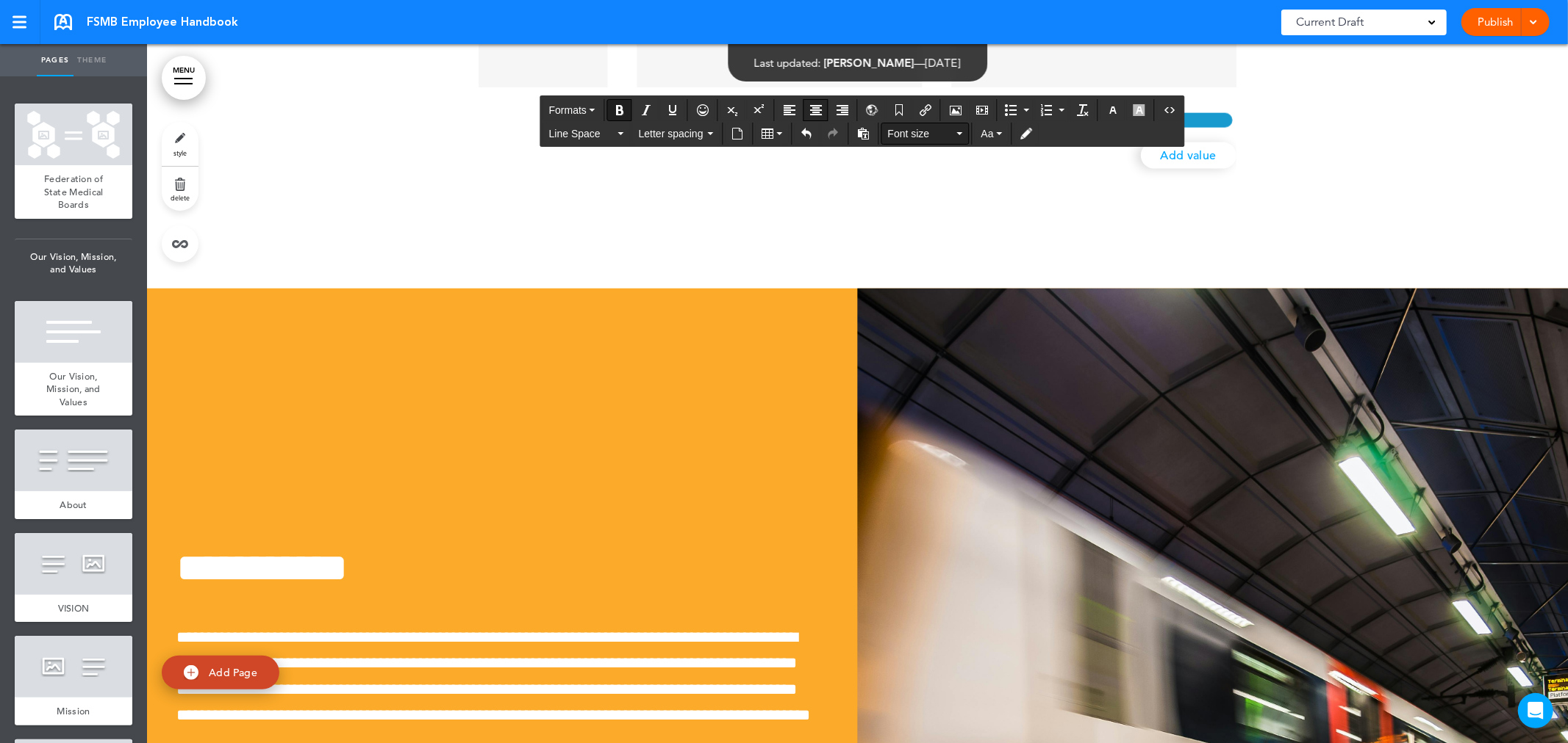
click at [810, 111] on icon "Align center" at bounding box center [816, 110] width 11 height 11
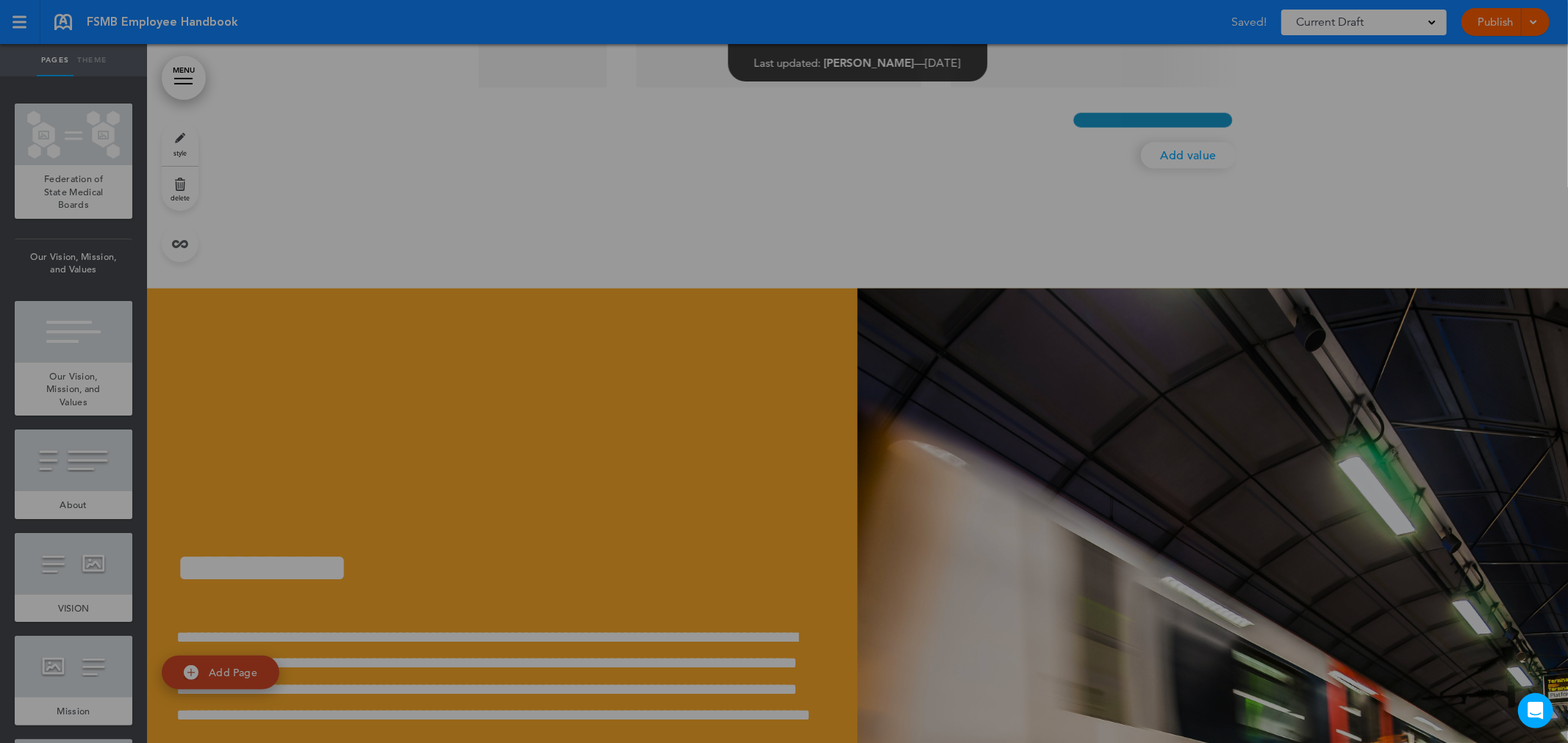
scroll to position [0, 2673]
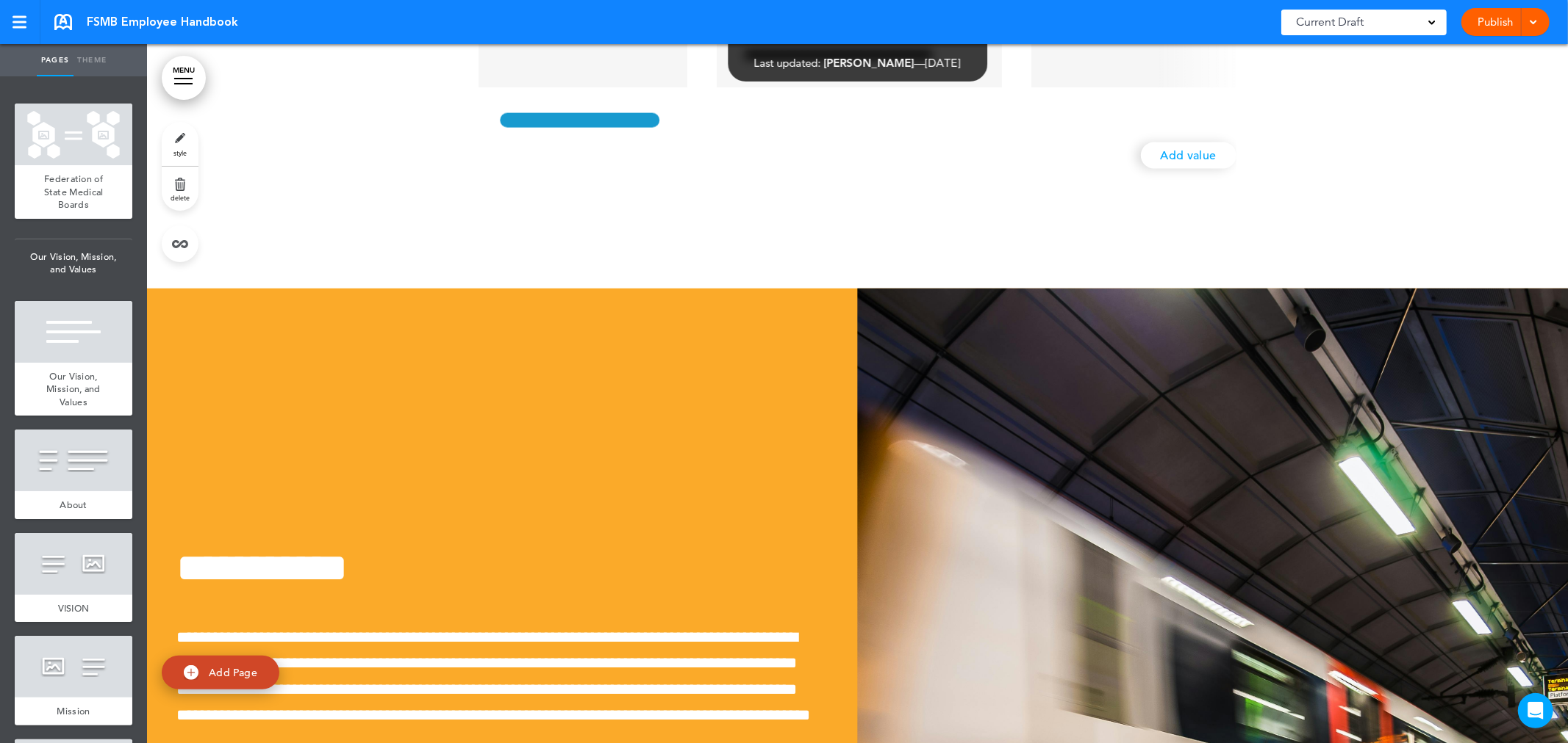
scroll to position [0, 0]
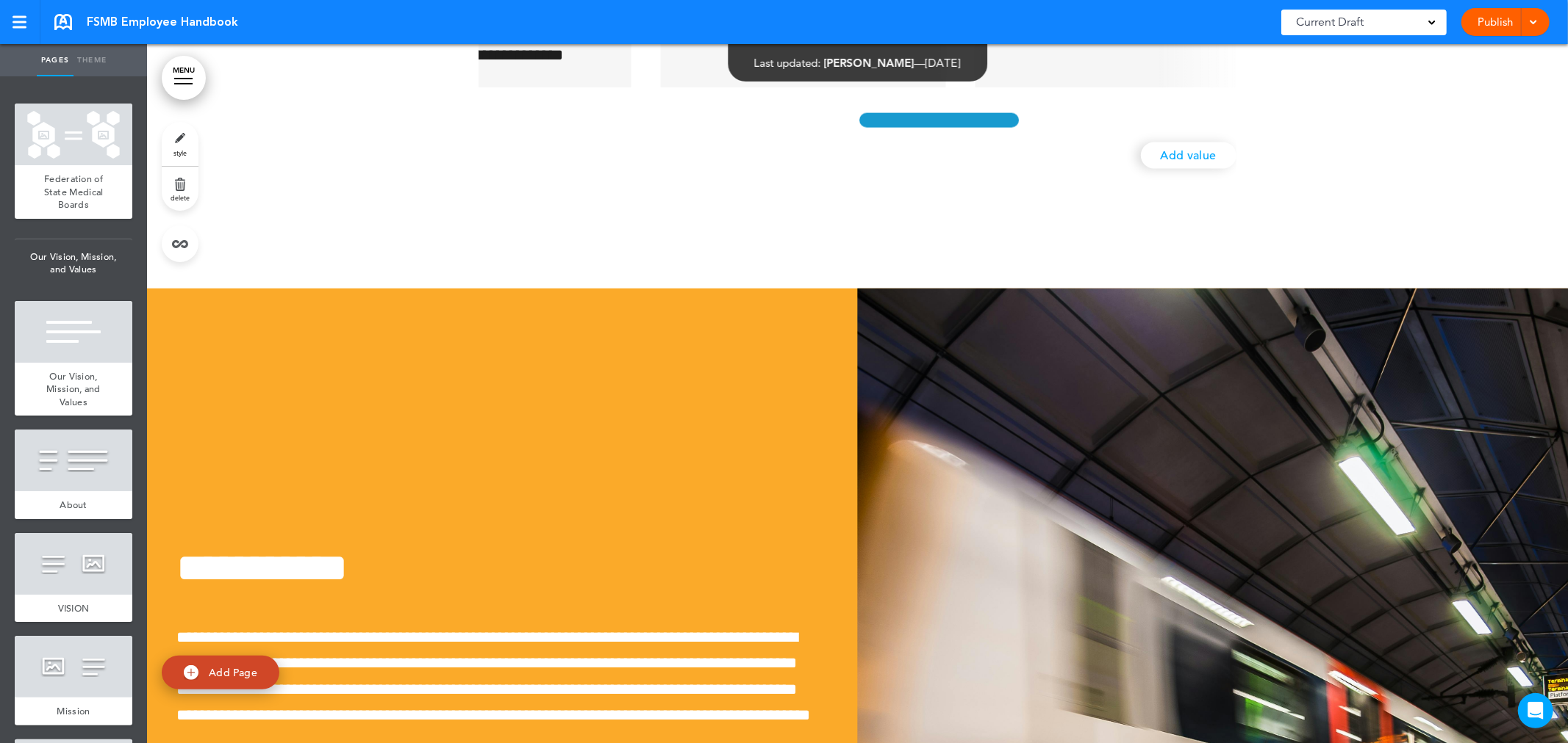
click at [905, 132] on div at bounding box center [938, 120] width 167 height 22
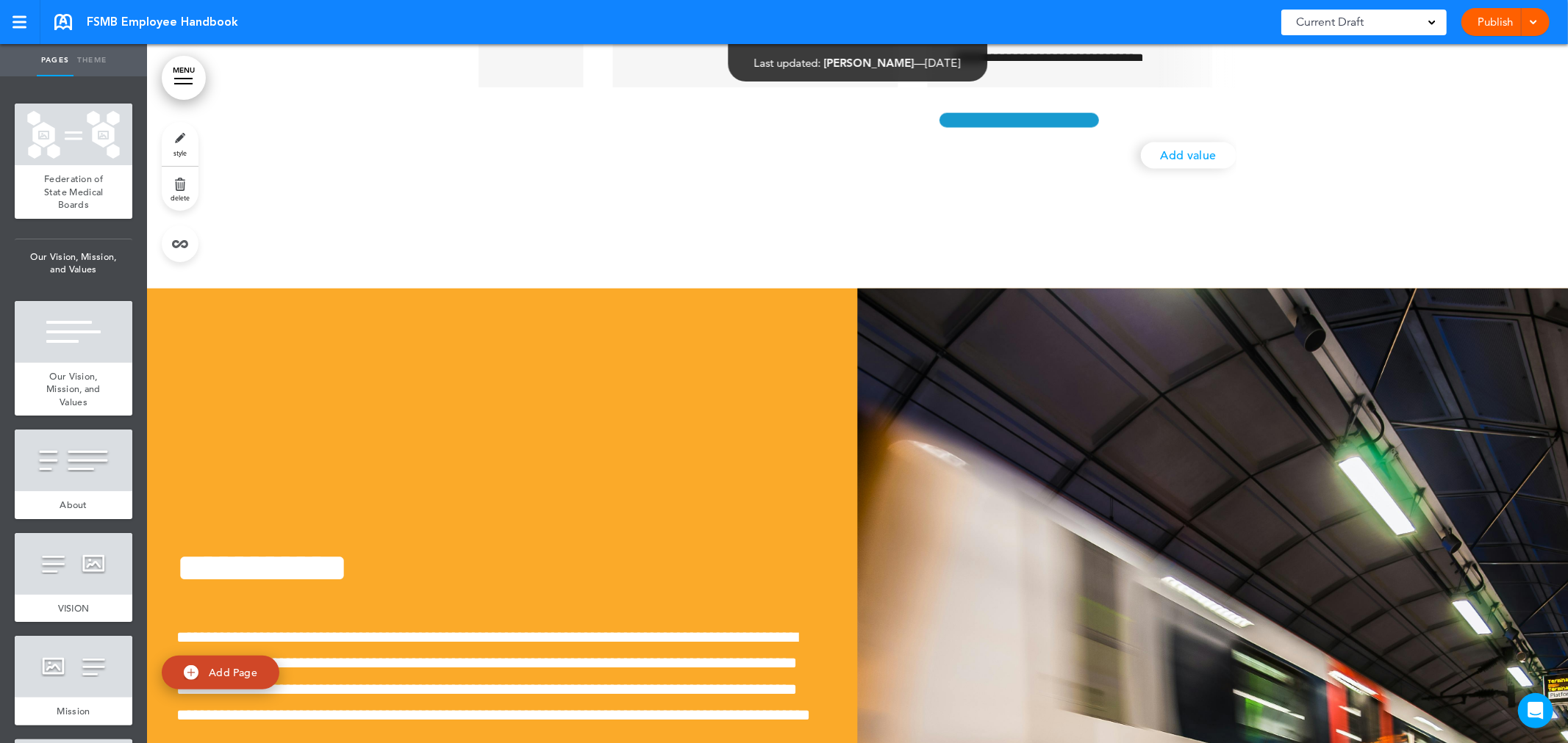
click at [1070, 132] on div at bounding box center [1018, 120] width 167 height 22
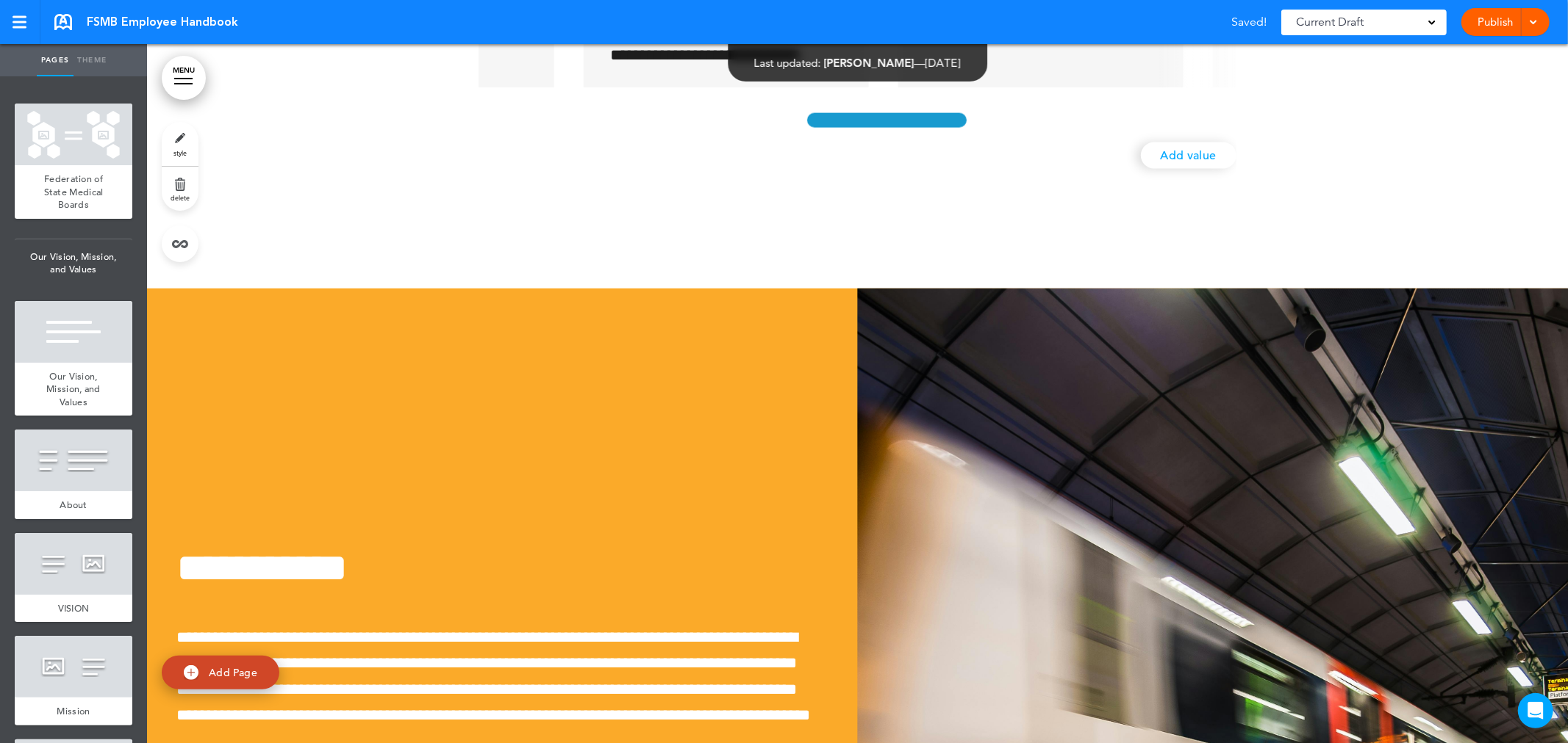
click at [868, 132] on div at bounding box center [887, 120] width 167 height 22
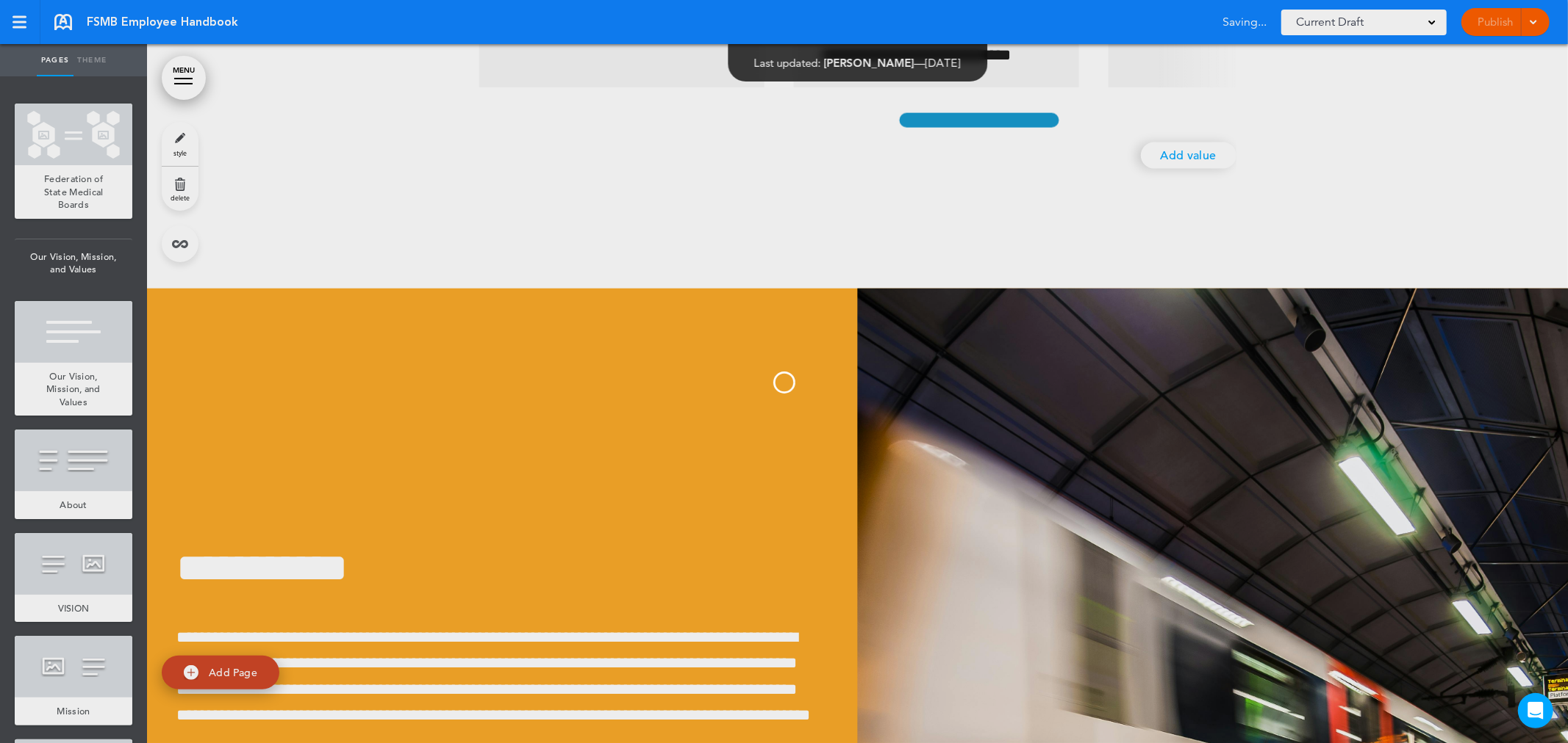
scroll to position [0, 1887]
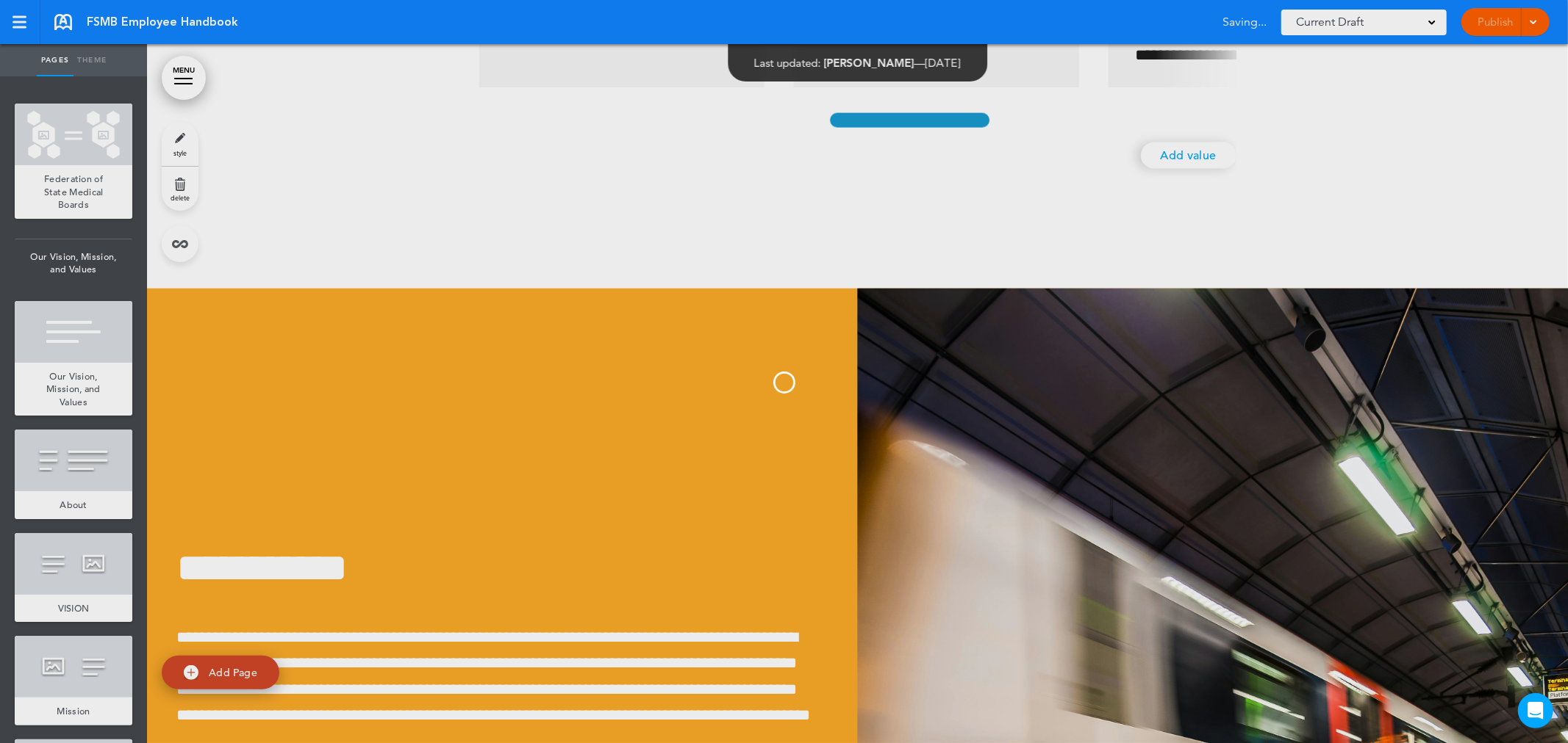
scroll to position [0, 1573]
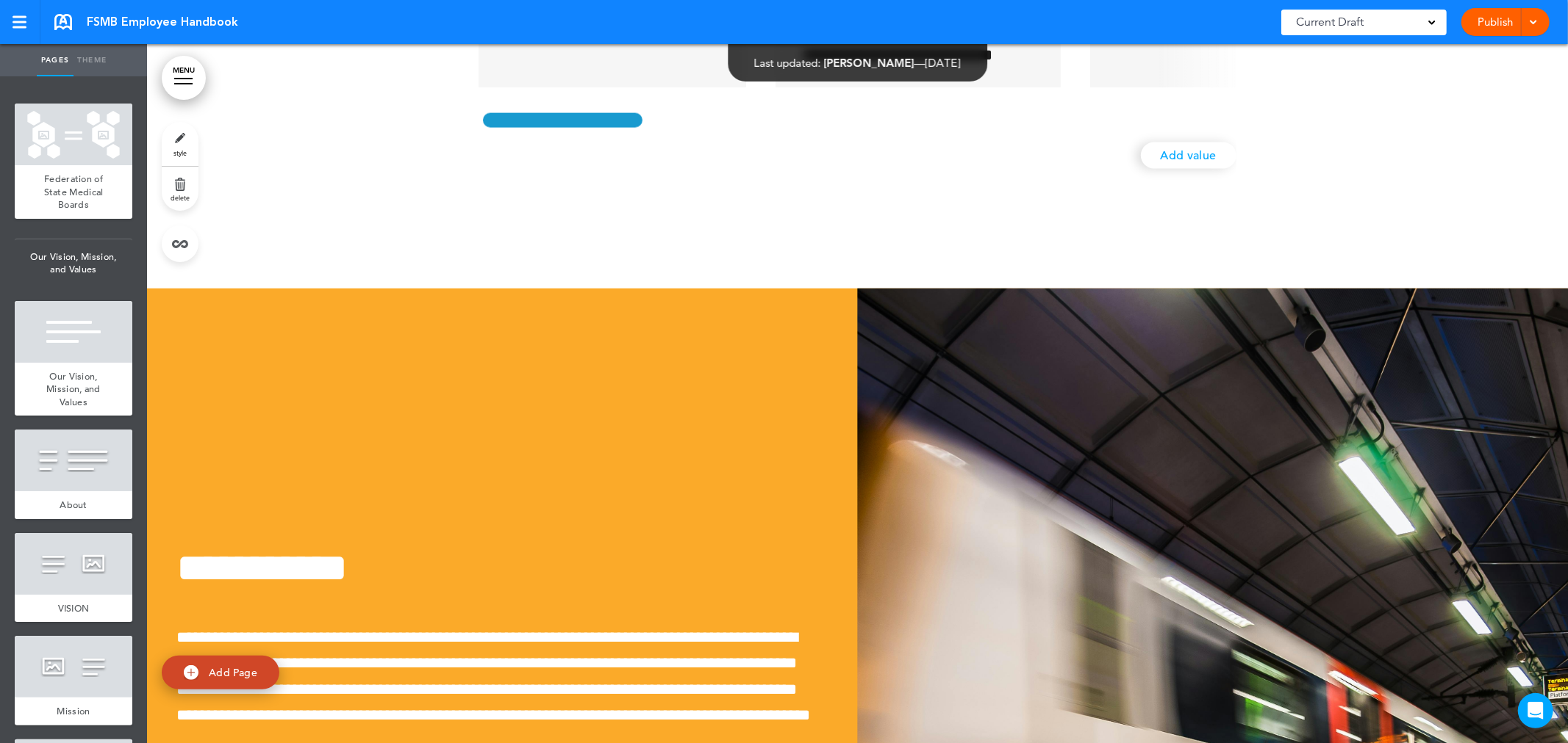
scroll to position [0, 0]
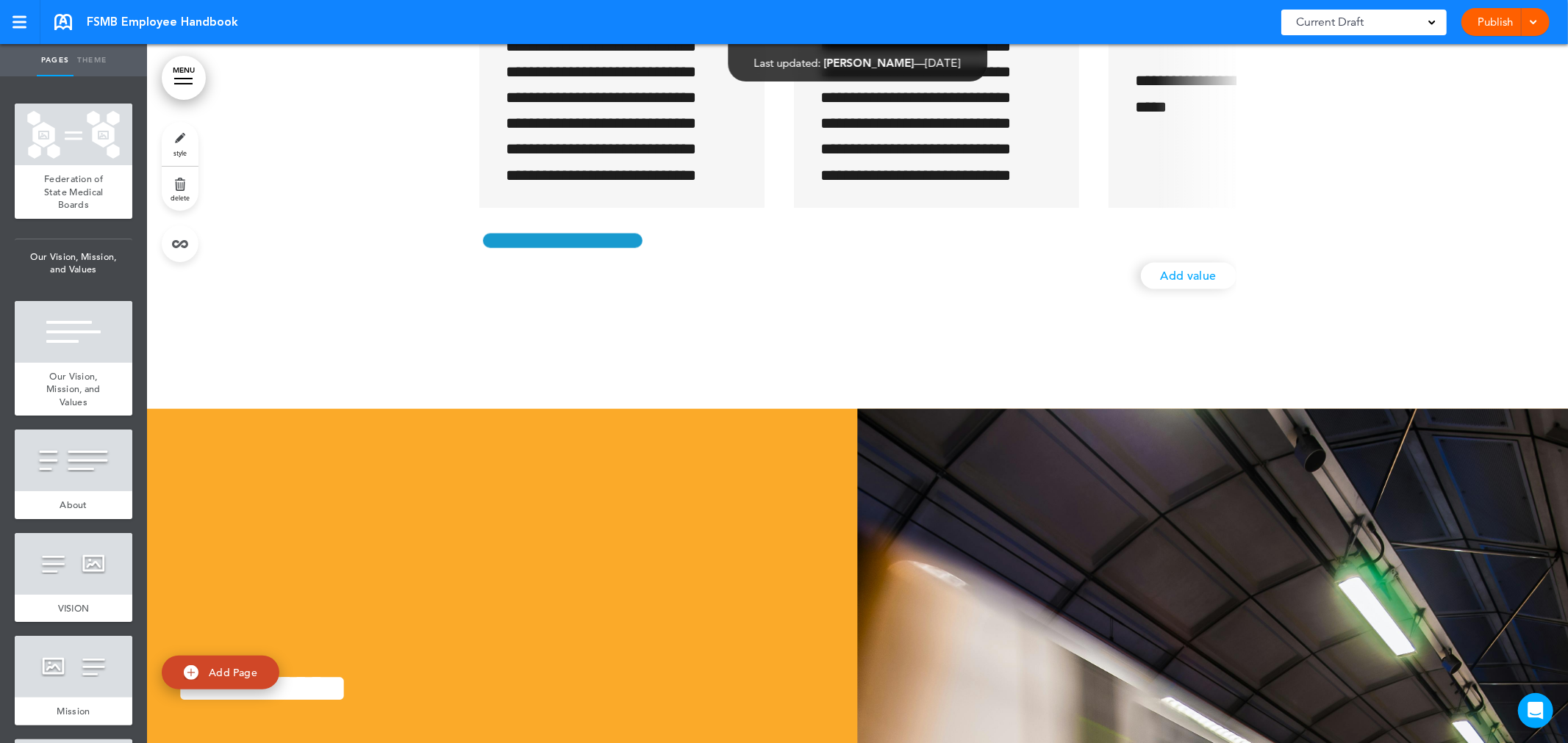
scroll to position [62068, 0]
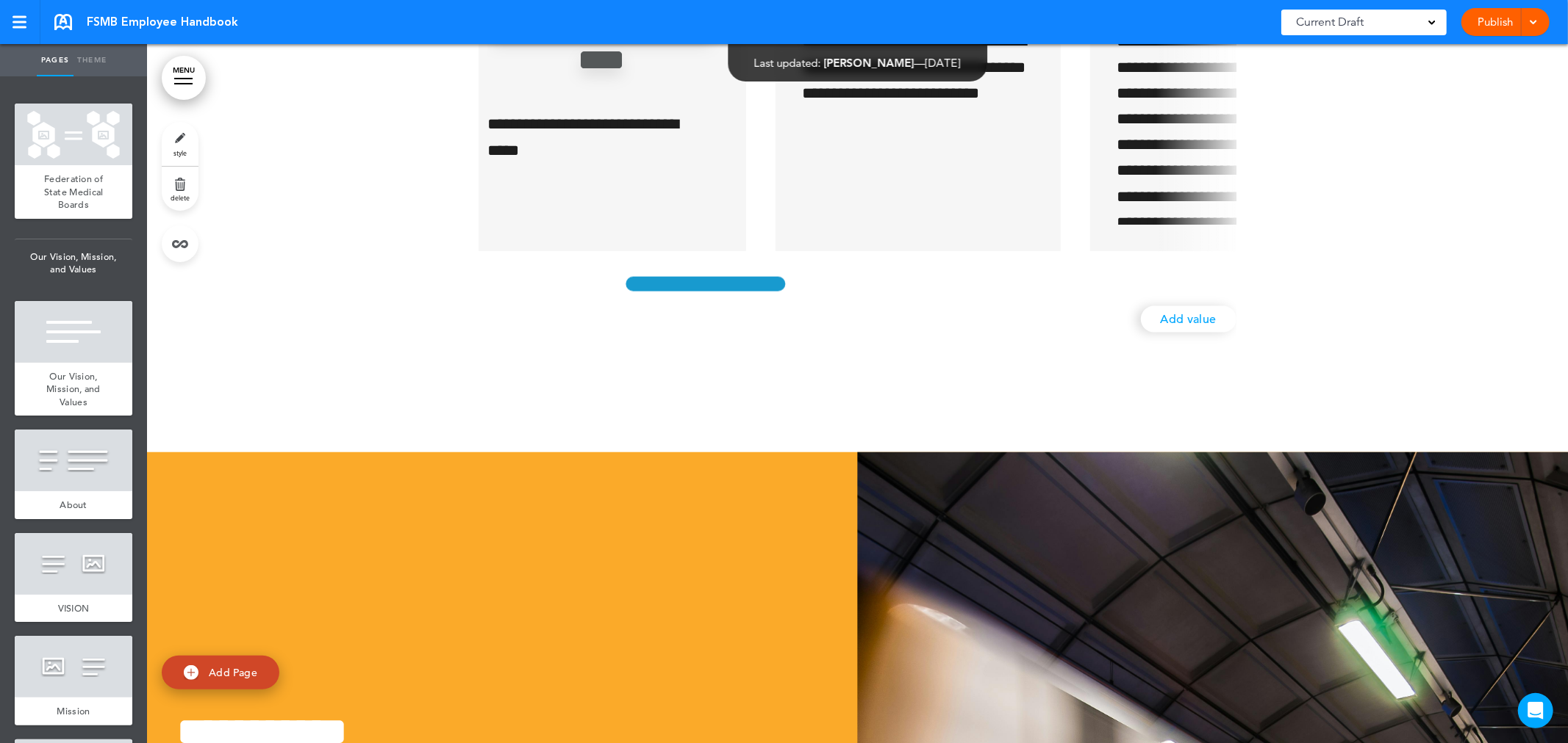
click at [737, 347] on div "**********" at bounding box center [857, 152] width 757 height 390
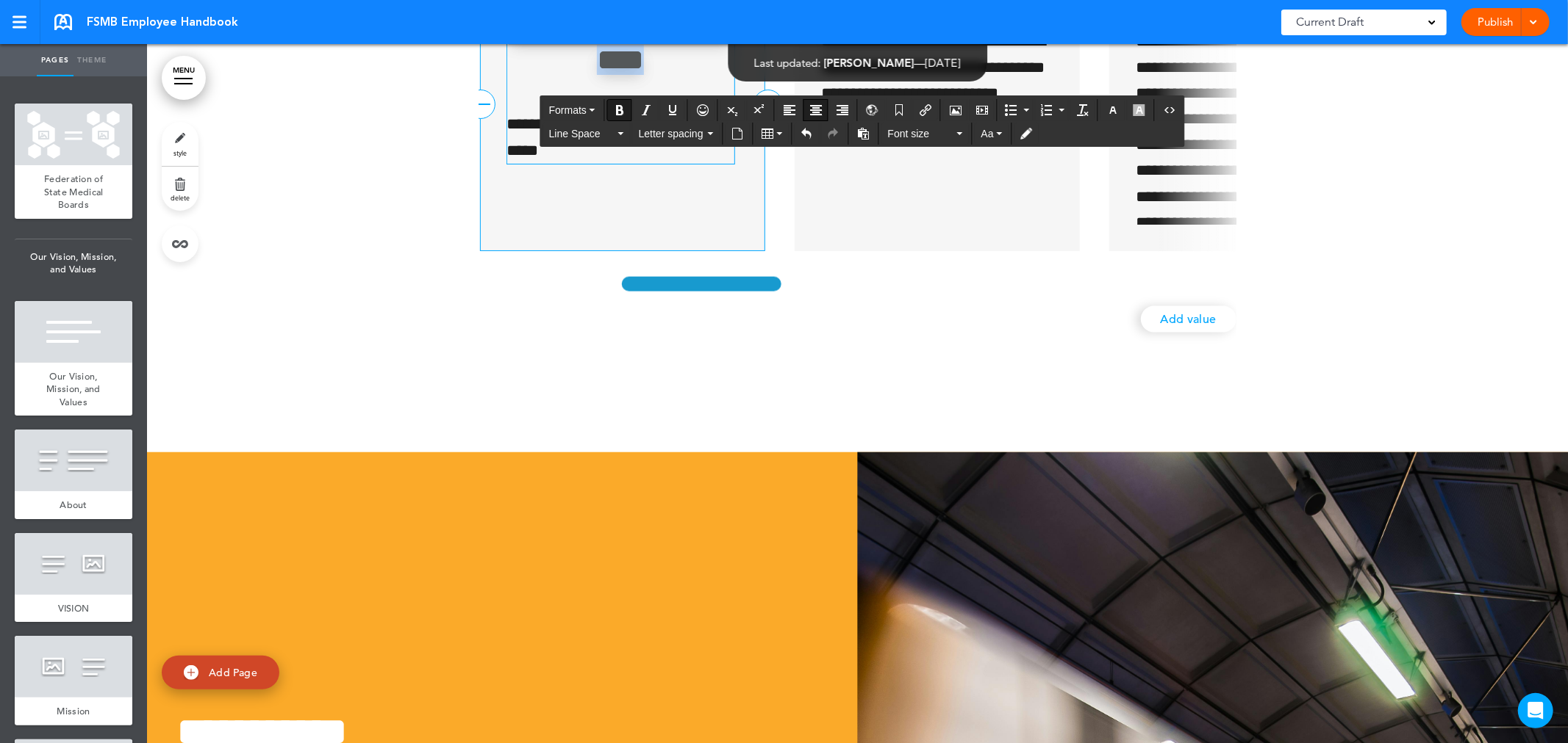
drag, startPoint x: 659, startPoint y: 444, endPoint x: 500, endPoint y: 371, distance: 175.0
click at [507, 75] on h2 "**********" at bounding box center [620, 30] width 227 height 91
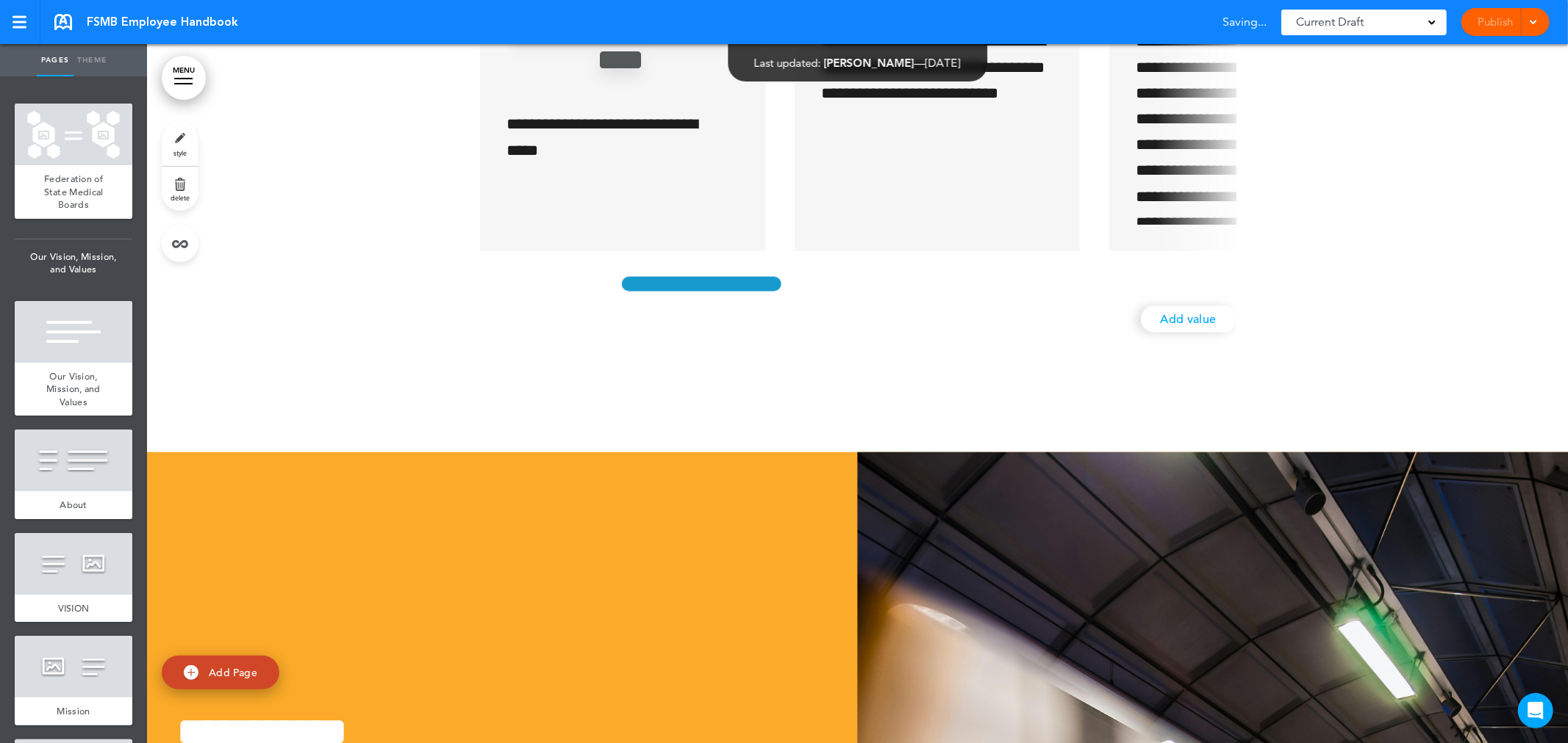
click at [1063, 347] on div "**********" at bounding box center [857, 152] width 757 height 390
click at [1162, 333] on link "Add value" at bounding box center [1188, 320] width 95 height 27
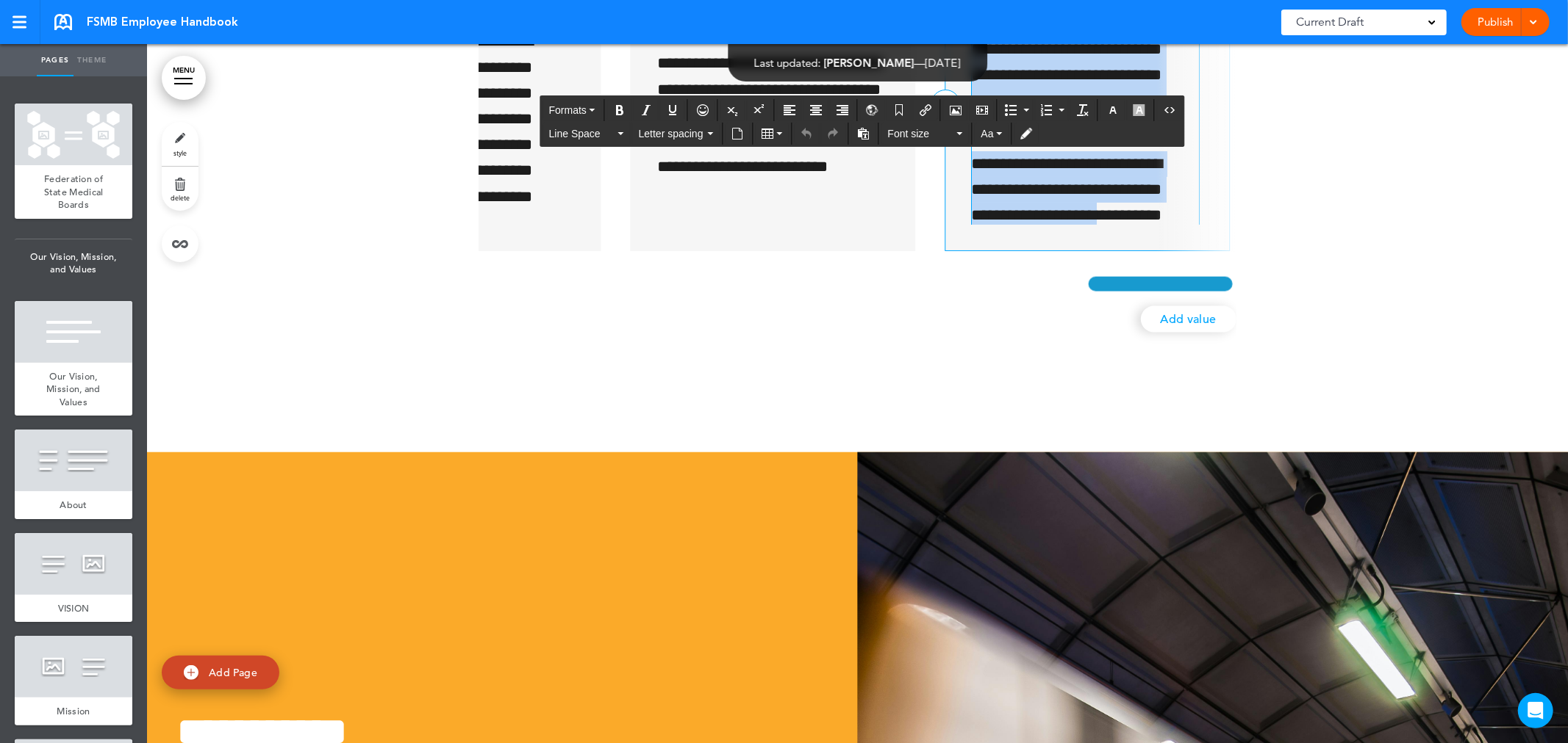
scroll to position [67, 0]
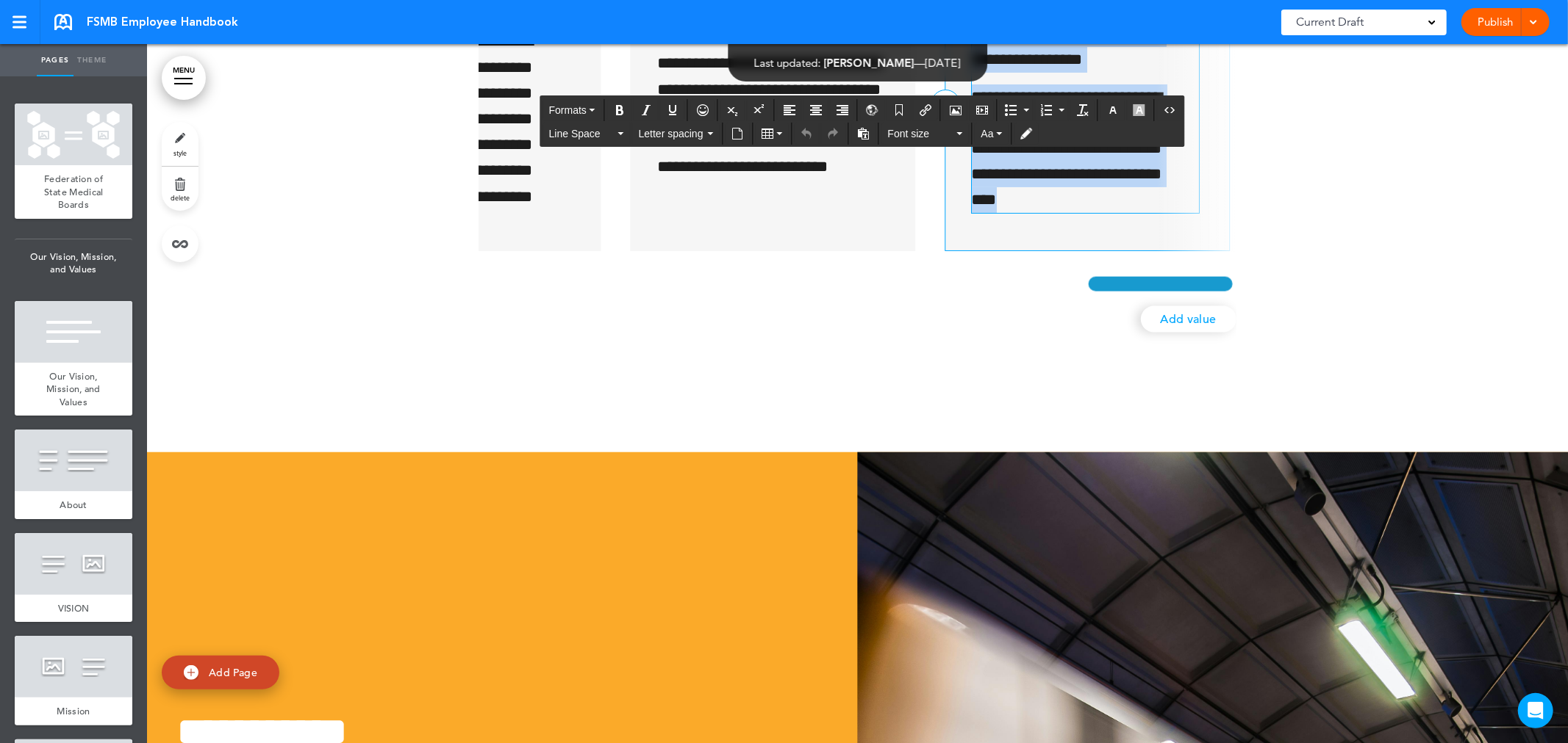
drag, startPoint x: 966, startPoint y: 378, endPoint x: 1147, endPoint y: 599, distance: 285.7
click at [1147, 225] on div "**********" at bounding box center [1094, 104] width 246 height 241
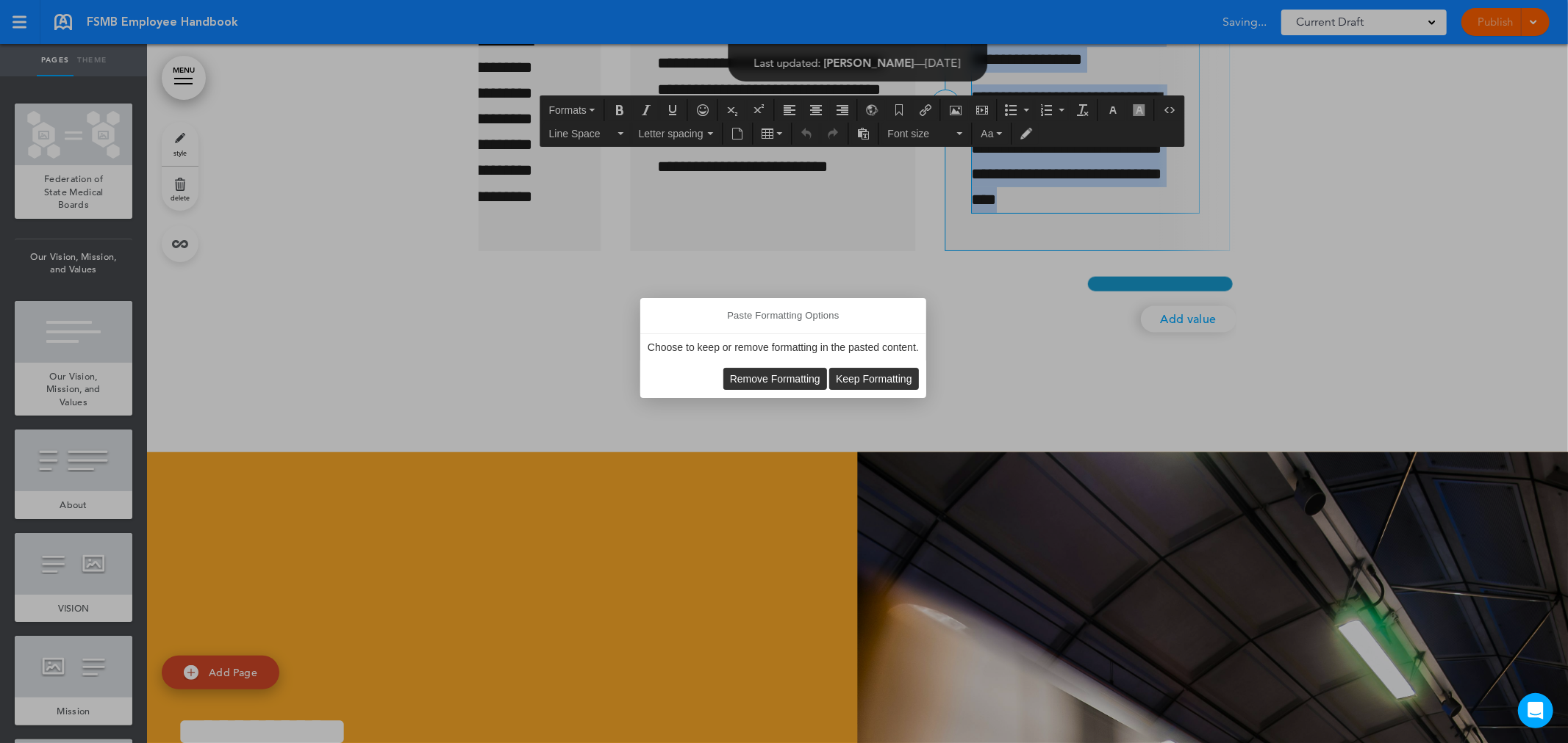
scroll to position [0, 2988]
click at [788, 379] on span "Remove Formatting" at bounding box center [775, 379] width 91 height 11
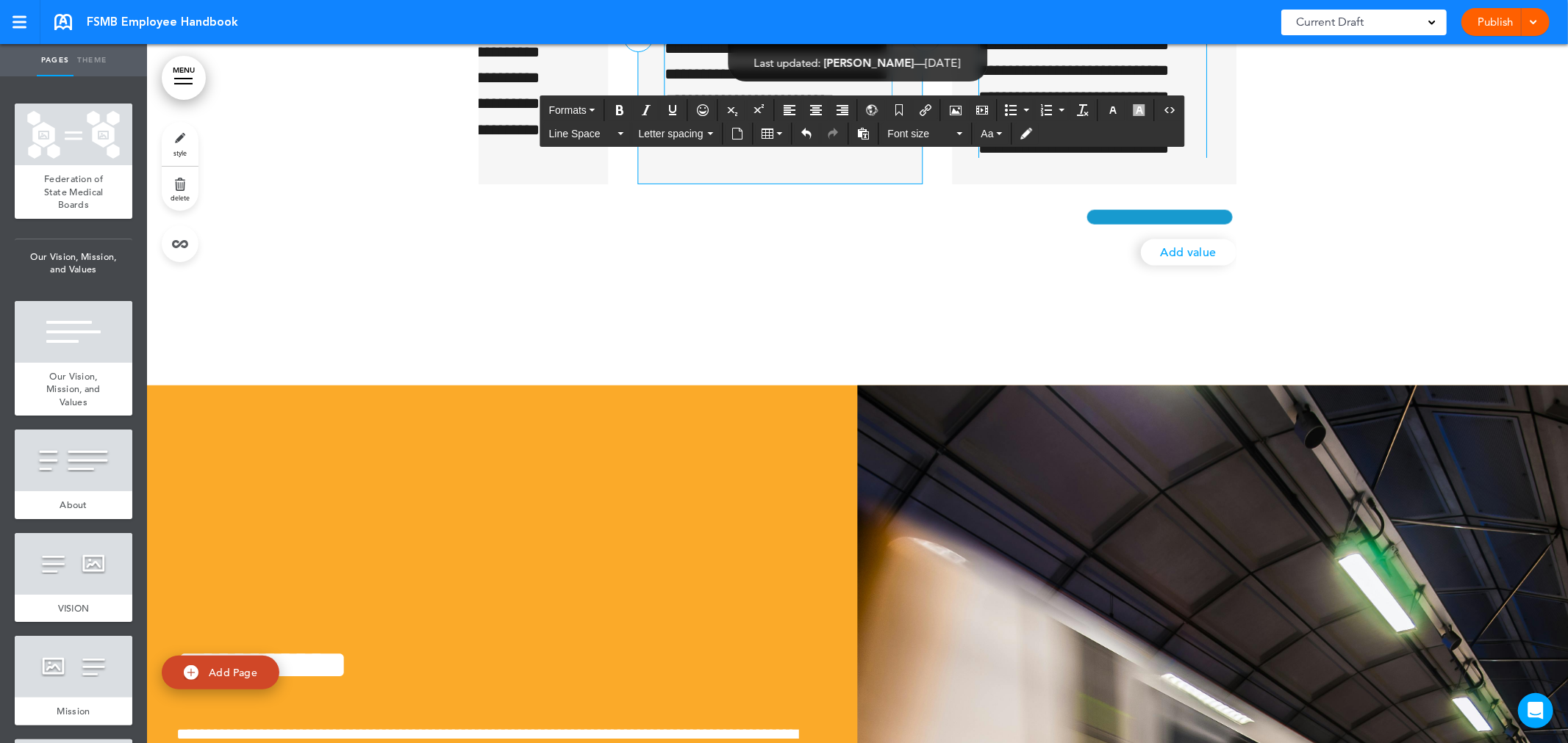
drag, startPoint x: 967, startPoint y: 313, endPoint x: 1121, endPoint y: 343, distance: 156.9
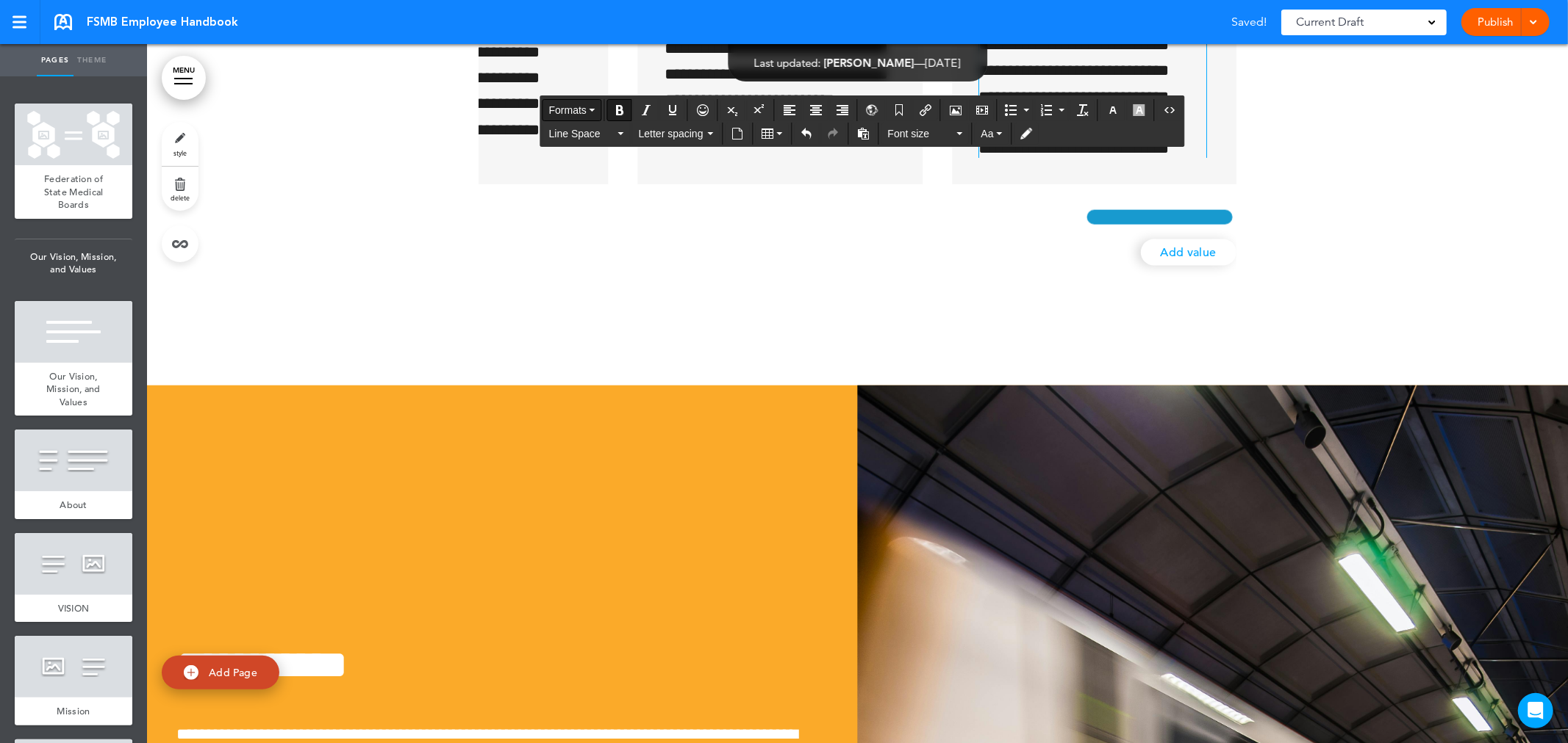
click at [594, 104] on button "Formats" at bounding box center [572, 111] width 58 height 21
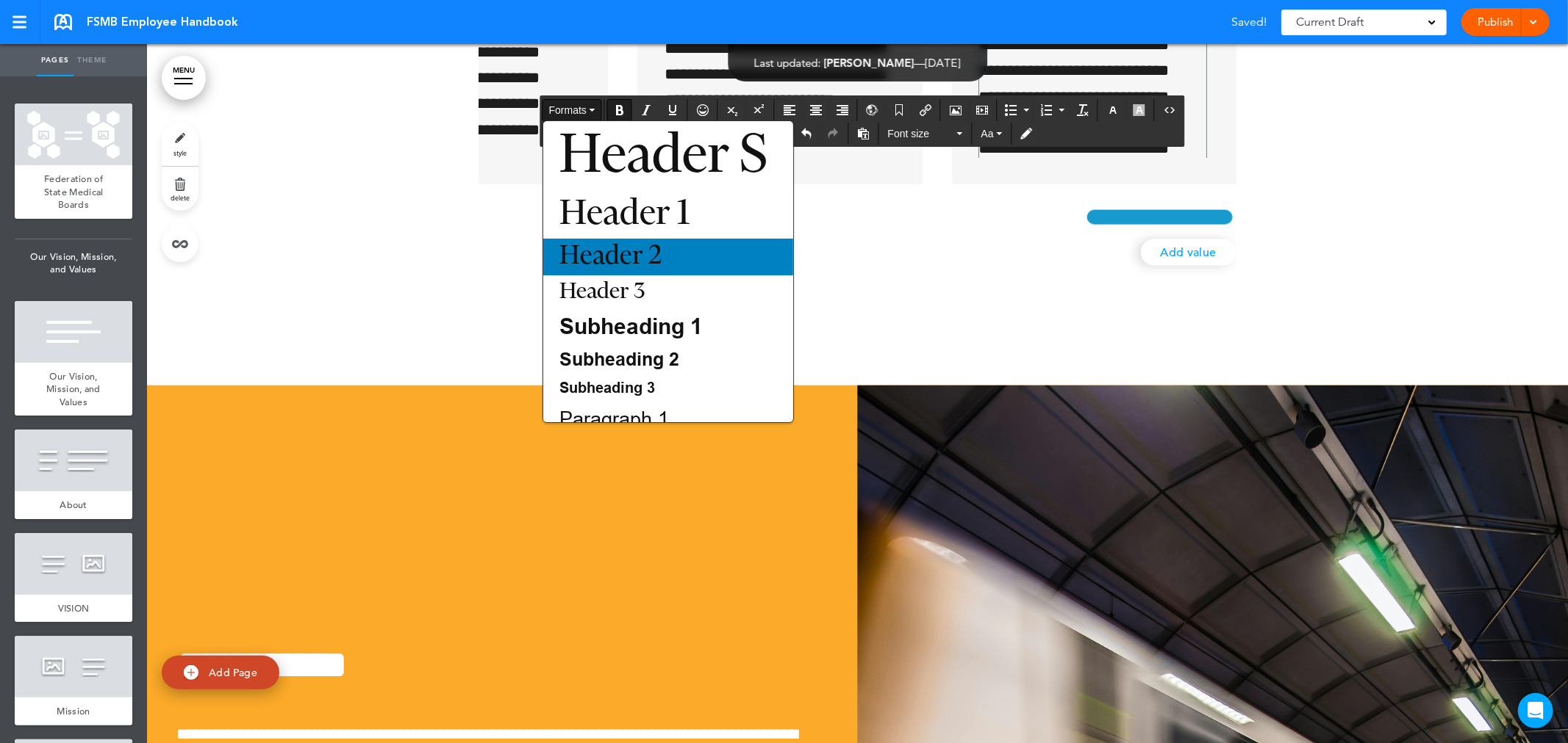
click at [631, 250] on span "Header 2" at bounding box center [611, 257] width 105 height 26
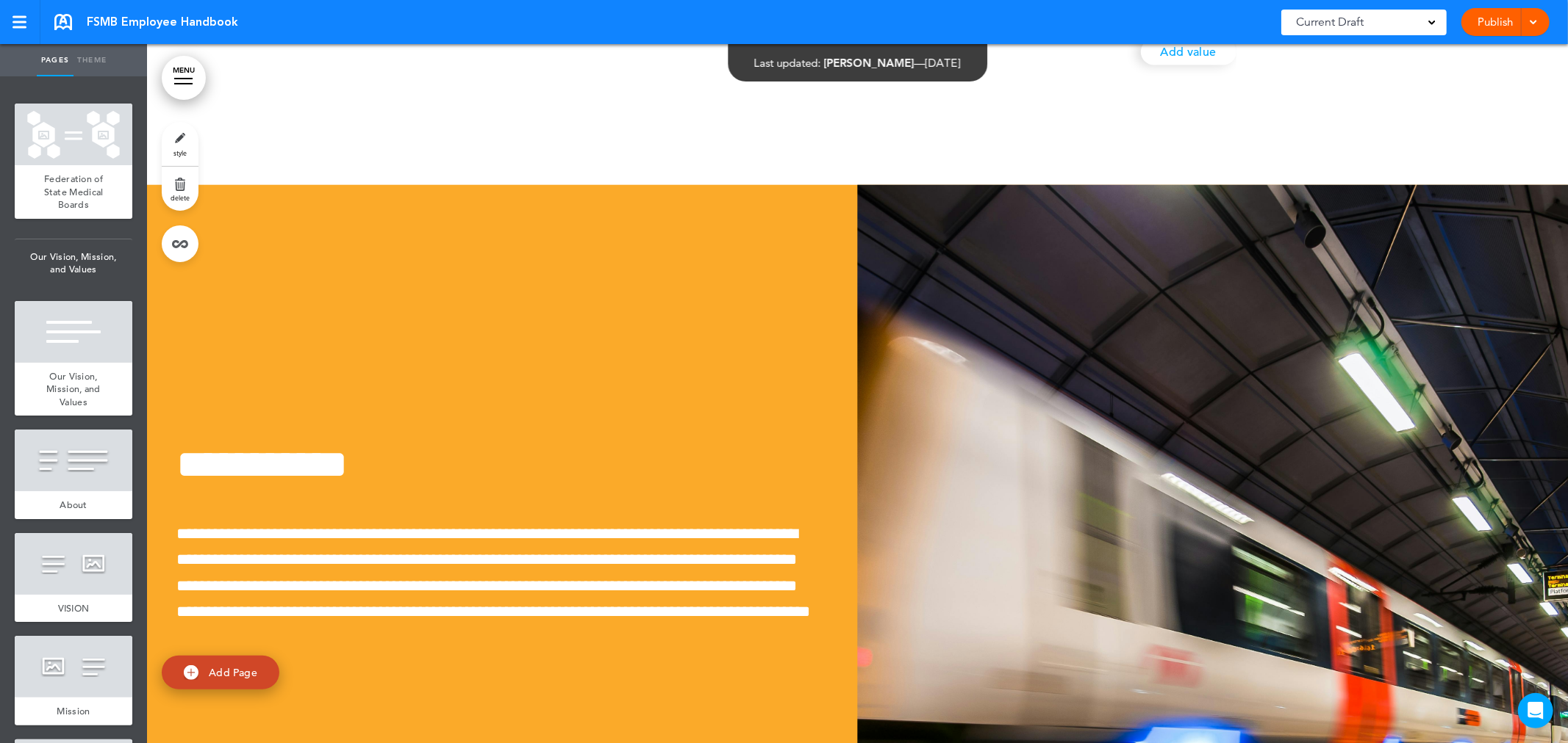
scroll to position [62361, 0]
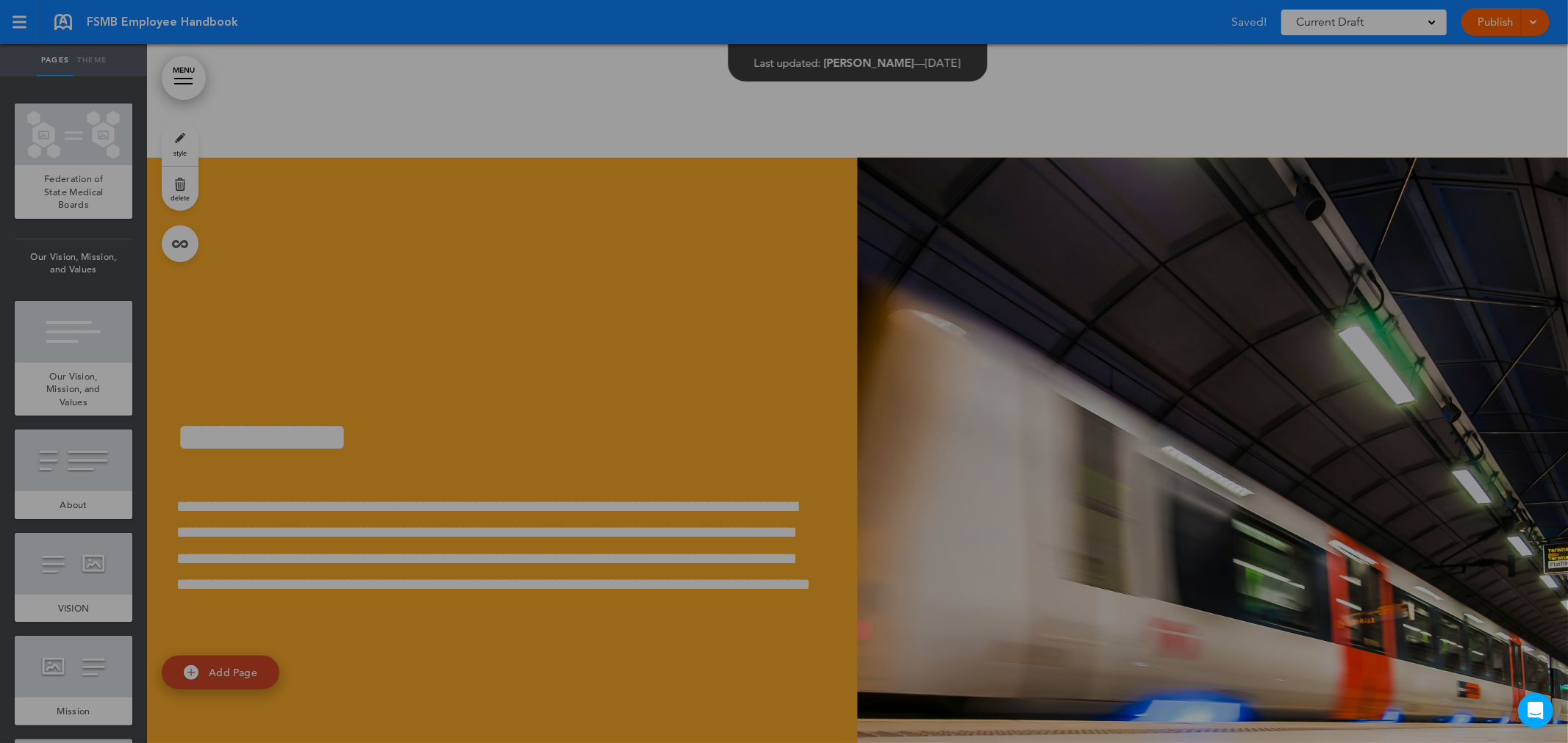
scroll to position [0, 2988]
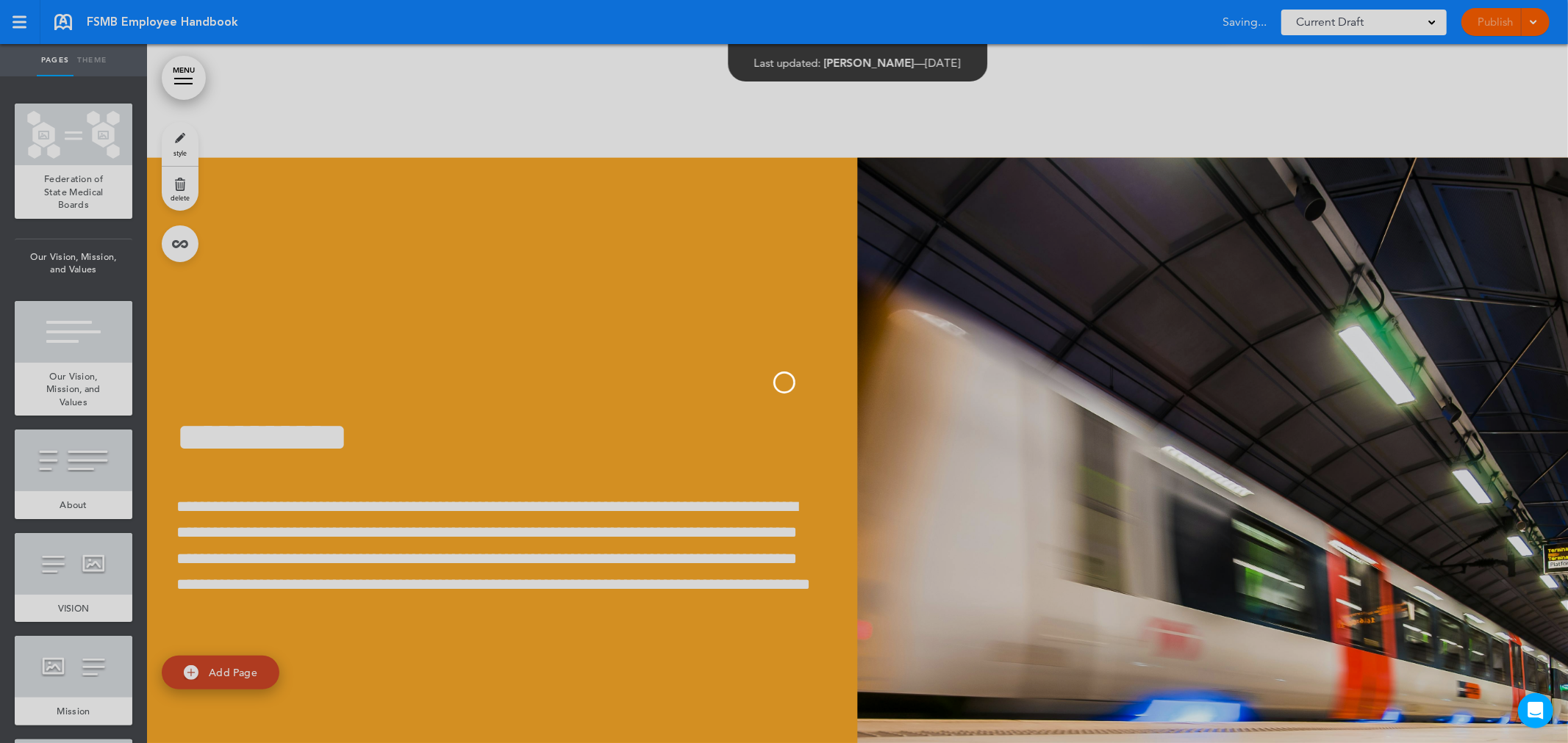
scroll to position [0, 2832]
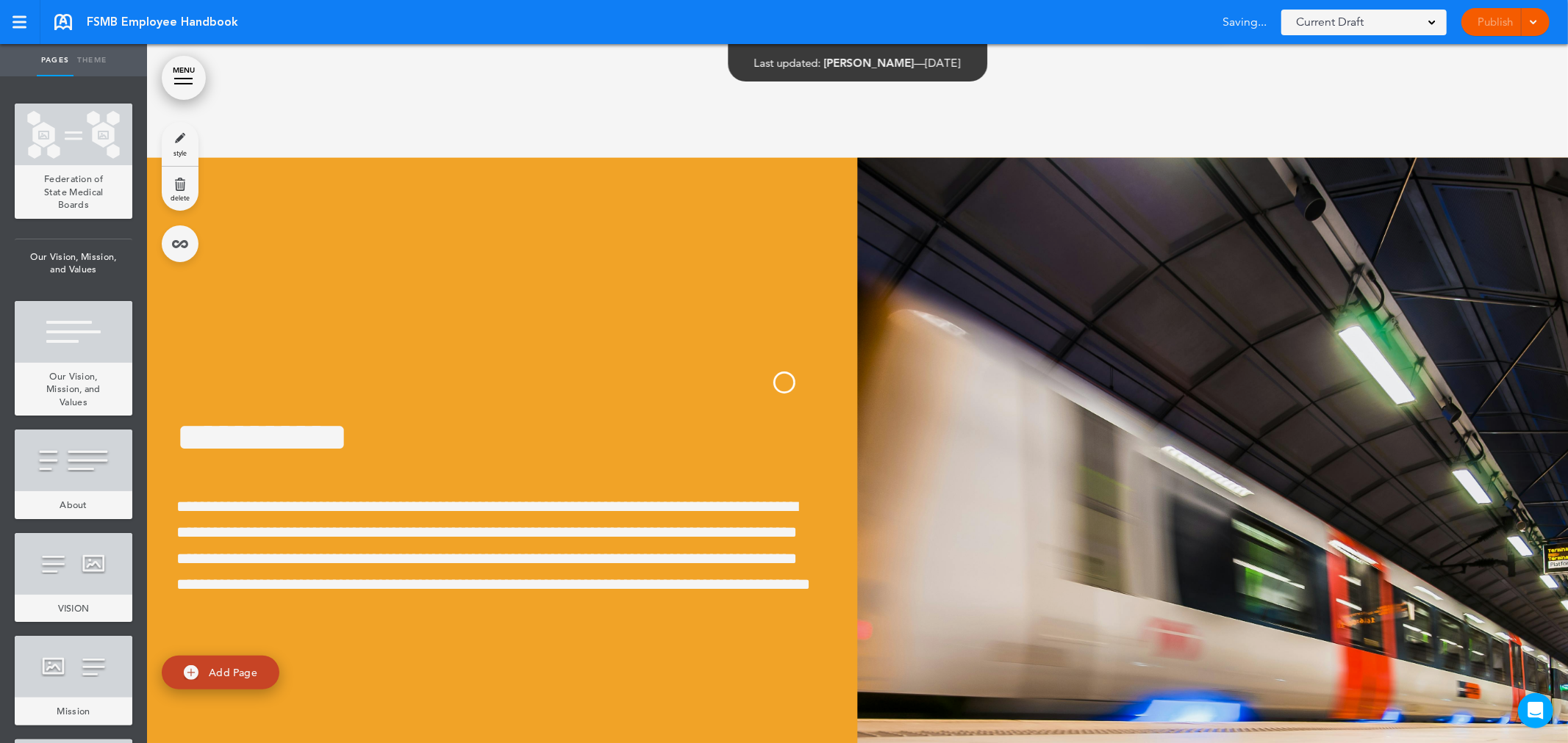
scroll to position [0, 2202]
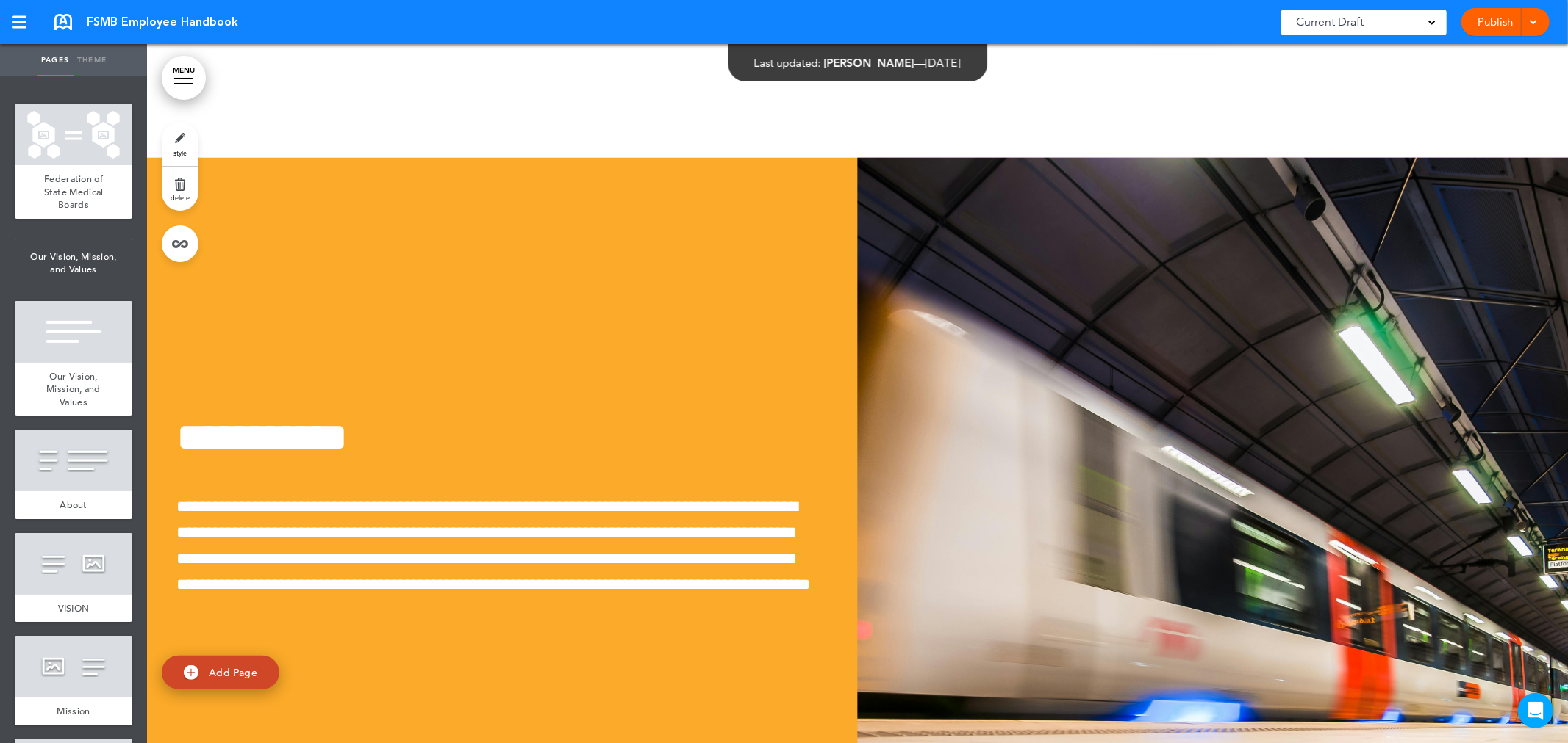
scroll to position [0, 1887]
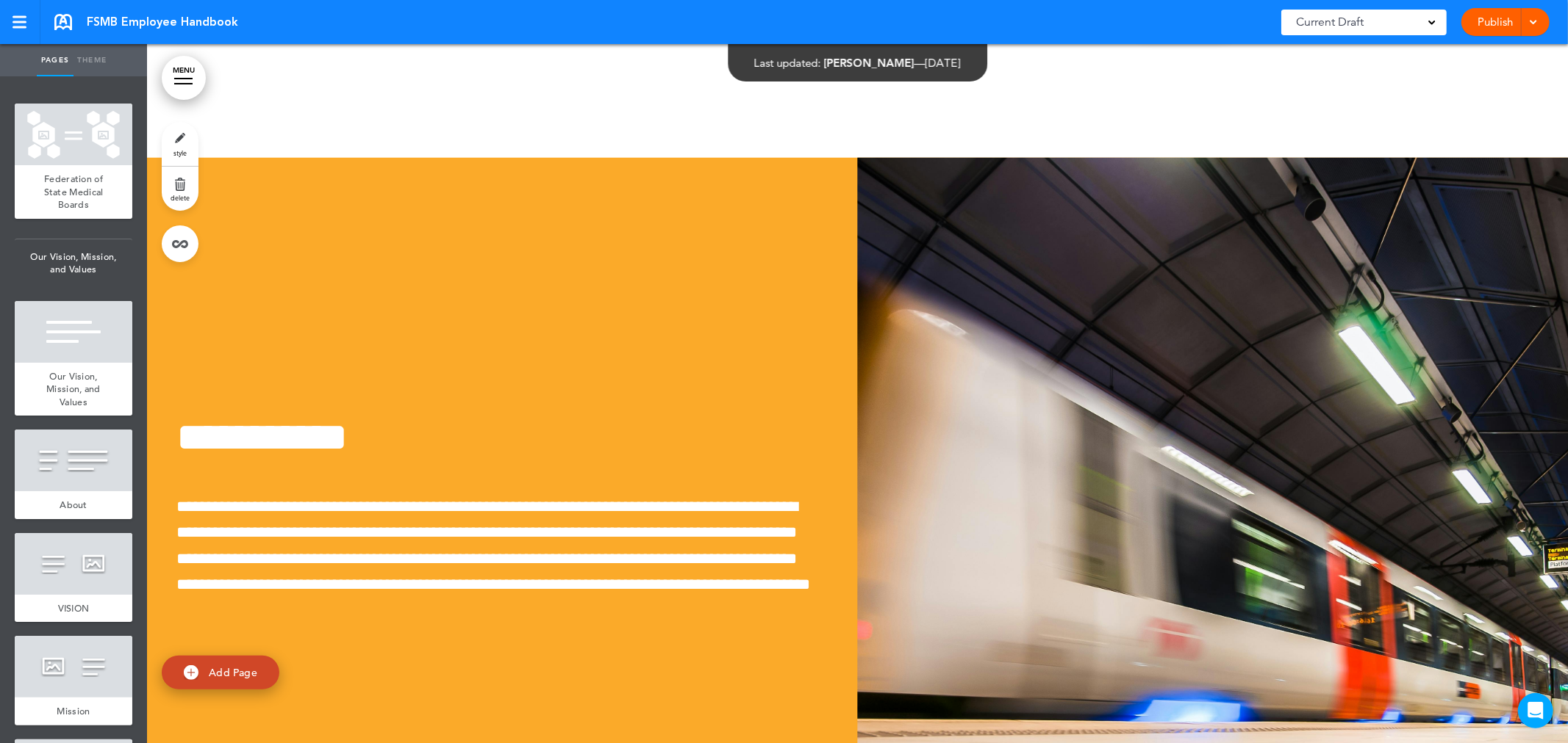
scroll to position [0, 1258]
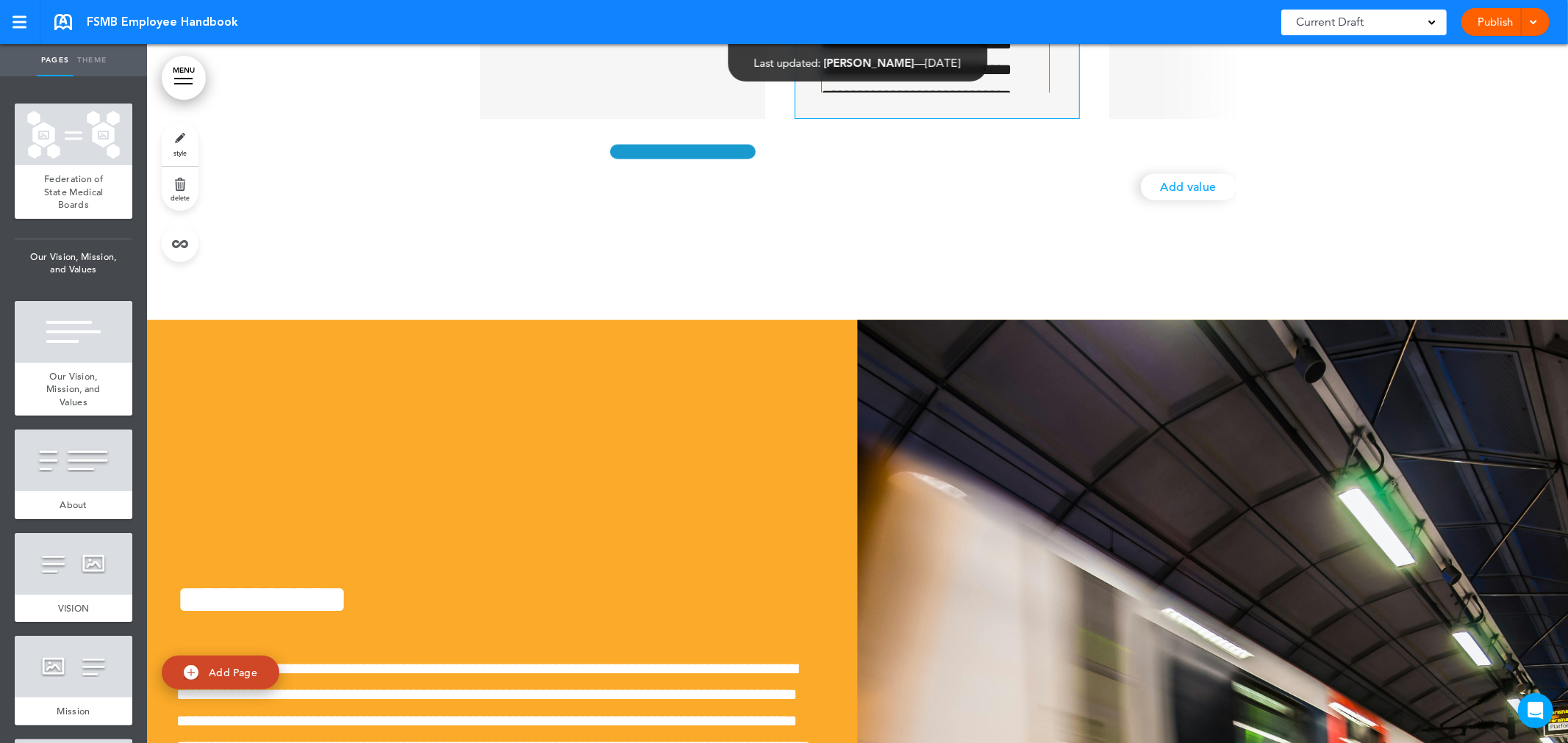
scroll to position [62199, 0]
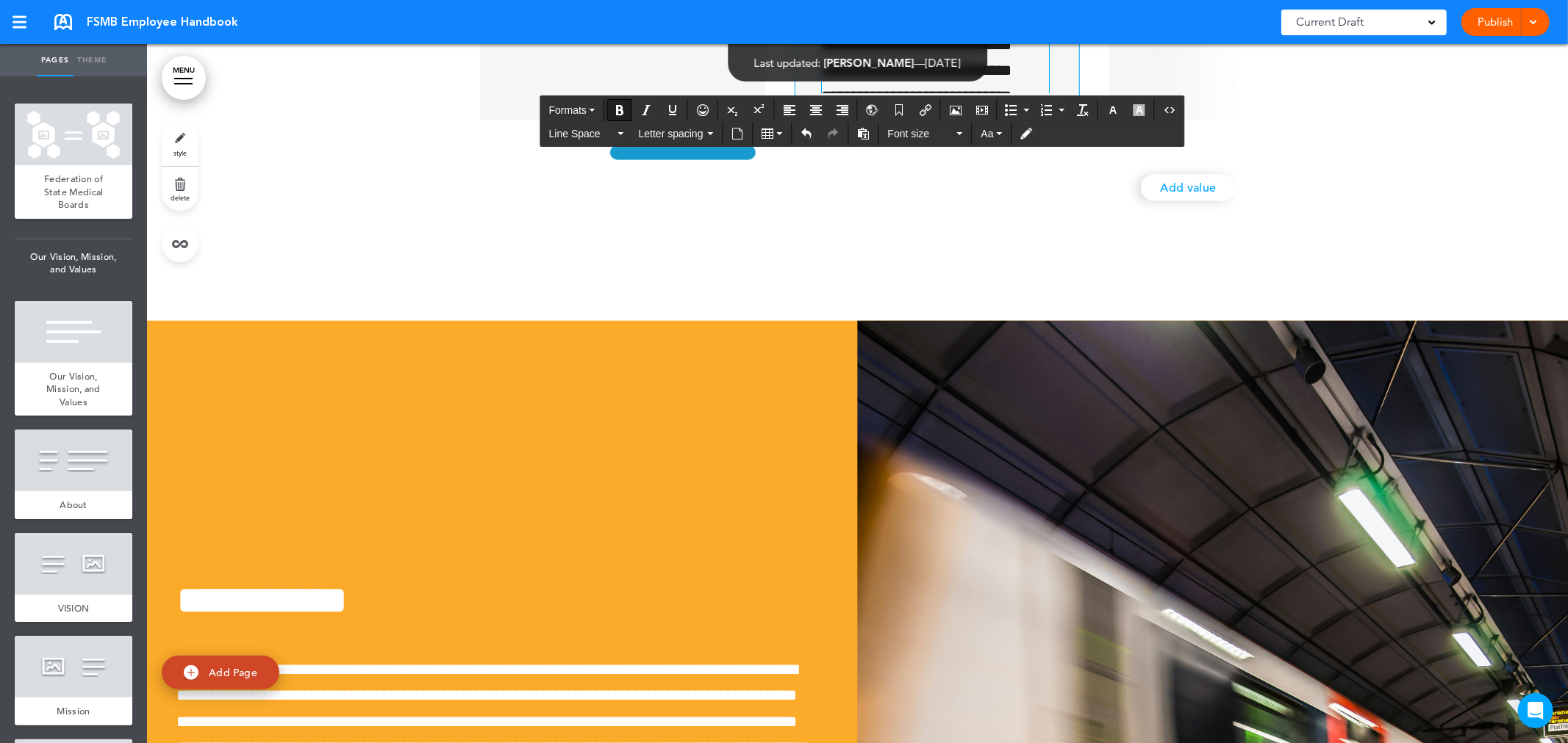
drag, startPoint x: 900, startPoint y: 238, endPoint x: 900, endPoint y: 230, distance: 8.0
click at [819, 109] on icon "Align center" at bounding box center [816, 110] width 11 height 11
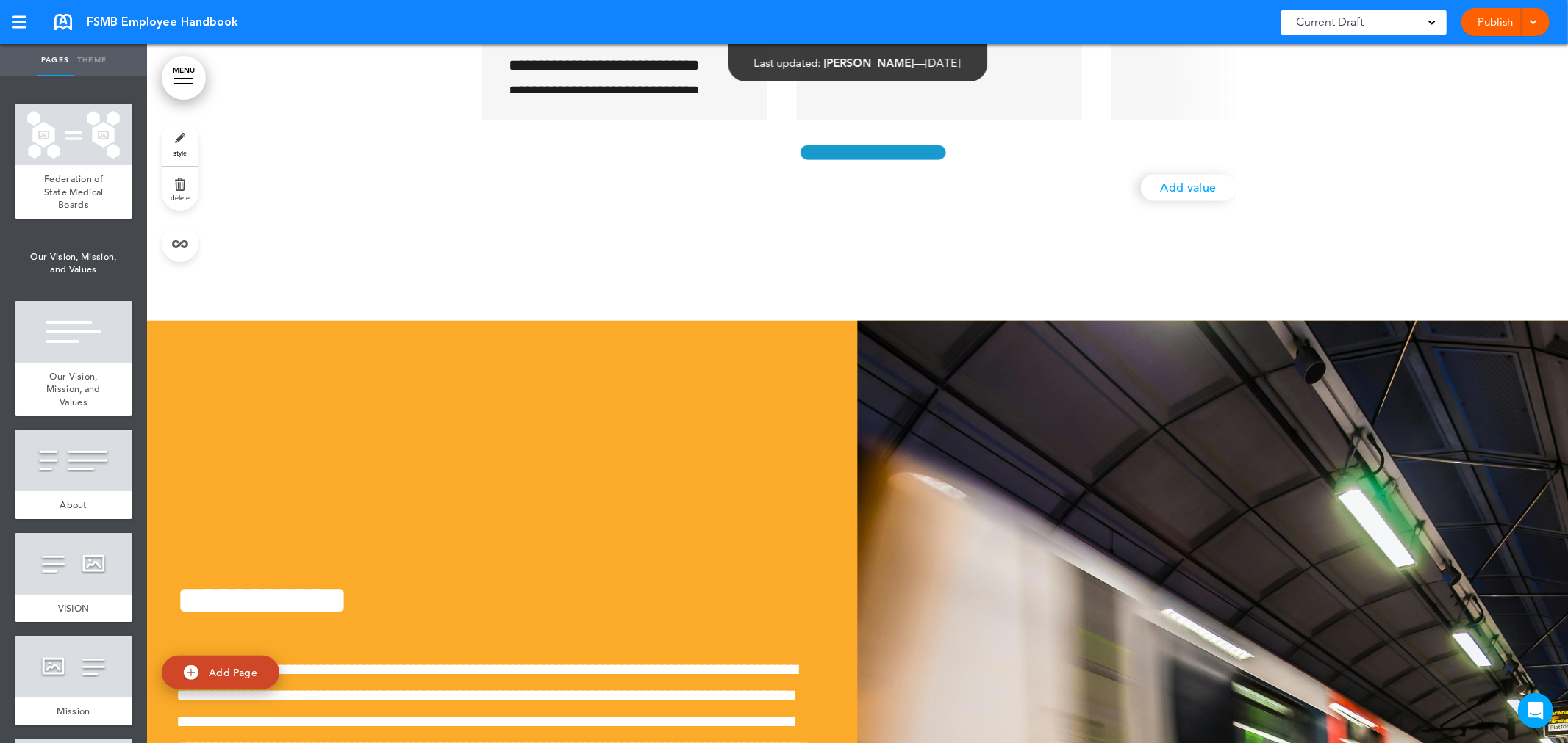
scroll to position [0, 1591]
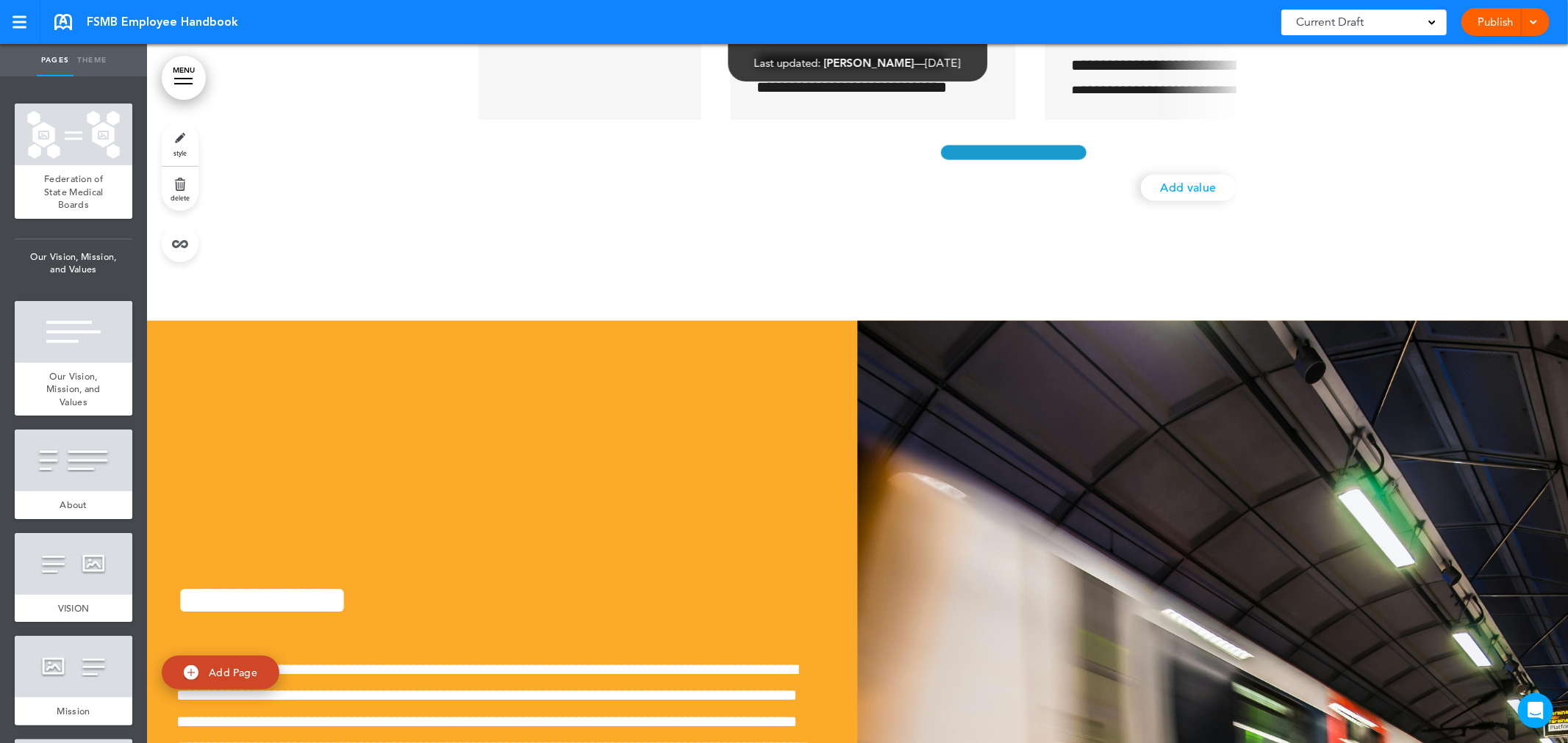
click at [1056, 216] on div "**********" at bounding box center [857, 20] width 757 height 390
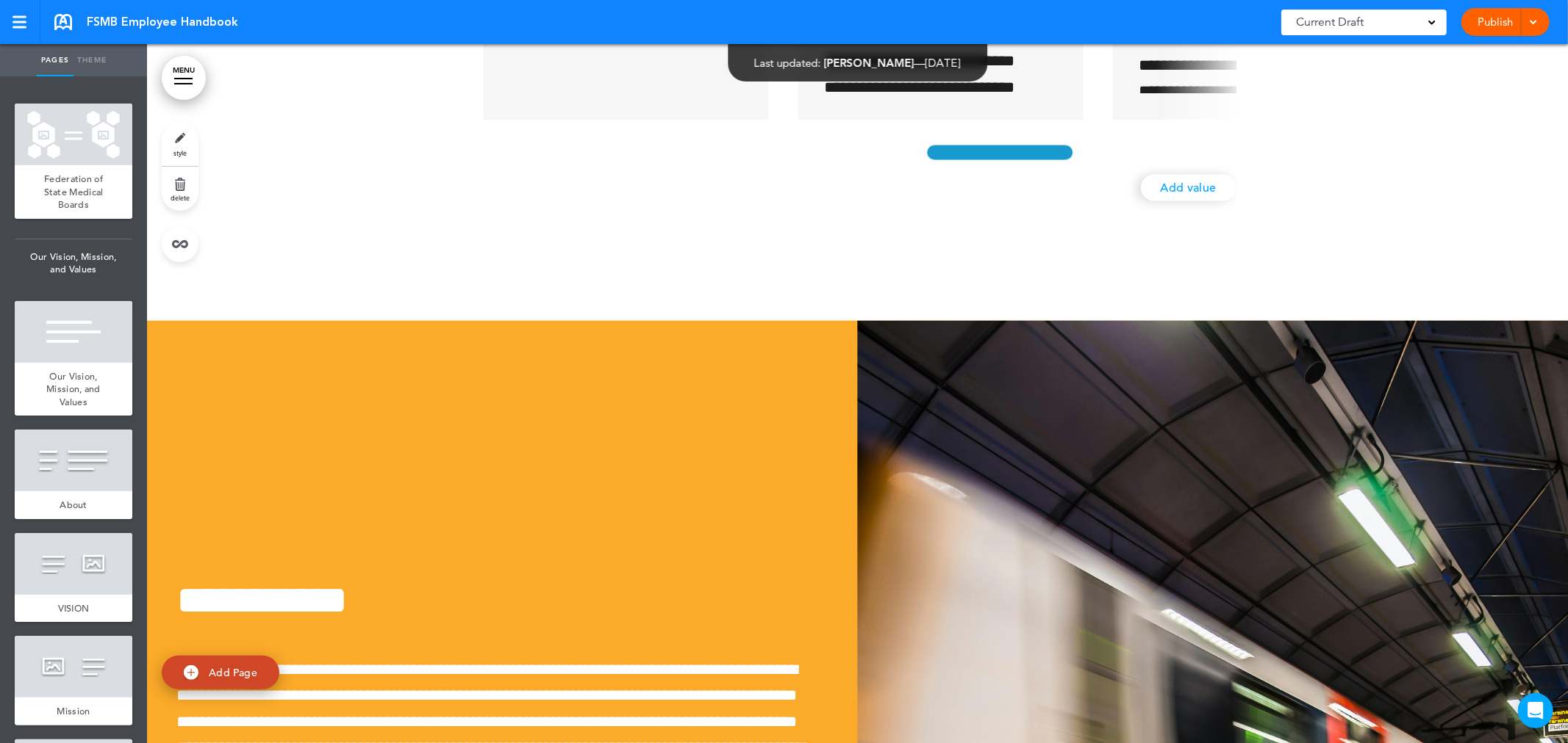
click at [1042, 164] on div at bounding box center [999, 153] width 153 height 22
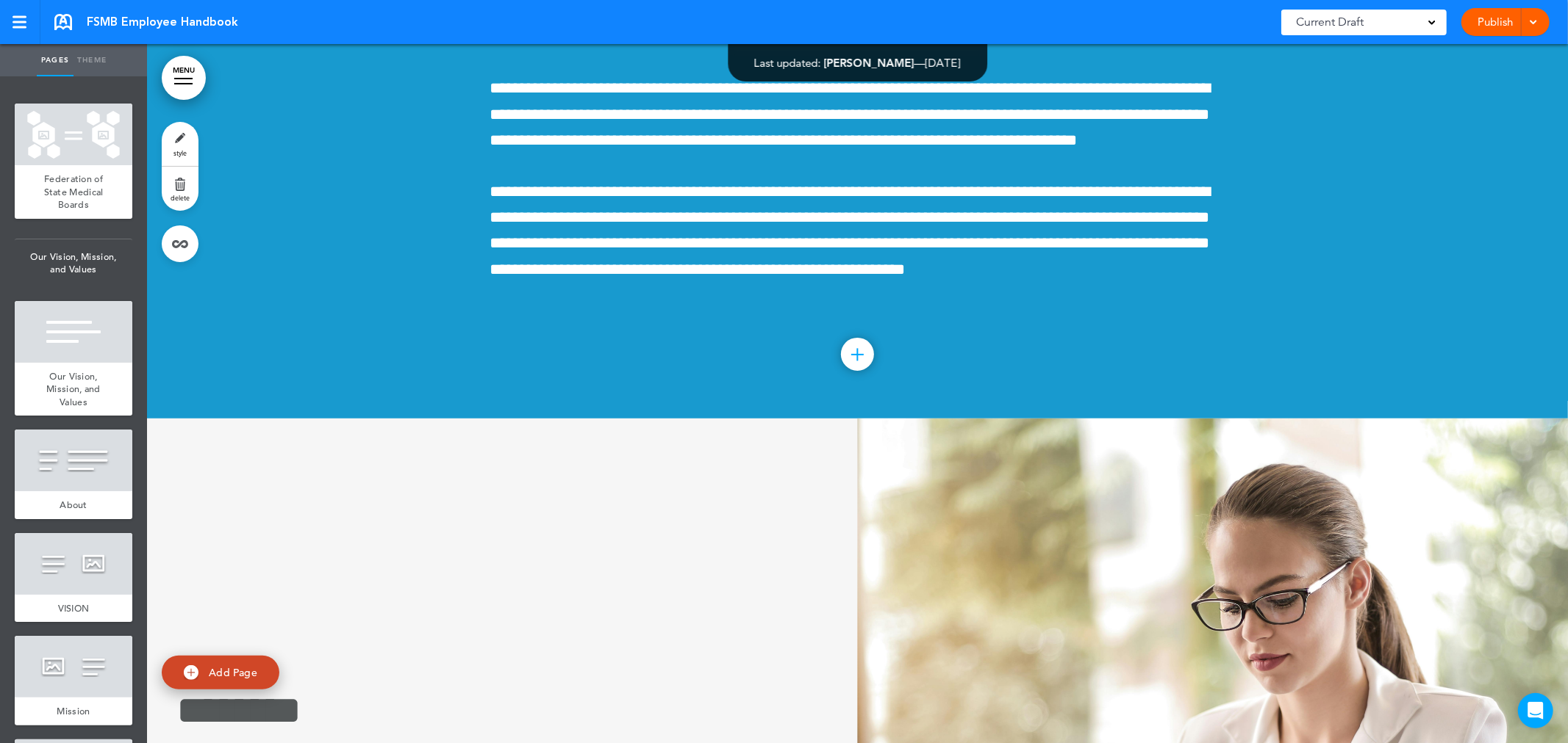
scroll to position [66034, 0]
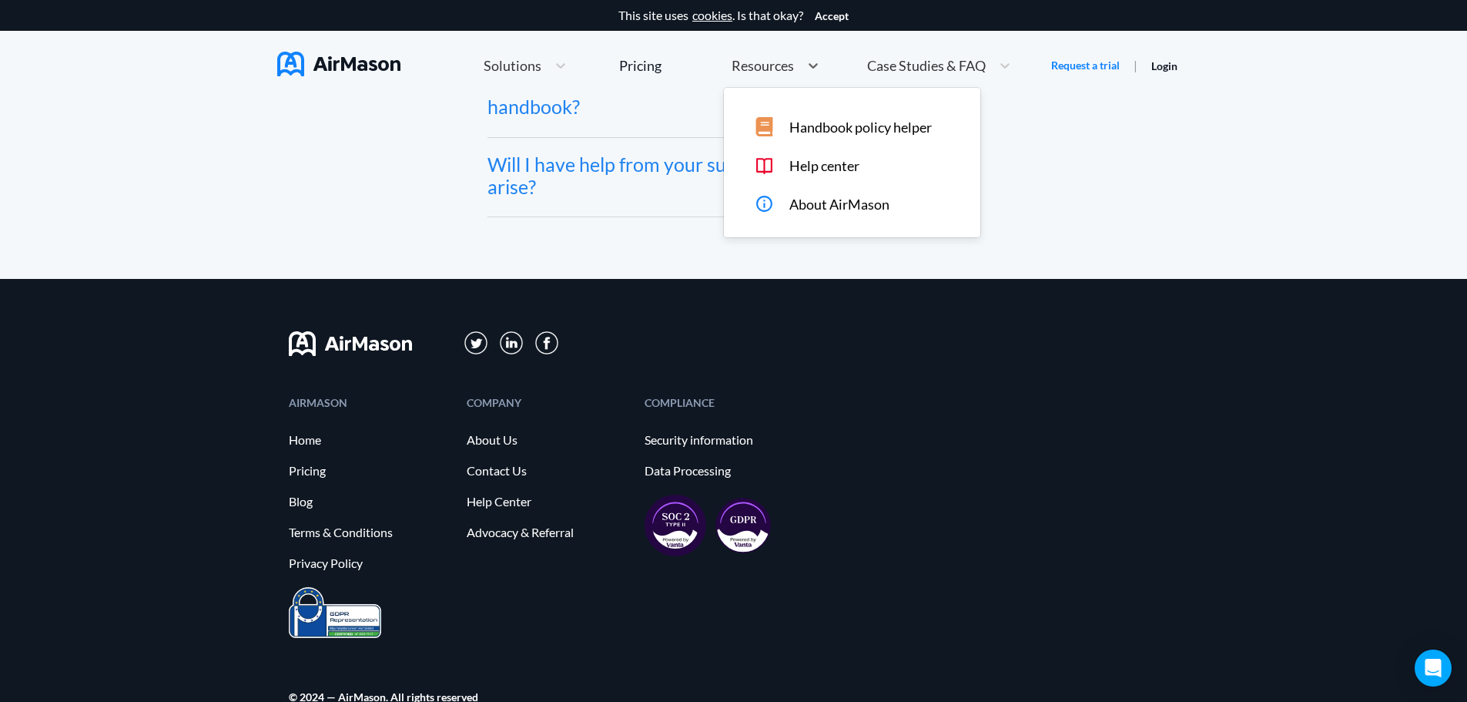
scroll to position [8565, 0]
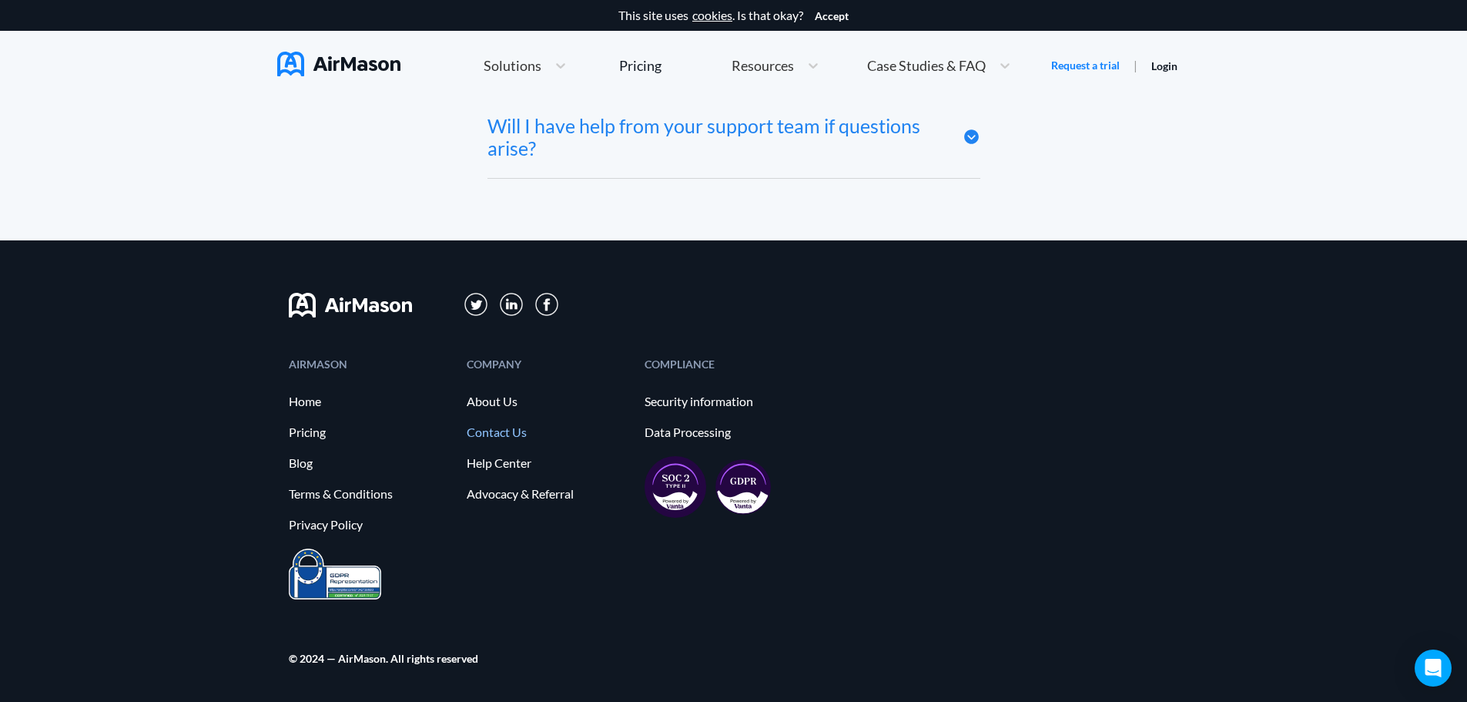
click at [509, 431] on link "Contact Us" at bounding box center [548, 432] width 162 height 14
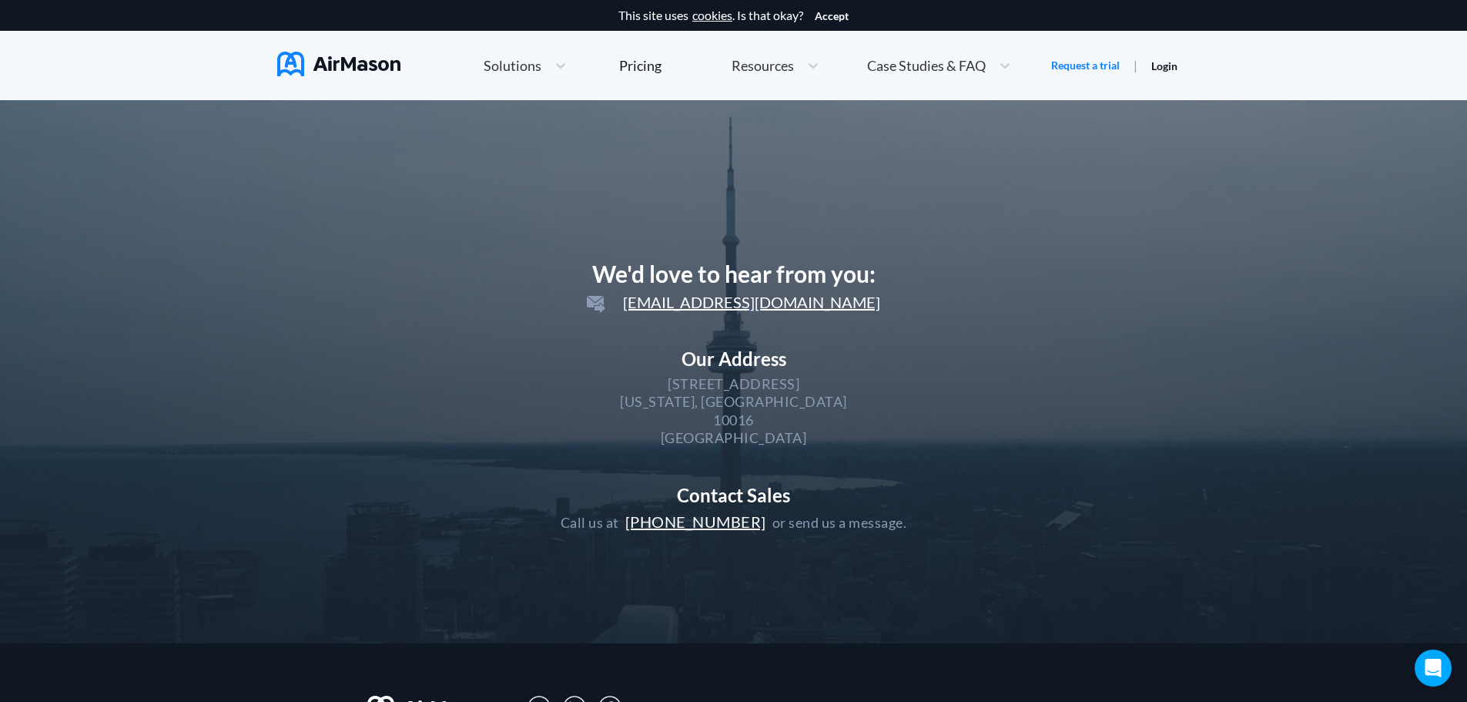
click at [792, 304] on span "hello@airmason.com" at bounding box center [733, 302] width 293 height 18
